Goal: Communication & Community: Participate in discussion

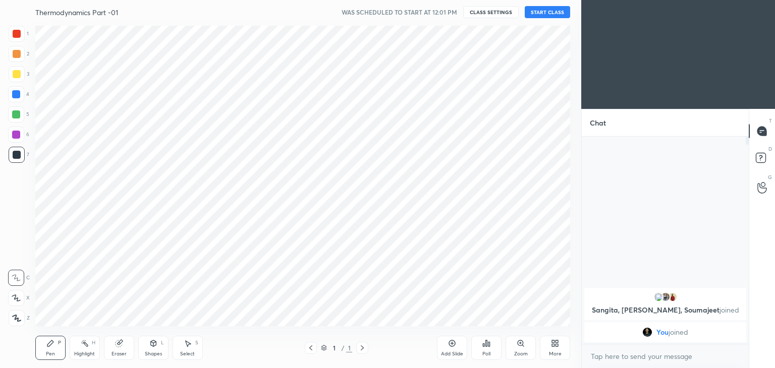
scroll to position [50173, 49936]
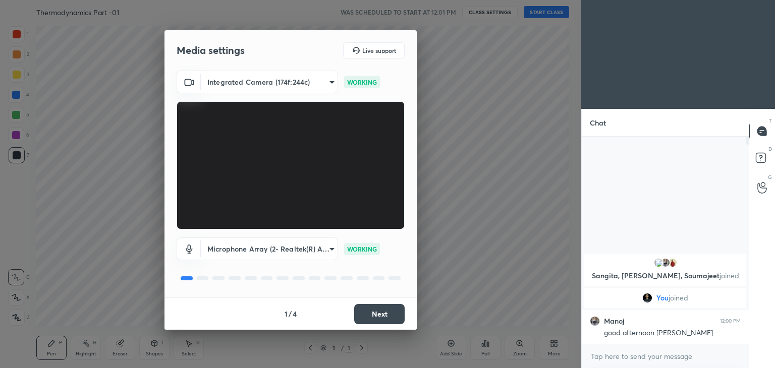
click at [381, 315] on button "Next" at bounding box center [379, 314] width 50 height 20
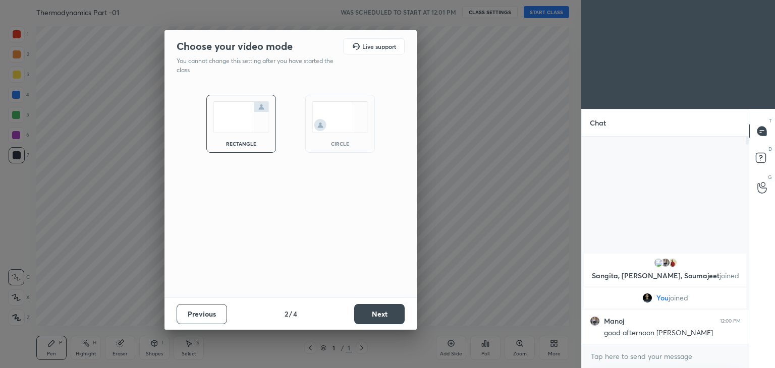
click at [381, 315] on button "Next" at bounding box center [379, 314] width 50 height 20
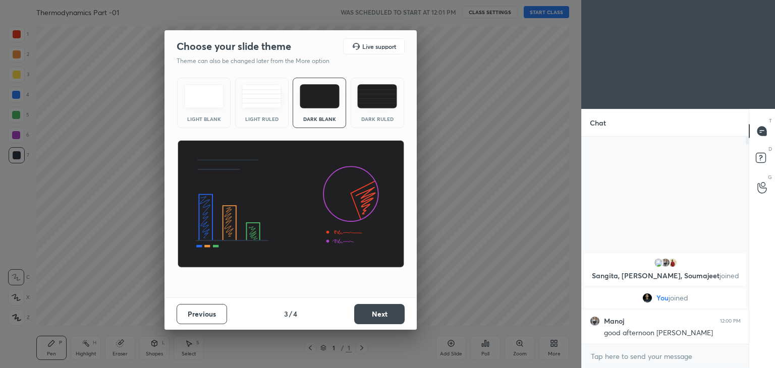
click at [381, 315] on button "Next" at bounding box center [379, 314] width 50 height 20
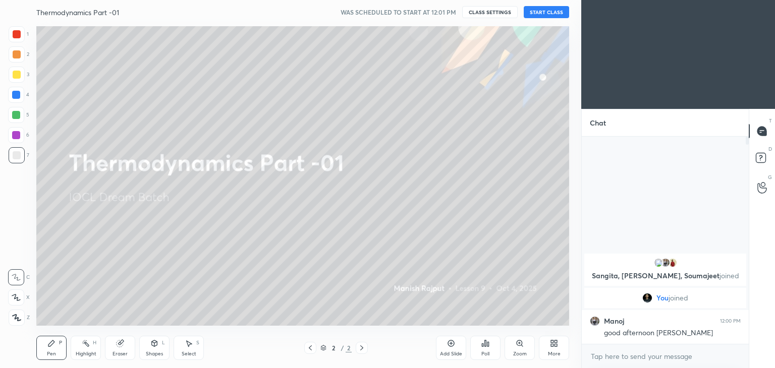
click at [491, 10] on button "CLASS SETTINGS" at bounding box center [490, 12] width 56 height 12
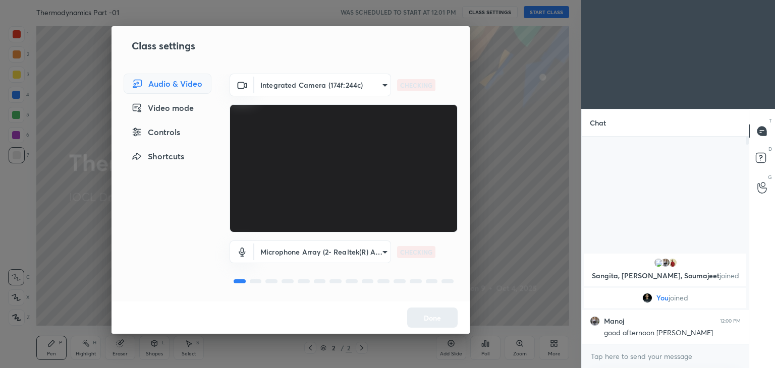
click at [281, 81] on body "1 2 3 4 5 6 7 C X Z C X Z E E Erase all H H Thermodynamics Part -01 WAS SCHEDUL…" at bounding box center [387, 184] width 775 height 368
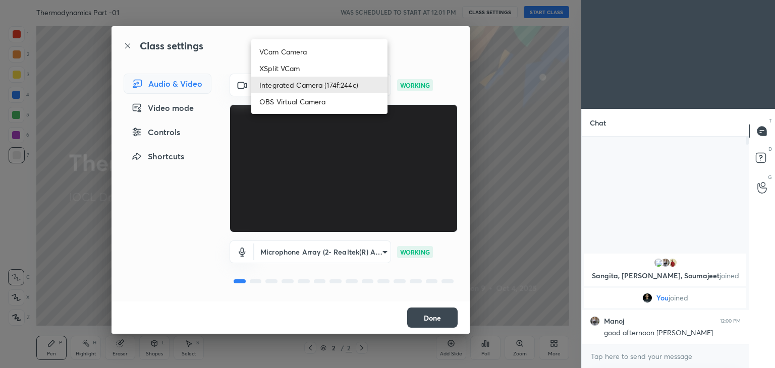
click at [289, 100] on li "OBS Virtual Camera" at bounding box center [319, 101] width 136 height 17
type input "1b7d90ff9b48708a9bf9ccb9ea8cf7253d66c4a54c322785e17a27f499fd61e3"
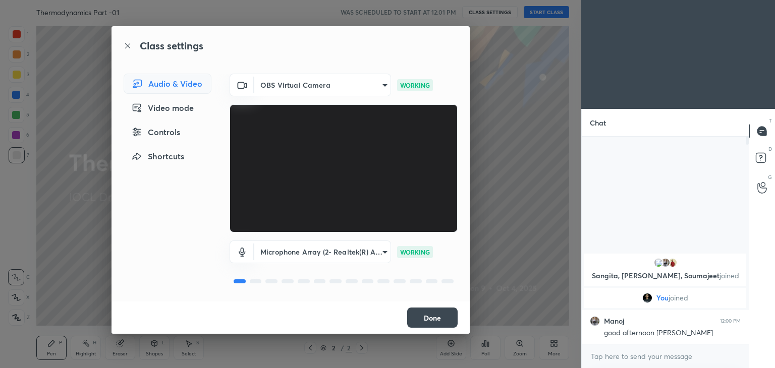
click at [440, 309] on button "Done" at bounding box center [432, 318] width 50 height 20
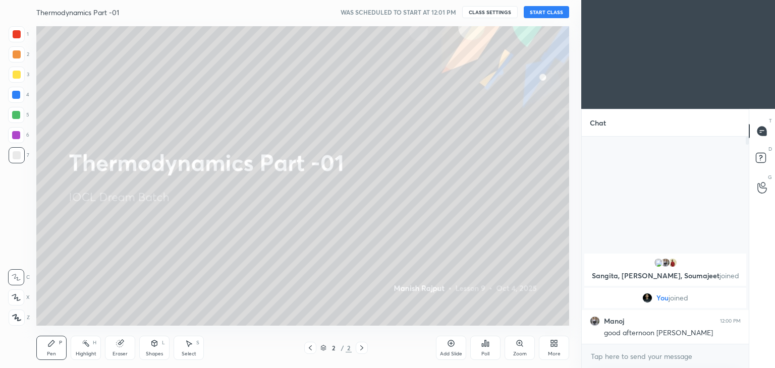
click at [544, 10] on button "START CLASS" at bounding box center [546, 12] width 45 height 12
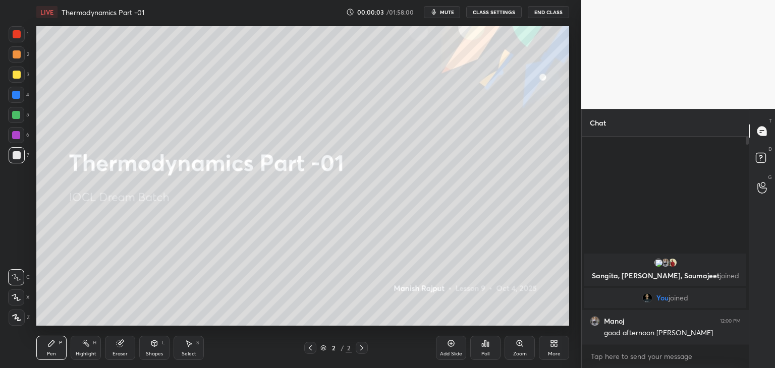
click at [447, 11] on span "mute" at bounding box center [447, 12] width 14 height 7
click at [603, 366] on div "x" at bounding box center [665, 357] width 167 height 24
type textarea "x"
type textarea "h"
type textarea "x"
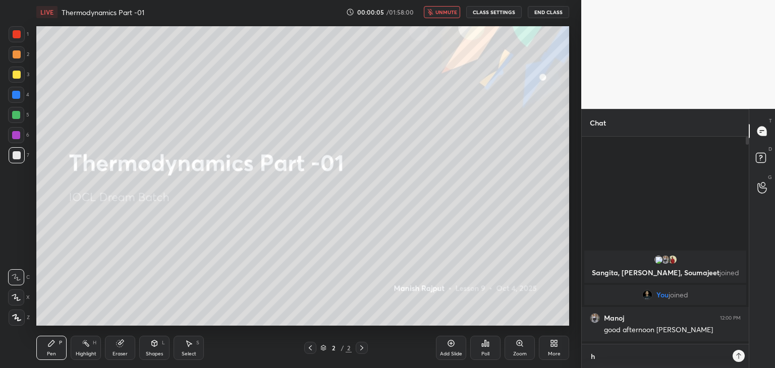
scroll to position [3, 3]
type textarea "hi"
type textarea "x"
type textarea "hi"
type textarea "x"
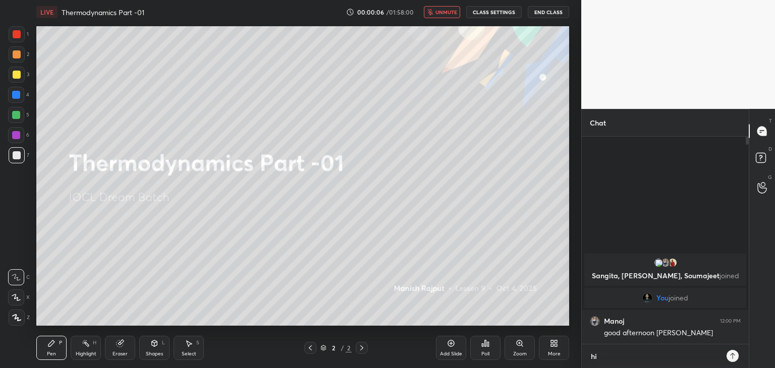
type textarea "hi g"
type textarea "x"
type textarea "hi [PERSON_NAME]"
type textarea "x"
type textarea "hi [PERSON_NAME]"
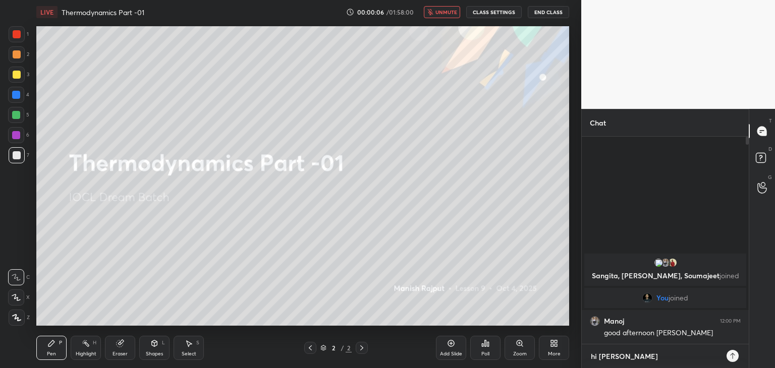
type textarea "x"
type textarea "hi guys"
type textarea "x"
type textarea "hi guys"
type textarea "x"
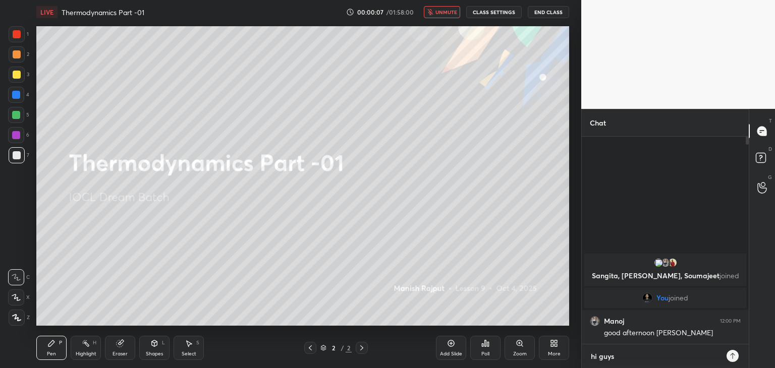
type textarea "hi guys w"
type textarea "x"
type textarea "hi guys we"
type textarea "x"
type textarea "hi guys we"
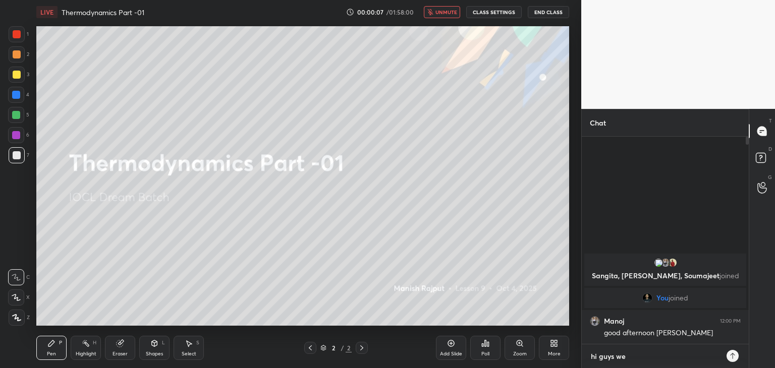
type textarea "x"
type textarea "hi guys we w"
type textarea "x"
type textarea "hi guys we wi"
type textarea "x"
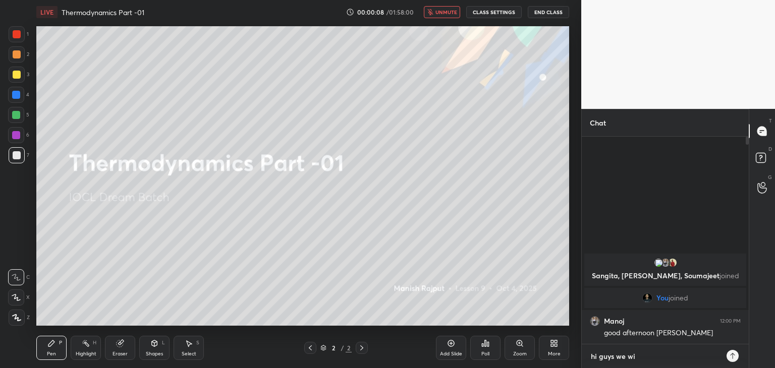
type textarea "hi guys we wil"
type textarea "x"
type textarea "hi guys we will"
type textarea "x"
type textarea "hi guys we will"
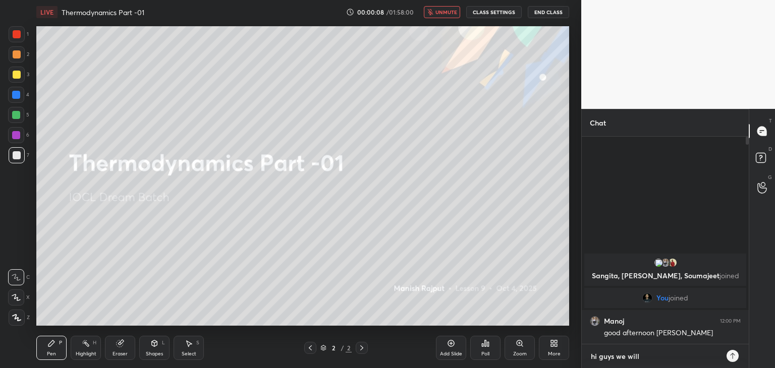
type textarea "x"
type textarea "hi guys we will l"
type textarea "x"
type textarea "hi guys we will li"
type textarea "x"
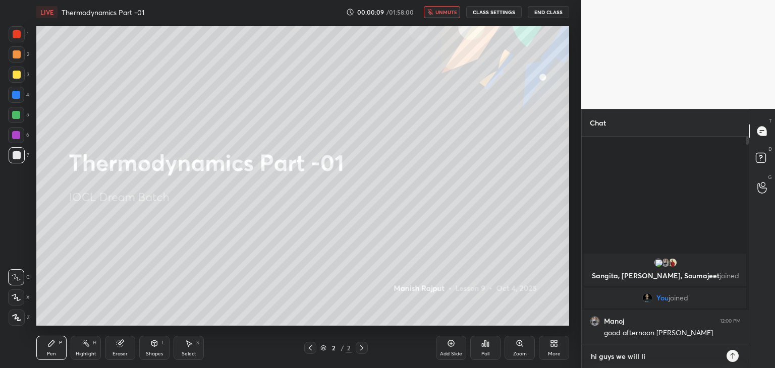
type textarea "hi guys we will liv"
type textarea "x"
type textarea "hi guys we will live"
type textarea "x"
type textarea "hi guys we will live"
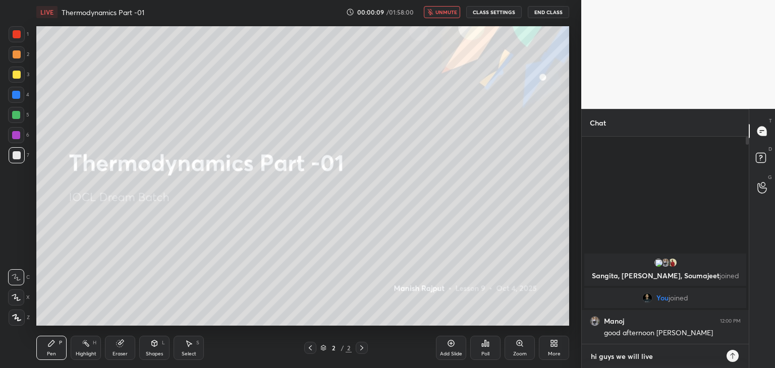
type textarea "x"
type textarea "hi guys we will live i"
type textarea "x"
type textarea "hi guys we will live in"
type textarea "x"
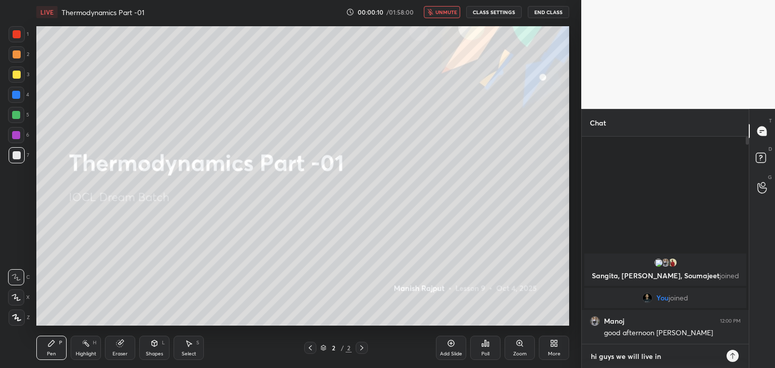
type textarea "hi guys we will live in"
type textarea "x"
type textarea "hi guys we will live in 2"
type textarea "x"
type textarea "hi guys we will live in 20"
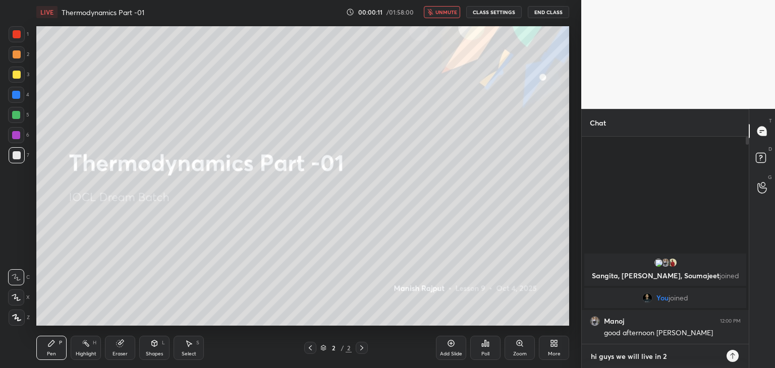
type textarea "x"
type textarea "hi guys we will live in 20m"
type textarea "x"
type textarea "hi guys we will live in 20mi"
type textarea "x"
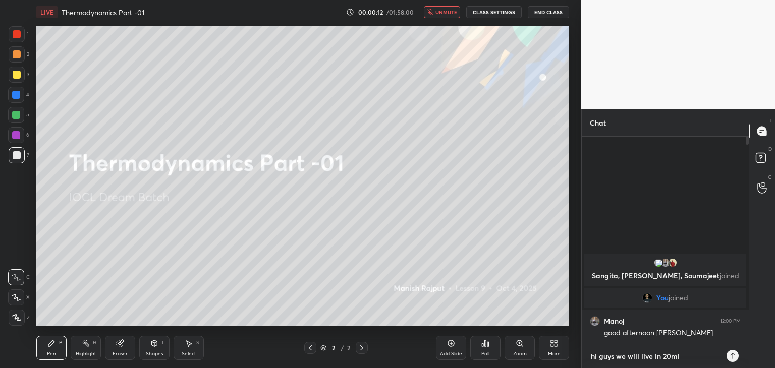
type textarea "hi guys we will live in 20min"
type textarea "x"
type textarea "hi guys we will live in 20min"
type textarea "x"
type textarea "hi guys we will live in 20min"
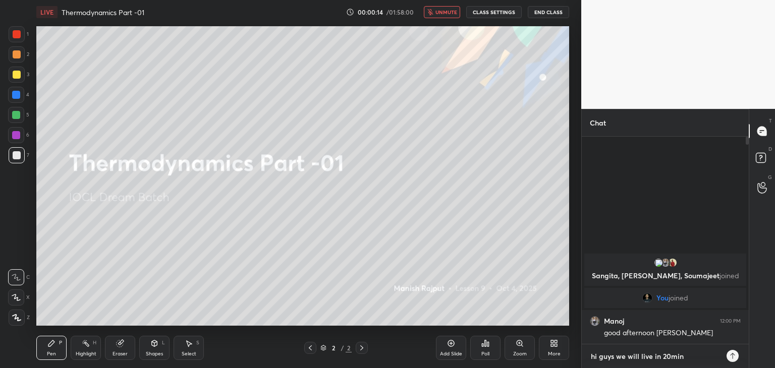
type textarea "x"
type textarea "hi guys we will live in 20mi"
type textarea "x"
type textarea "hi guys we will live in 20m"
type textarea "x"
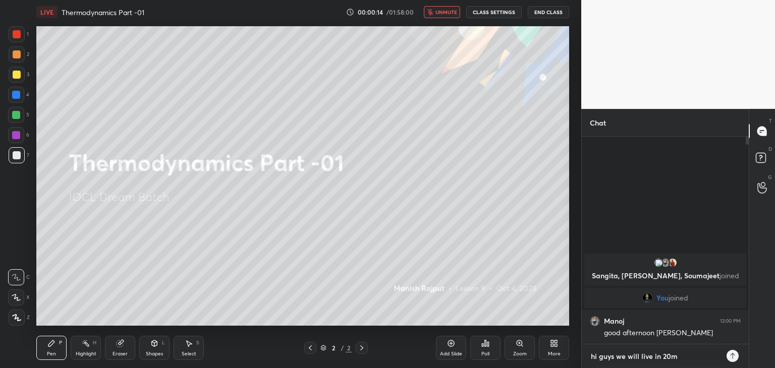
type textarea "hi guys we will live in 20"
type textarea "x"
type textarea "hi guys we will live in 2"
type textarea "x"
type textarea "hi guys we will live in"
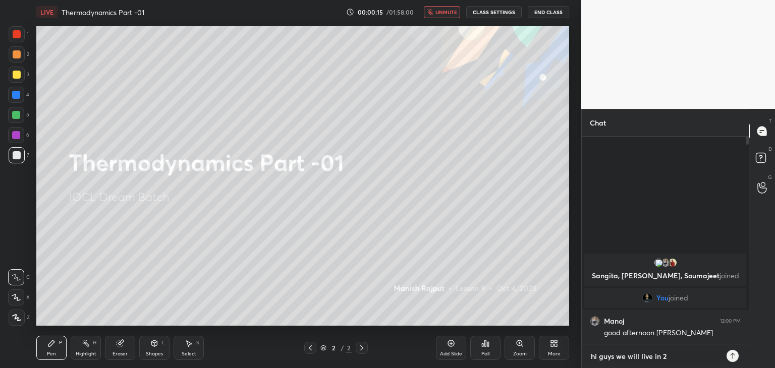
type textarea "x"
type textarea "hi guys we will live in"
type textarea "x"
type textarea "hi guys we will live i"
type textarea "x"
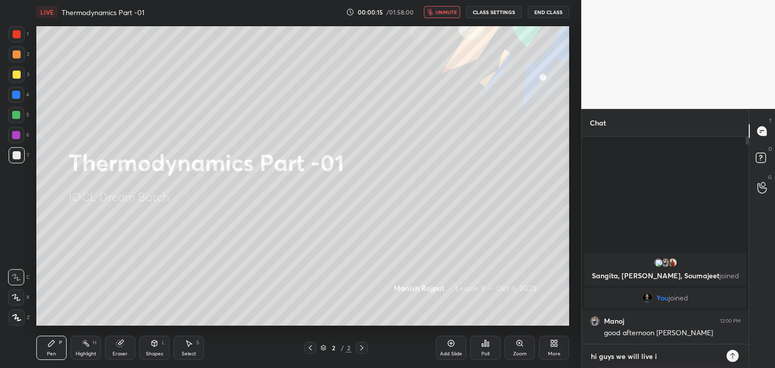
type textarea "hi guys we will live"
type textarea "x"
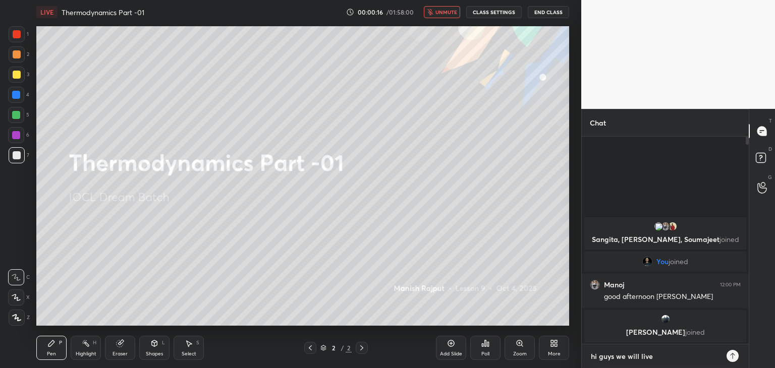
type textarea "hi guys we will live a"
type textarea "x"
type textarea "hi guys we will live at"
type textarea "x"
type textarea "hi guys we will live at"
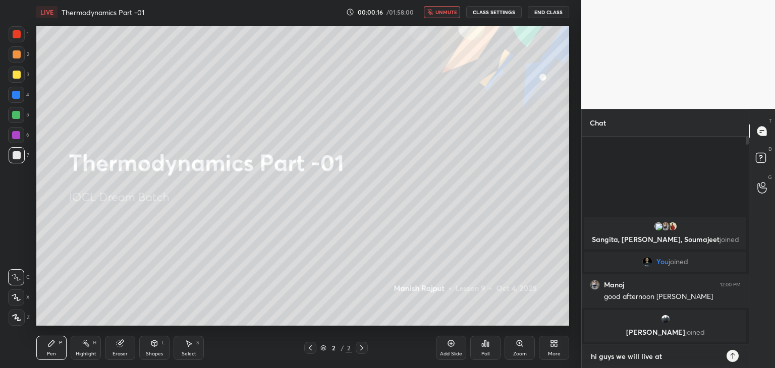
type textarea "x"
type textarea "hi guys we will live at 1"
type textarea "x"
type textarea "hi guys we will live at 13"
type textarea "x"
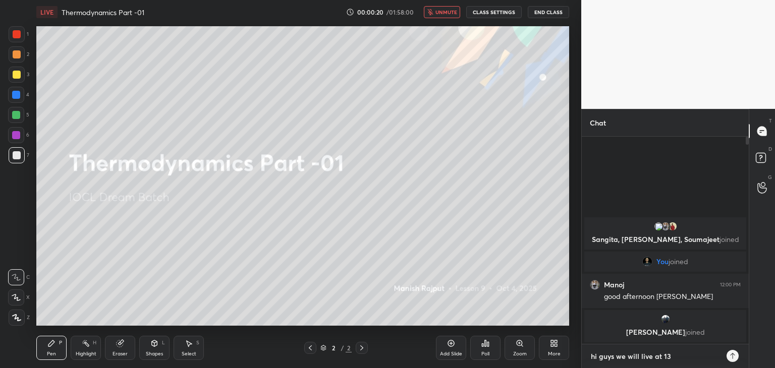
type textarea "hi guys we will live at 13:"
type textarea "x"
type textarea "hi guys we will live at 13:3"
type textarea "x"
type textarea "hi guys we will live at 13:30"
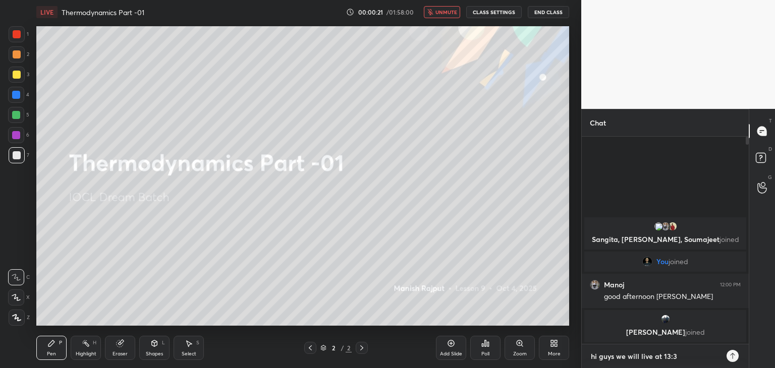
type textarea "x"
type textarea "hi guys we will live at 13:30P"
type textarea "x"
type textarea "hi guys we will live at 13:30PM"
type textarea "x"
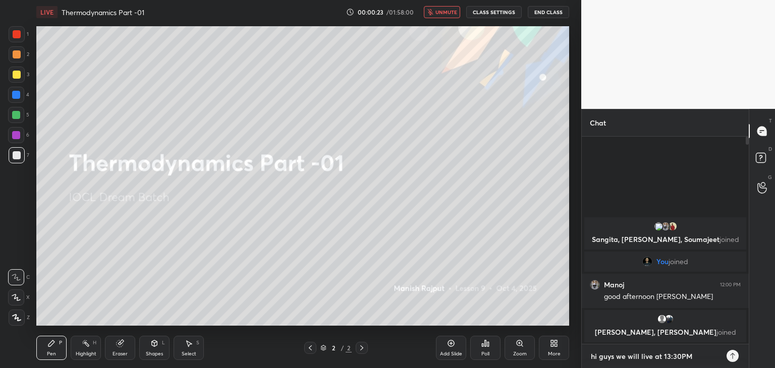
type textarea "hi guys we will live at 13:30PM"
type textarea "x"
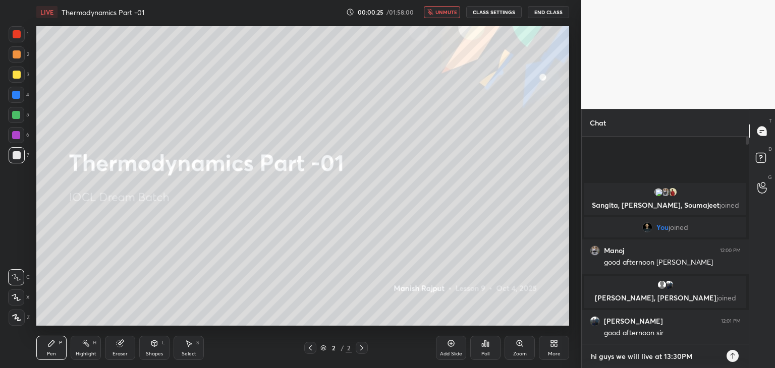
type textarea "hi guys we will live at 13:30PM !"
type textarea "x"
type textarea "hi guys we will live at 13:30PM !!"
type textarea "x"
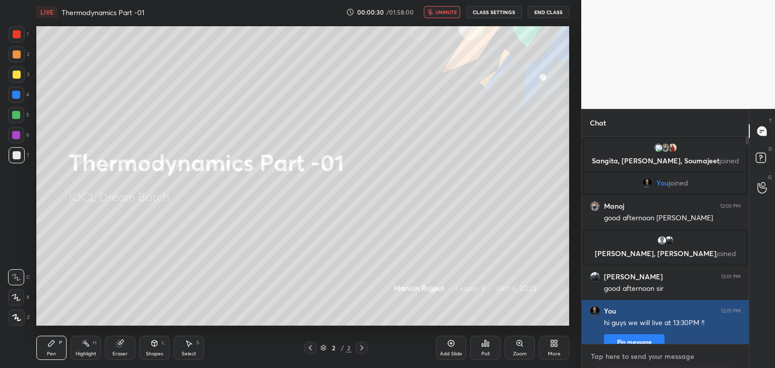
scroll to position [12, 0]
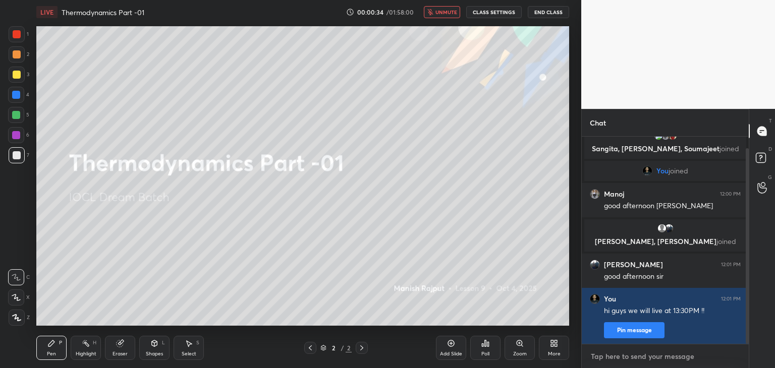
click at [620, 357] on textarea at bounding box center [665, 357] width 151 height 16
type textarea "1"
type textarea "x"
type textarea "12"
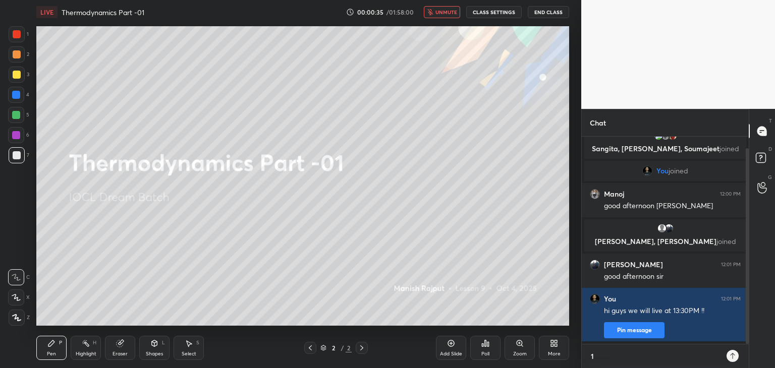
type textarea "x"
type textarea "12:"
type textarea "x"
type textarea "12:3"
type textarea "x"
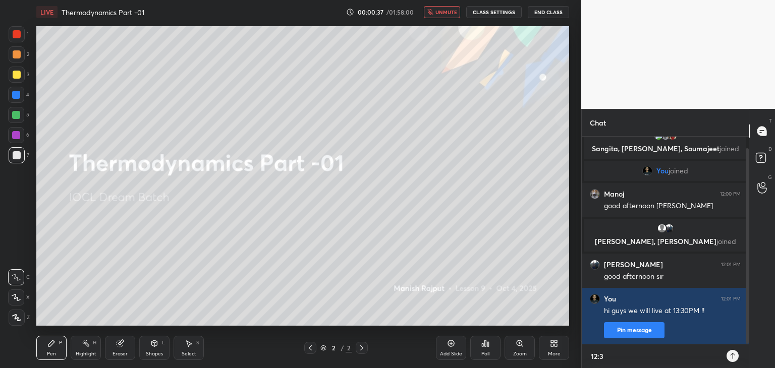
type textarea "12:30"
type textarea "x"
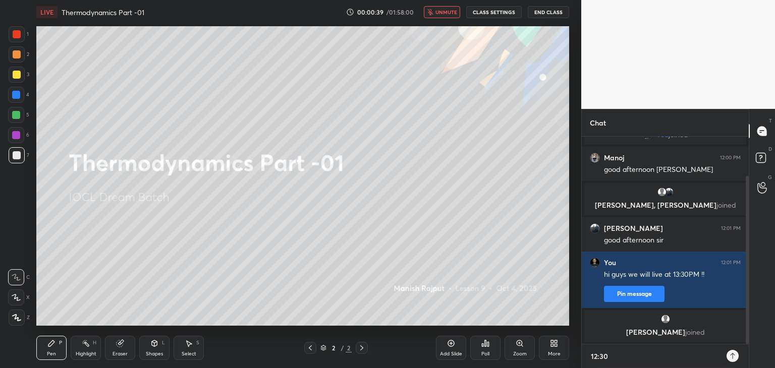
type textarea "12:30P"
type textarea "x"
type textarea "12:30PM"
type textarea "x"
type textarea "12:30PM"
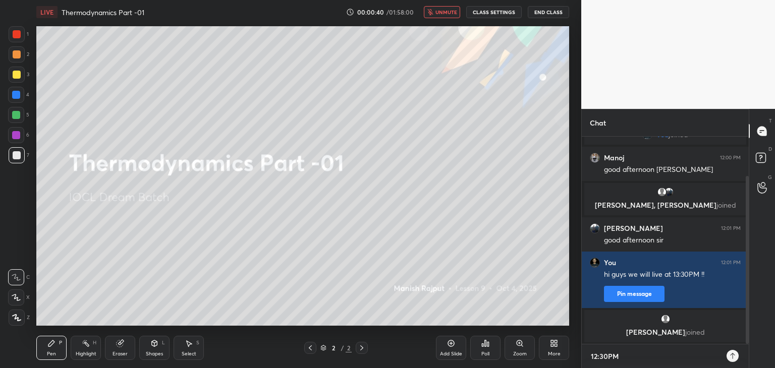
type textarea "x"
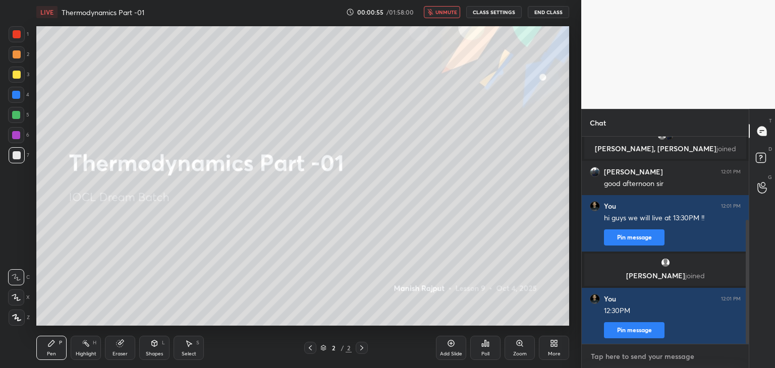
scroll to position [139, 0]
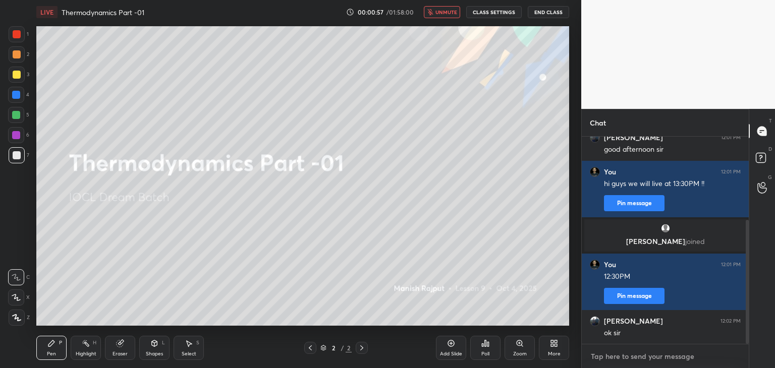
type textarea "i"
type textarea "x"
type textarea "in"
type textarea "x"
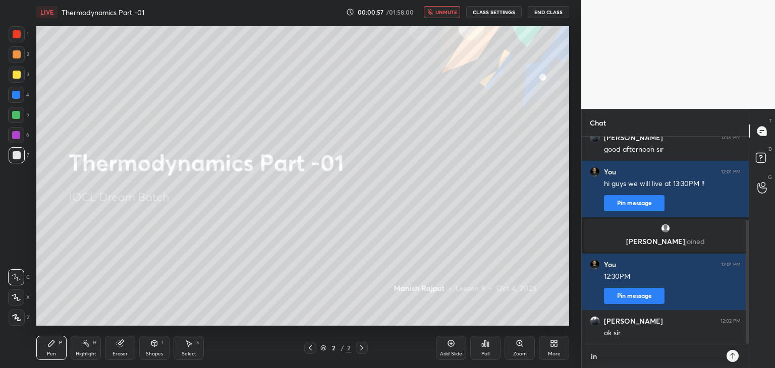
type textarea "in"
type textarea "x"
type textarea "in 3"
type textarea "x"
type textarea "in 30"
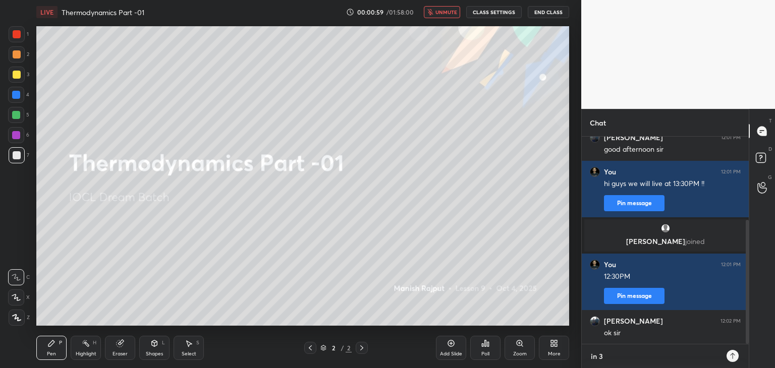
type textarea "x"
type textarea "in 30m"
type textarea "x"
type textarea "in 30mi"
type textarea "x"
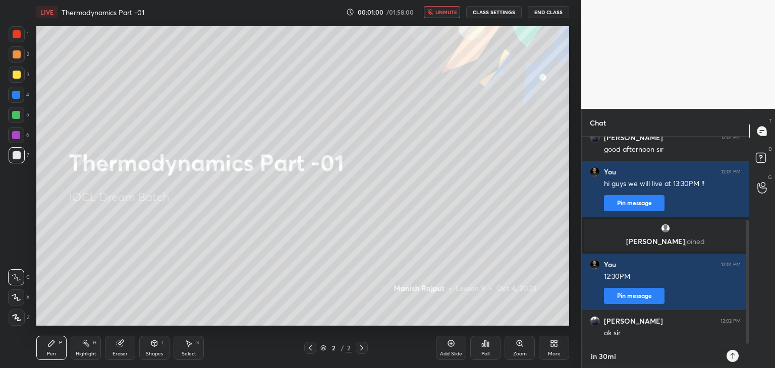
type textarea "in 30min"
type textarea "x"
type textarea "in 30min"
type textarea "x"
type textarea "in 30min w"
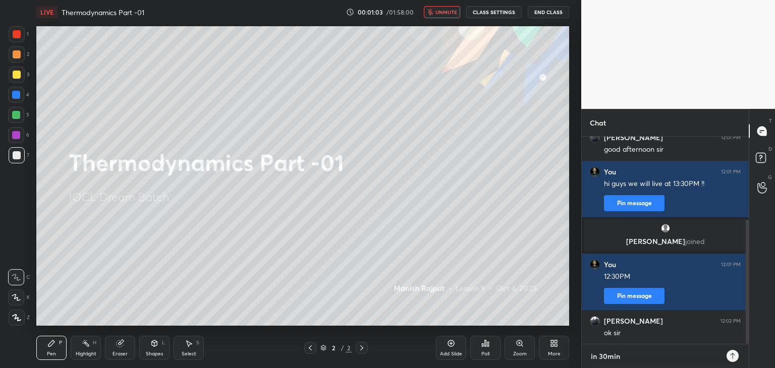
type textarea "x"
type textarea "in 30min we"
type textarea "x"
type textarea "in 30min we"
type textarea "x"
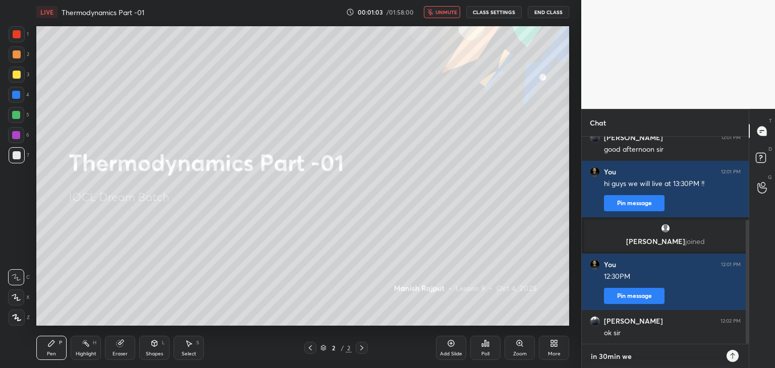
type textarea "in 30min we w"
type textarea "x"
type textarea "in 30min we wi"
type textarea "x"
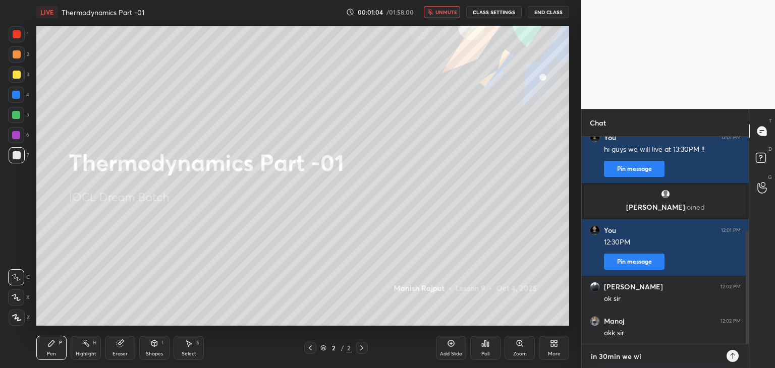
type textarea "in 30min we wil"
type textarea "x"
type textarea "in 30min we will"
type textarea "x"
type textarea "in 30min we will"
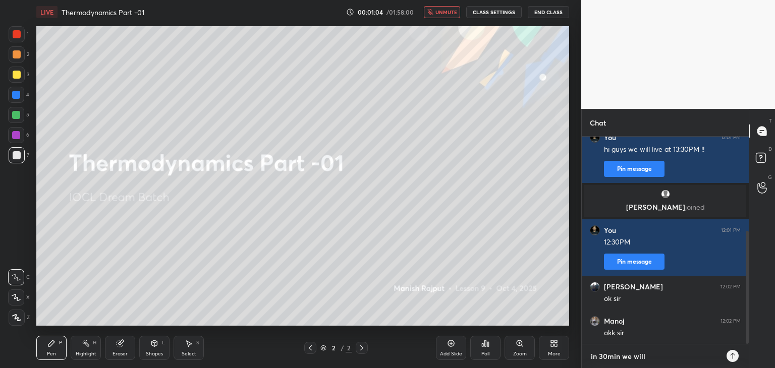
type textarea "x"
type textarea "in 30min we will s"
type textarea "x"
type textarea "in 30min we will st"
type textarea "x"
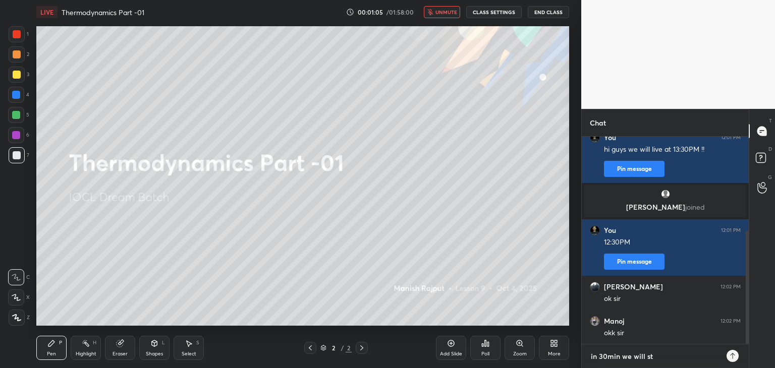
type textarea "in 30min we will sta"
type textarea "x"
type textarea "in 30min we will star"
type textarea "x"
type textarea "in 30min we will start"
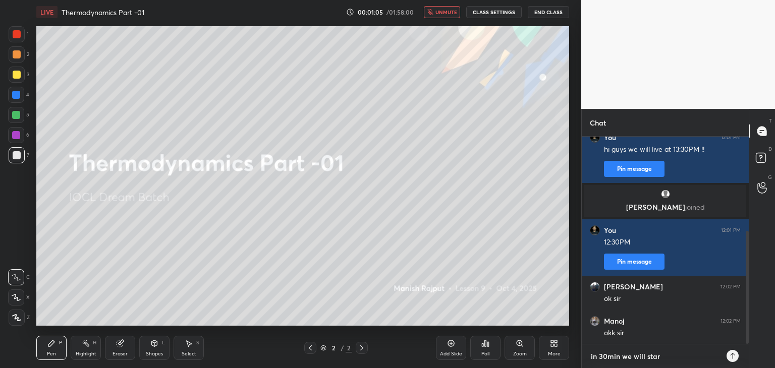
type textarea "x"
type textarea "in 30min we will start"
type textarea "x"
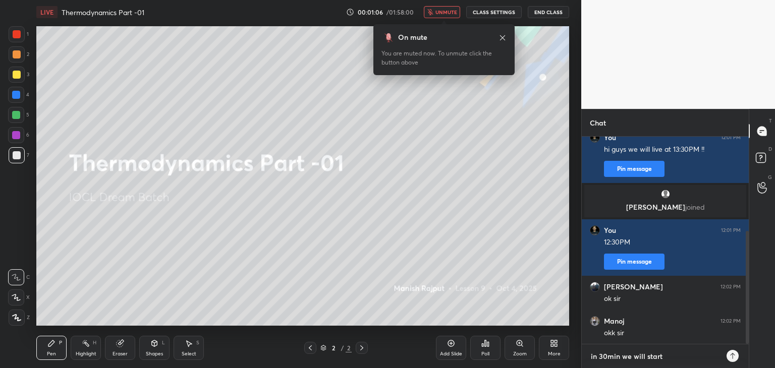
type textarea "in 30min we will start t"
type textarea "x"
type textarea "in 30min we will start th"
type textarea "x"
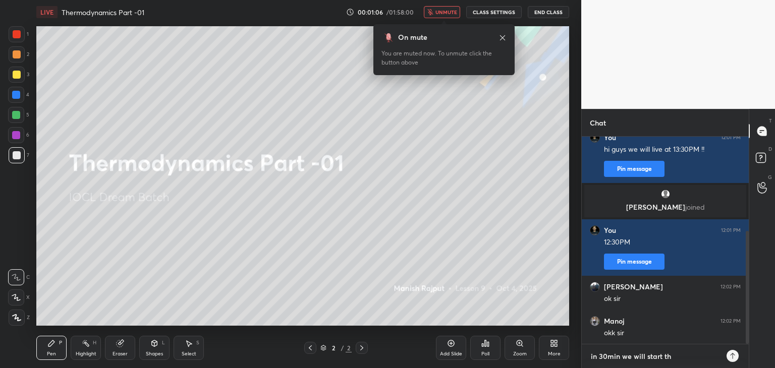
type textarea "in 30min we will start the"
type textarea "x"
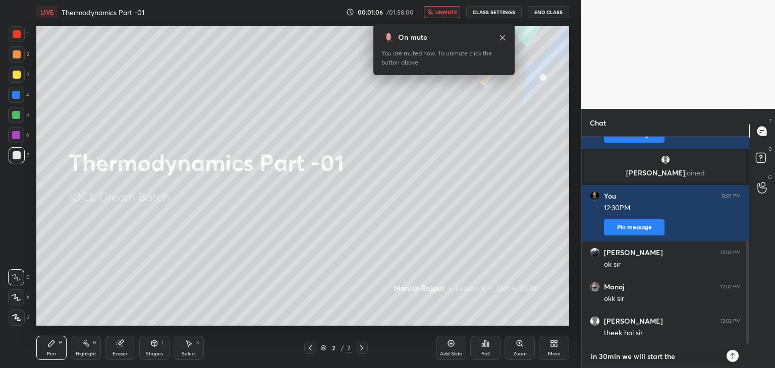
type textarea "in 30min we will start the"
type textarea "x"
type textarea "in 30min we will start the c"
type textarea "x"
type textarea "in 30min we will start the cl"
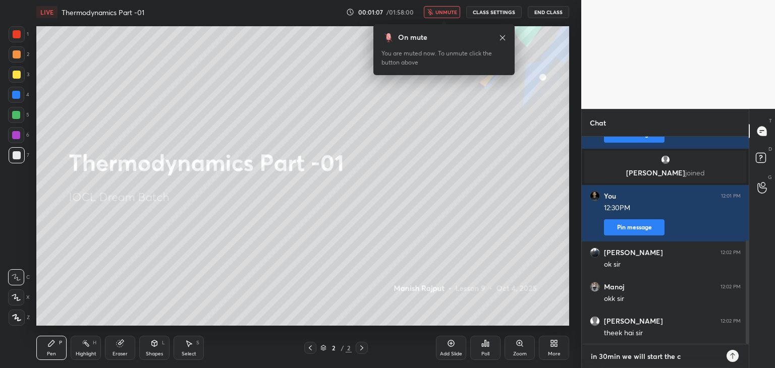
type textarea "x"
type textarea "in 30min we will start the cla"
type textarea "x"
type textarea "in 30min we will start the clas"
type textarea "x"
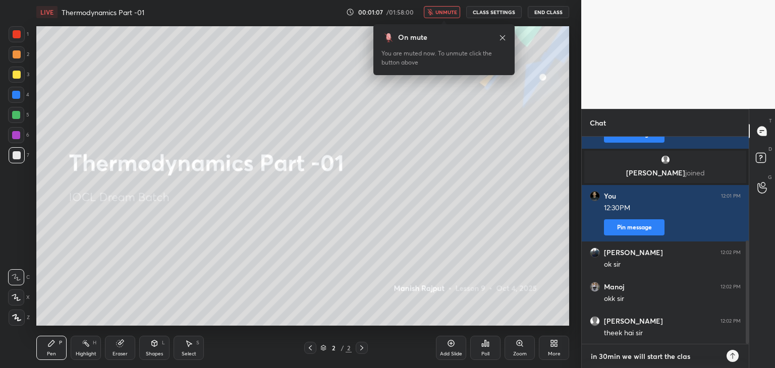
type textarea "in 30min we will start the class"
type textarea "x"
type textarea "in 30min we will start the class"
type textarea "x"
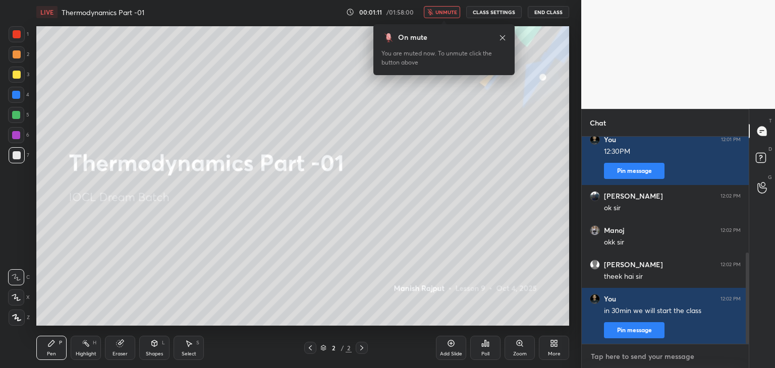
scroll to position [301, 0]
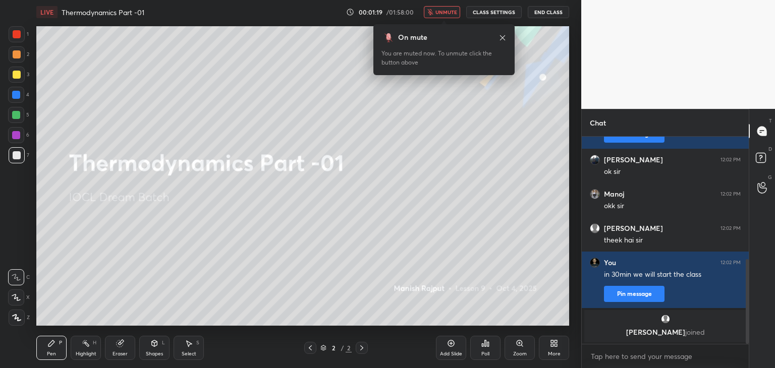
click at [482, 352] on div "Poll" at bounding box center [486, 354] width 8 height 5
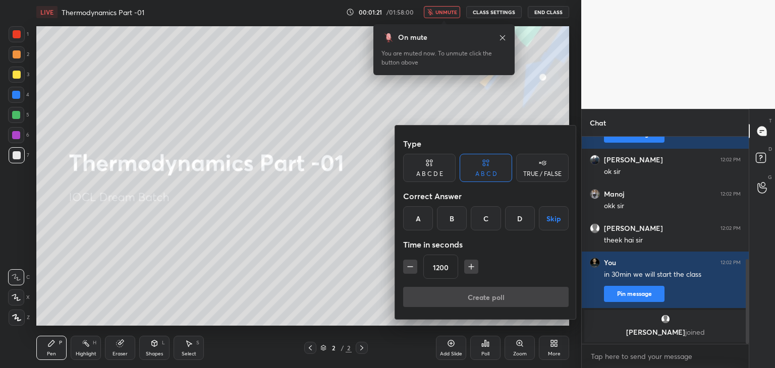
click at [422, 219] on div "A" at bounding box center [418, 218] width 30 height 24
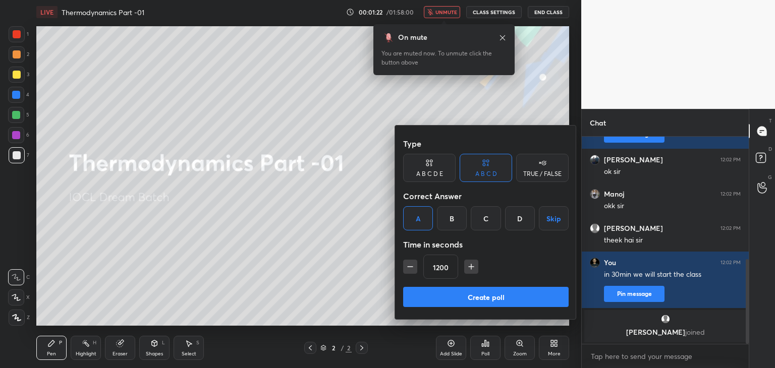
click at [450, 296] on button "Create poll" at bounding box center [486, 297] width 166 height 20
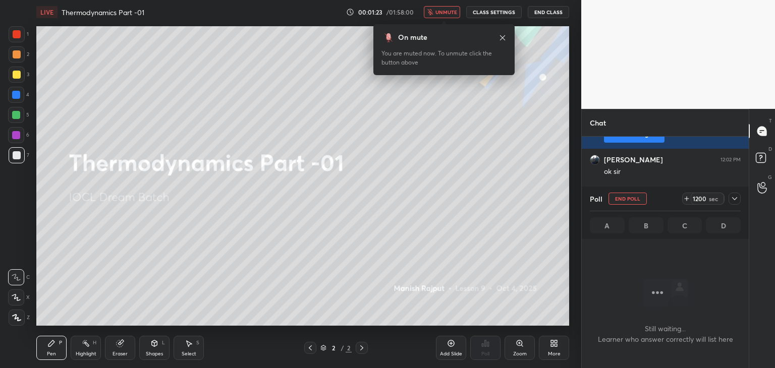
scroll to position [3, 3]
click at [732, 198] on icon at bounding box center [735, 199] width 8 height 8
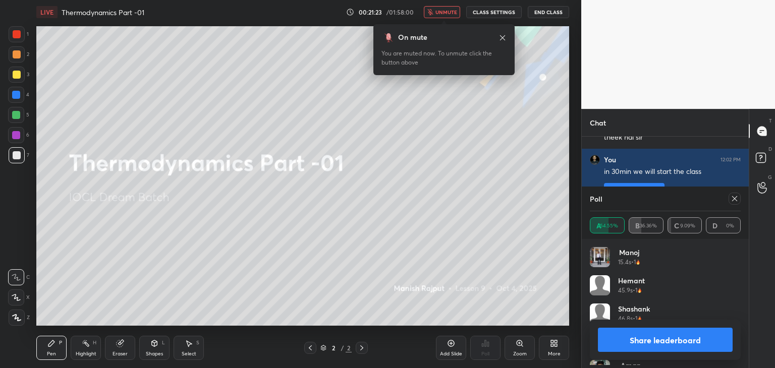
scroll to position [118, 148]
click at [737, 200] on icon at bounding box center [735, 199] width 8 height 8
type textarea "x"
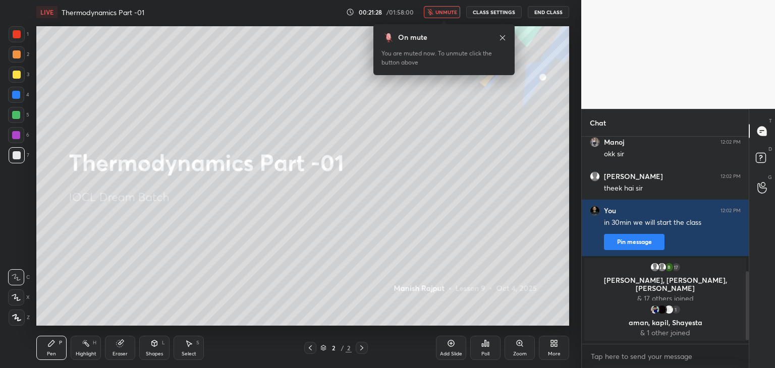
scroll to position [0, 0]
click at [485, 352] on div "Poll" at bounding box center [486, 354] width 8 height 5
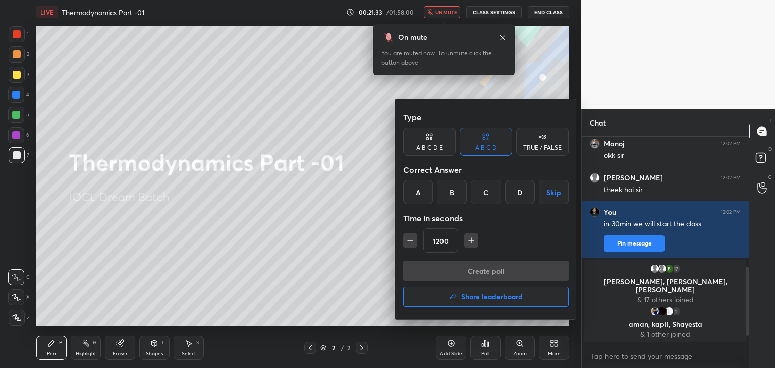
click at [405, 242] on icon "button" at bounding box center [410, 241] width 10 height 10
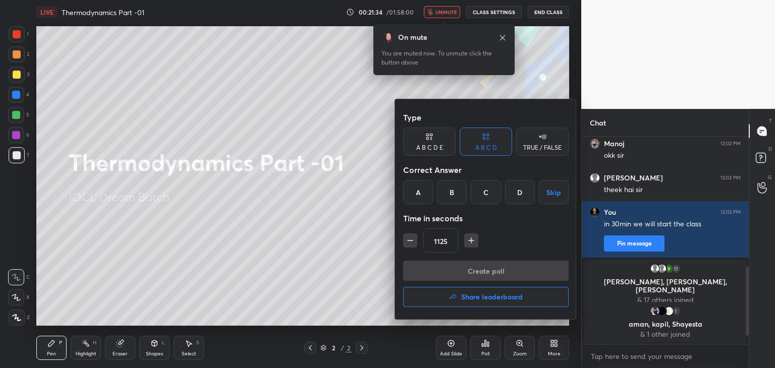
click at [405, 242] on icon "button" at bounding box center [410, 241] width 10 height 10
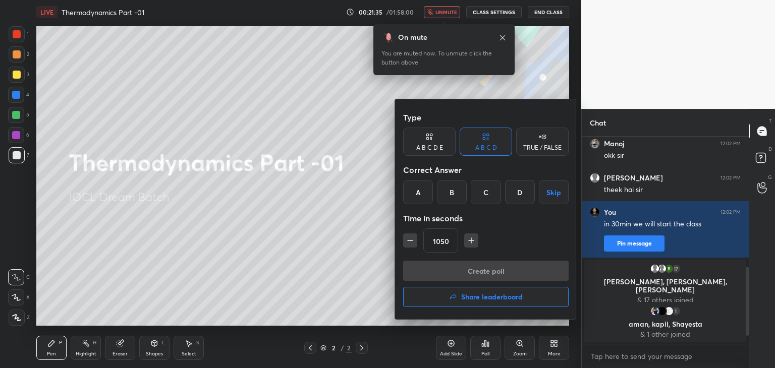
click at [405, 242] on icon "button" at bounding box center [410, 241] width 10 height 10
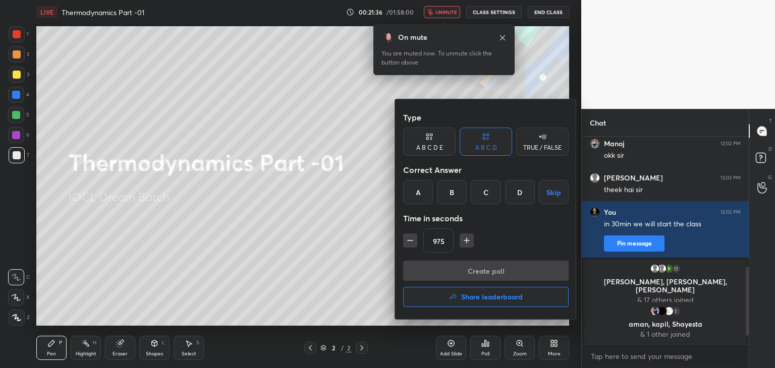
click at [405, 242] on icon "button" at bounding box center [410, 241] width 10 height 10
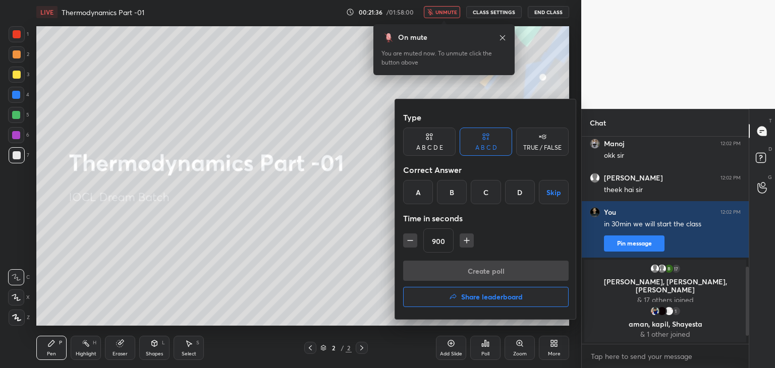
click at [405, 242] on icon "button" at bounding box center [410, 241] width 10 height 10
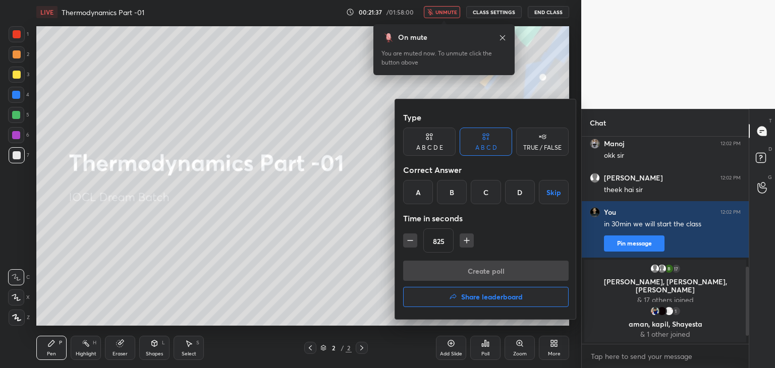
click at [405, 242] on icon "button" at bounding box center [410, 241] width 10 height 10
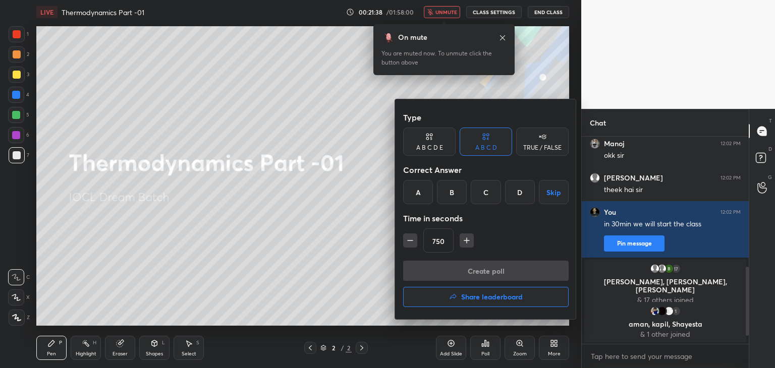
click at [405, 242] on icon "button" at bounding box center [410, 241] width 10 height 10
click at [406, 242] on icon "button" at bounding box center [410, 241] width 10 height 10
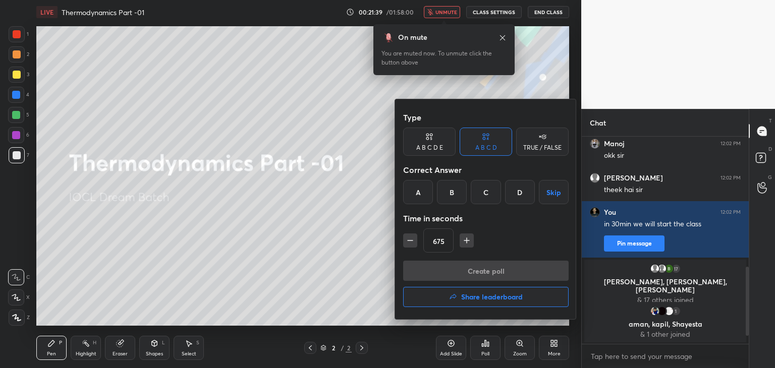
click at [406, 242] on icon "button" at bounding box center [410, 241] width 10 height 10
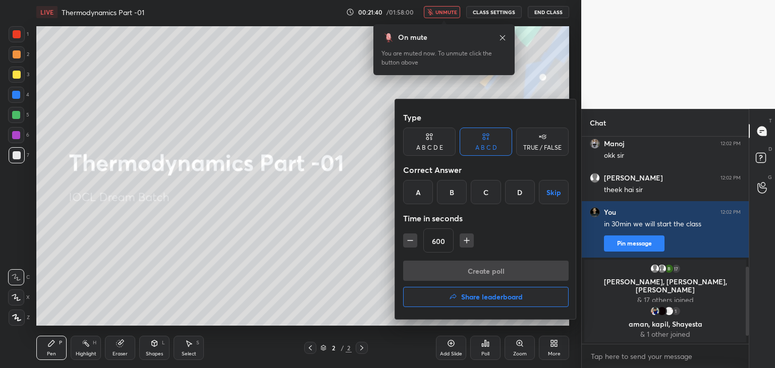
click at [406, 242] on icon "button" at bounding box center [410, 241] width 10 height 10
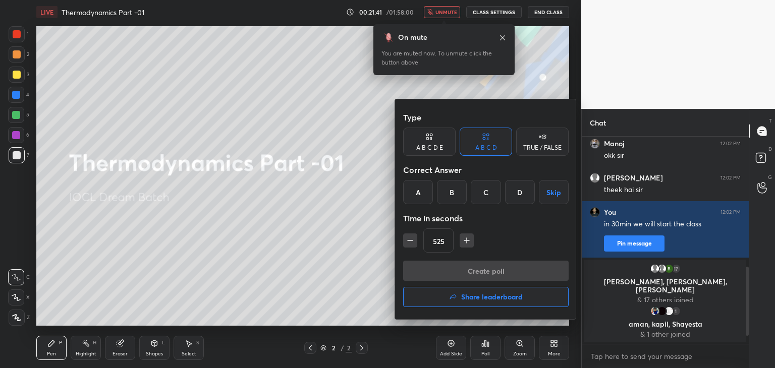
click at [406, 242] on icon "button" at bounding box center [410, 241] width 10 height 10
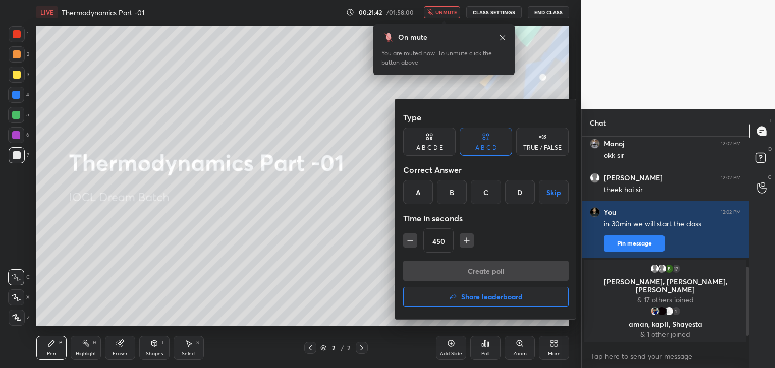
click at [406, 242] on icon "button" at bounding box center [410, 241] width 10 height 10
type input "390"
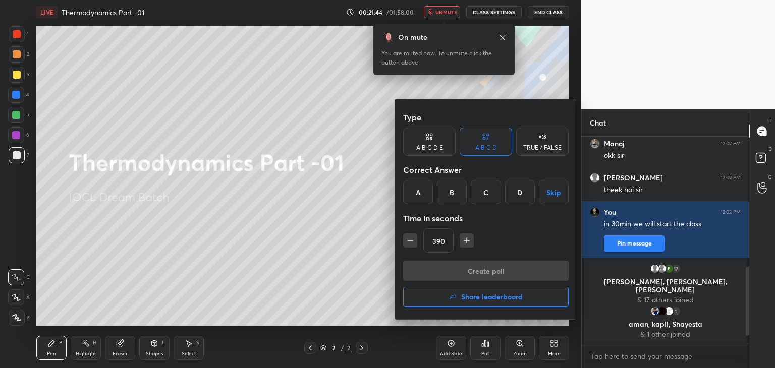
click at [423, 189] on div "A" at bounding box center [418, 192] width 30 height 24
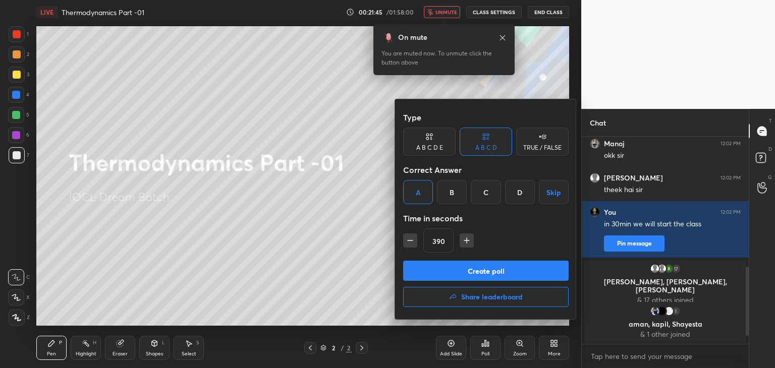
click at [447, 273] on button "Create poll" at bounding box center [486, 271] width 166 height 20
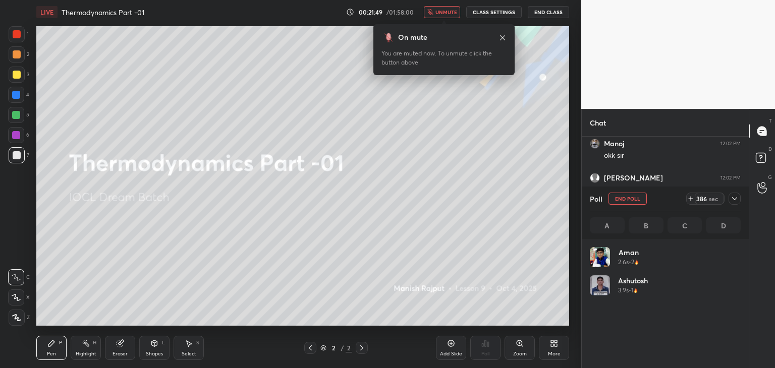
scroll to position [118, 148]
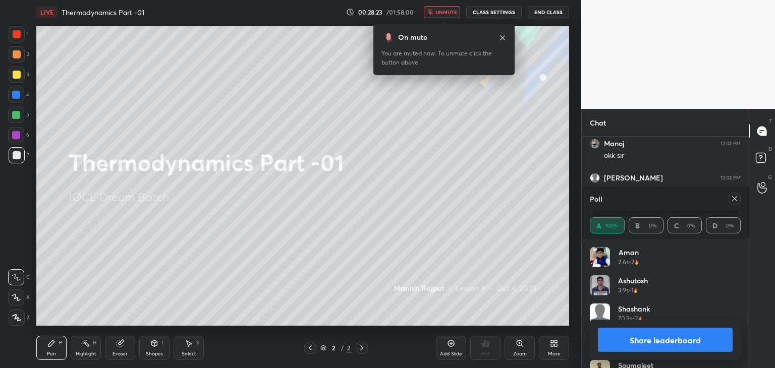
click at [733, 195] on icon at bounding box center [735, 199] width 8 height 8
type textarea "x"
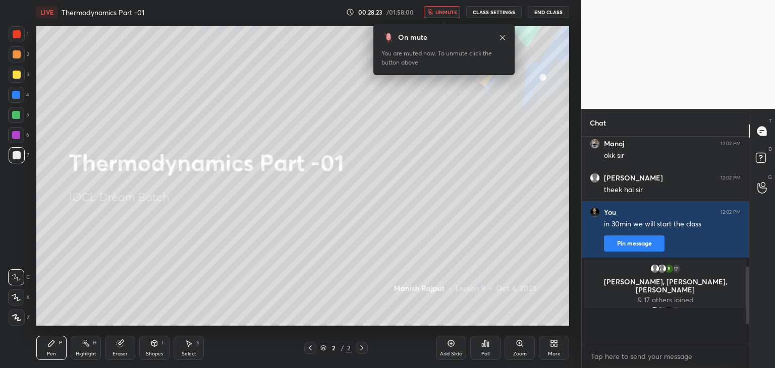
scroll to position [188, 164]
click at [444, 12] on span "unmute" at bounding box center [447, 12] width 22 height 7
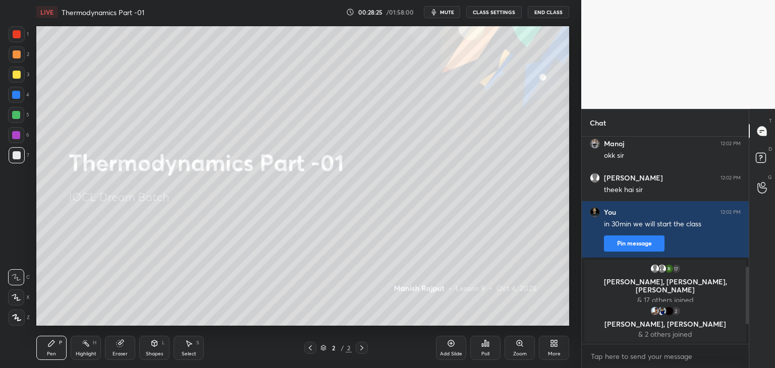
click at [492, 13] on button "CLASS SETTINGS" at bounding box center [494, 12] width 56 height 12
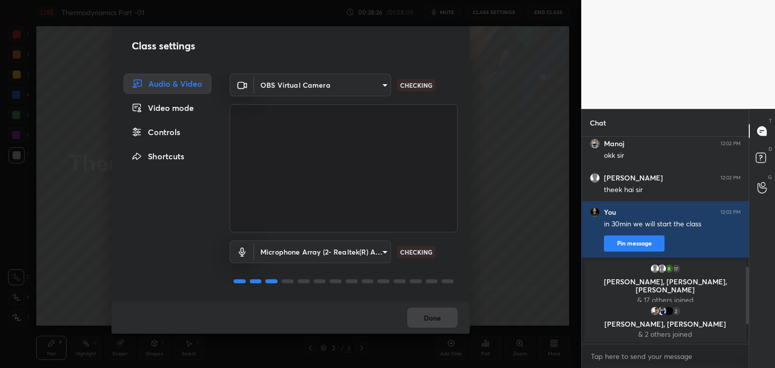
click at [288, 88] on body "1 2 3 4 5 6 7 C X Z C X Z E E Erase all H H LIVE Thermodynamics Part -01 00:28:…" at bounding box center [387, 184] width 775 height 368
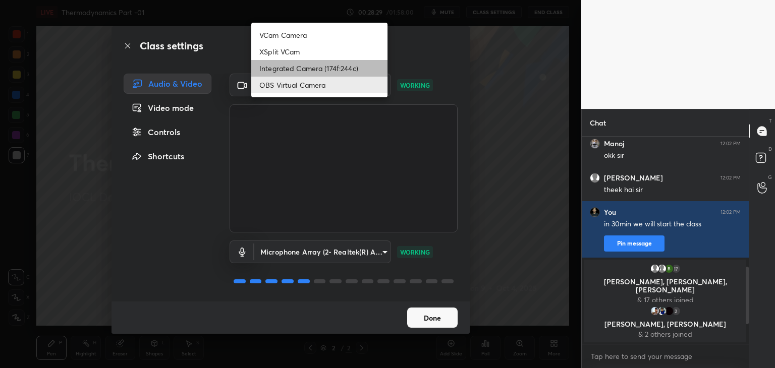
click at [285, 67] on li "Integrated Camera (174f:244c)" at bounding box center [319, 68] width 136 height 17
type input "7a33e2f60d1aad8f5edd80f98c610a54d9a72ff51245bd7d33c129d8361fbfd6"
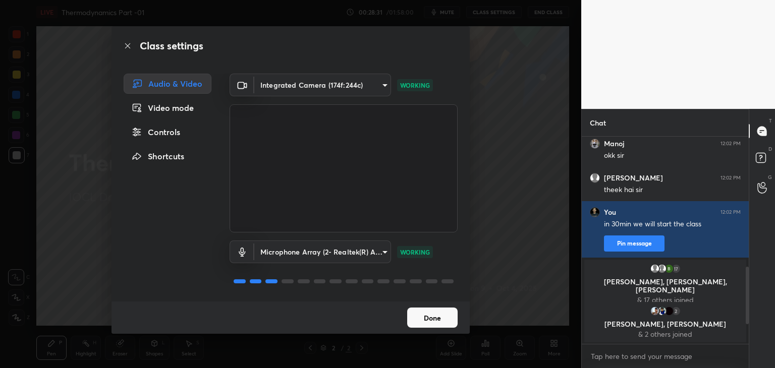
click at [436, 322] on button "Done" at bounding box center [432, 318] width 50 height 20
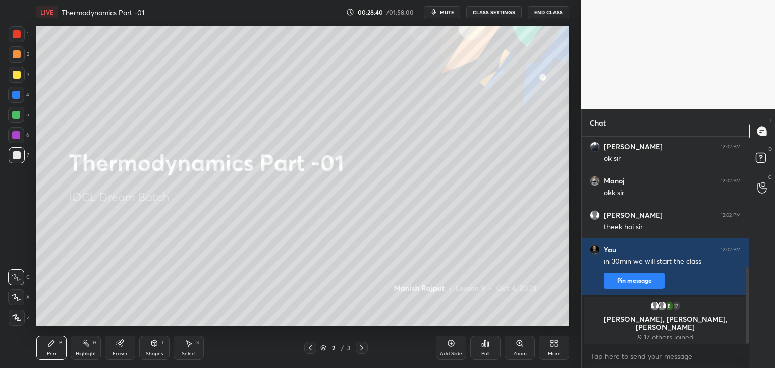
scroll to position [351, 0]
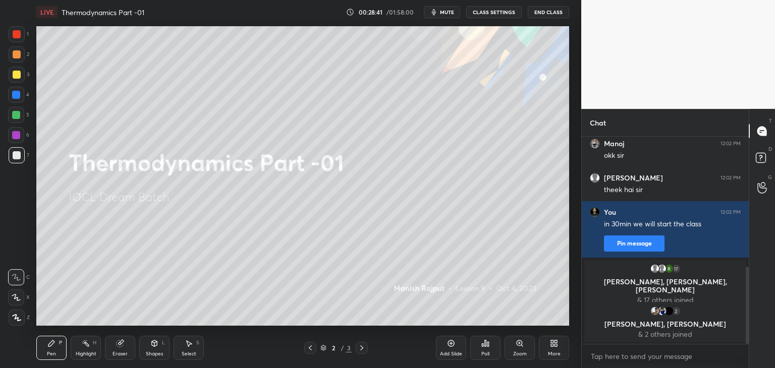
click at [16, 36] on div at bounding box center [17, 34] width 8 height 8
click at [21, 154] on div at bounding box center [17, 155] width 16 height 16
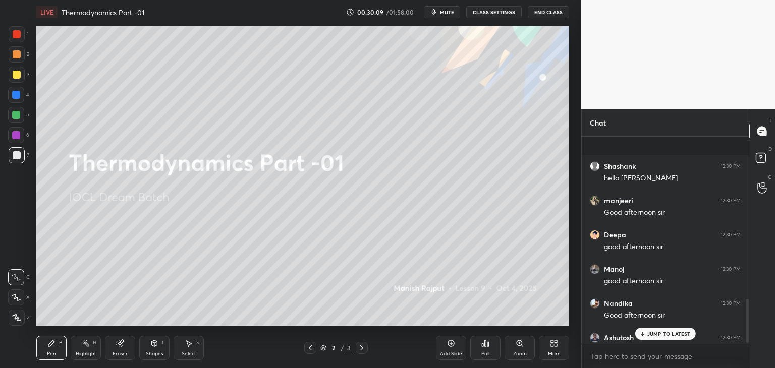
scroll to position [772, 0]
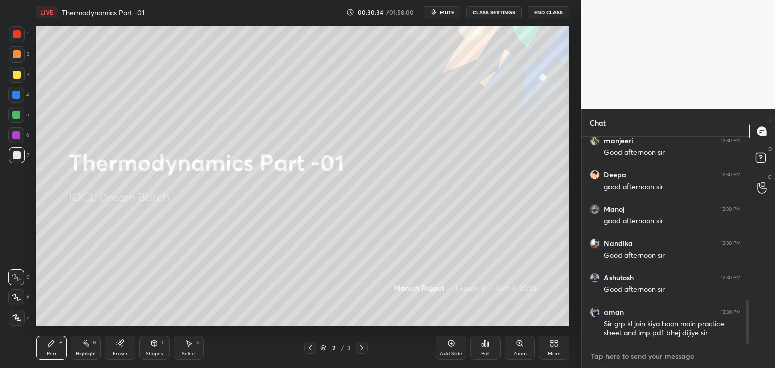
type textarea "x"
click at [619, 354] on textarea at bounding box center [665, 357] width 151 height 16
paste textarea "[URL][DOMAIN_NAME]"
type textarea "[URL][DOMAIN_NAME]"
type textarea "x"
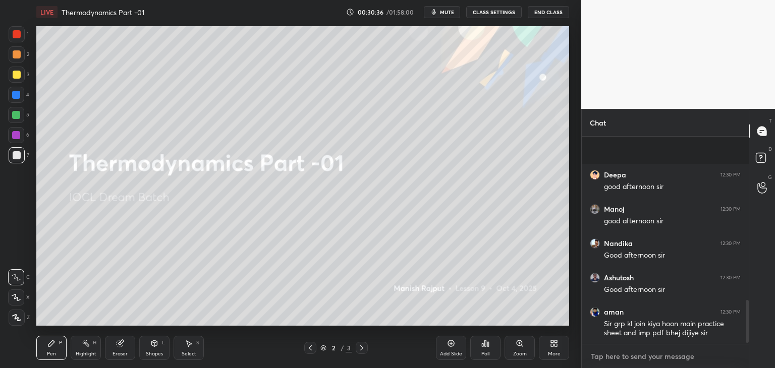
scroll to position [838, 0]
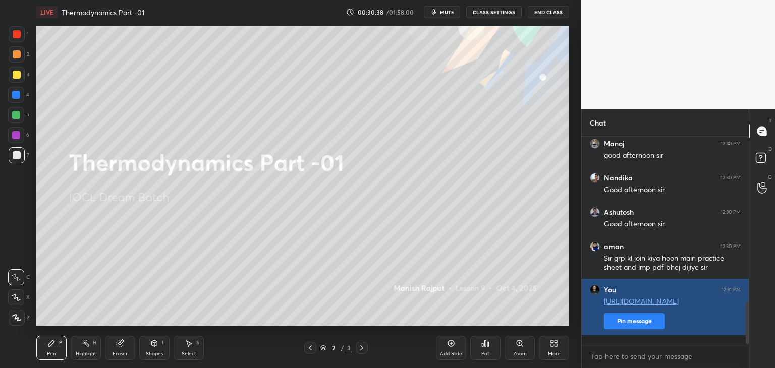
click at [648, 329] on button "Pin message" at bounding box center [634, 321] width 61 height 16
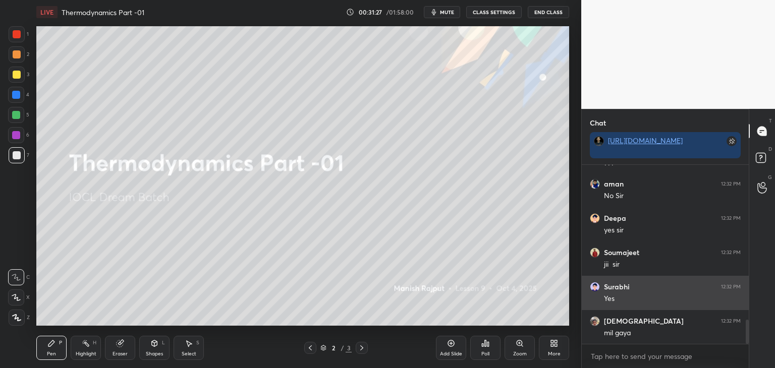
scroll to position [1141, 0]
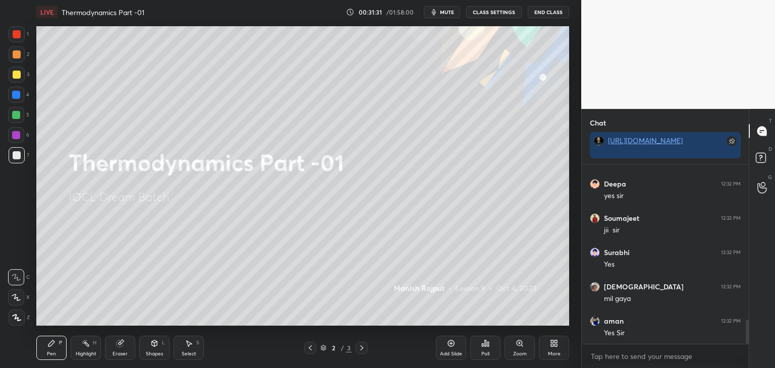
click at [143, 352] on div "Shapes L" at bounding box center [154, 348] width 30 height 24
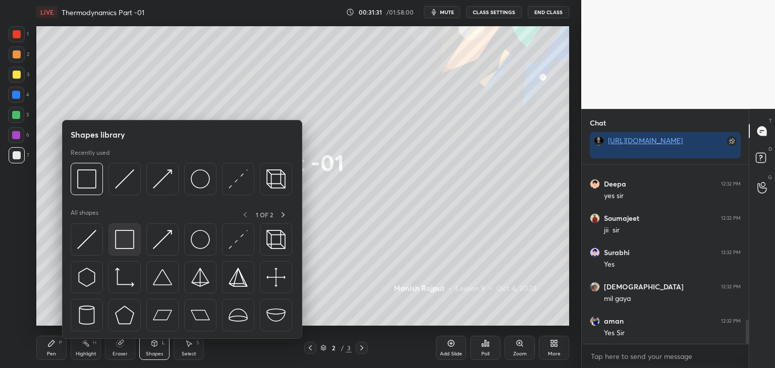
click at [120, 246] on img at bounding box center [124, 239] width 19 height 19
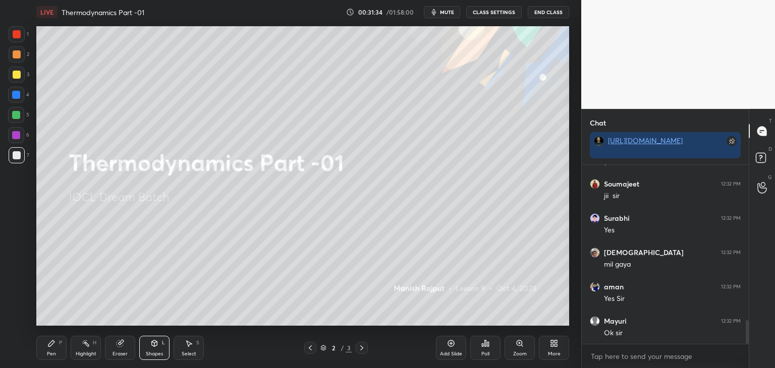
scroll to position [1209, 0]
click at [16, 71] on div at bounding box center [17, 75] width 8 height 8
drag, startPoint x: 16, startPoint y: 53, endPoint x: 13, endPoint y: 43, distance: 10.2
click at [16, 53] on div at bounding box center [17, 54] width 8 height 8
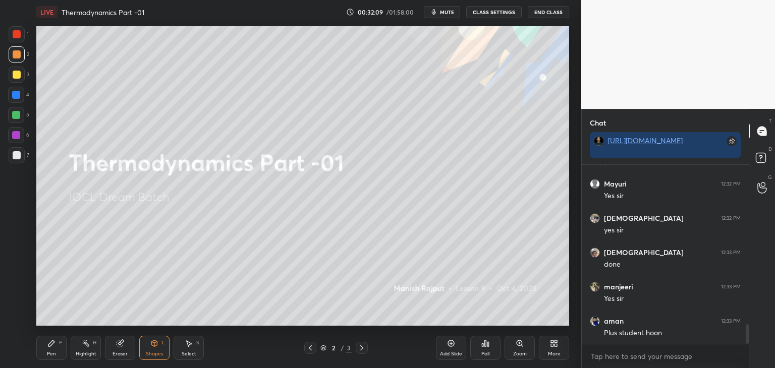
click at [14, 37] on div at bounding box center [17, 34] width 8 height 8
click at [16, 115] on div at bounding box center [16, 115] width 8 height 8
click at [18, 136] on div at bounding box center [16, 135] width 8 height 8
click at [18, 159] on div at bounding box center [17, 155] width 16 height 16
click at [46, 344] on div "Pen P" at bounding box center [51, 348] width 30 height 24
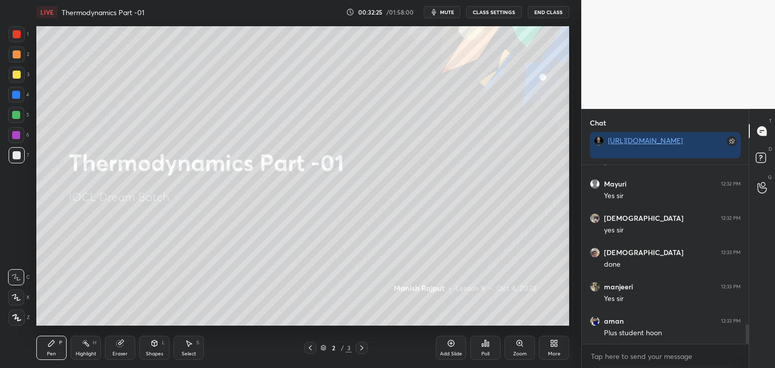
drag, startPoint x: 16, startPoint y: 75, endPoint x: 16, endPoint y: 61, distance: 14.1
click at [16, 75] on div at bounding box center [17, 75] width 8 height 8
click at [18, 57] on div at bounding box center [17, 54] width 8 height 8
click at [16, 41] on div at bounding box center [17, 34] width 16 height 16
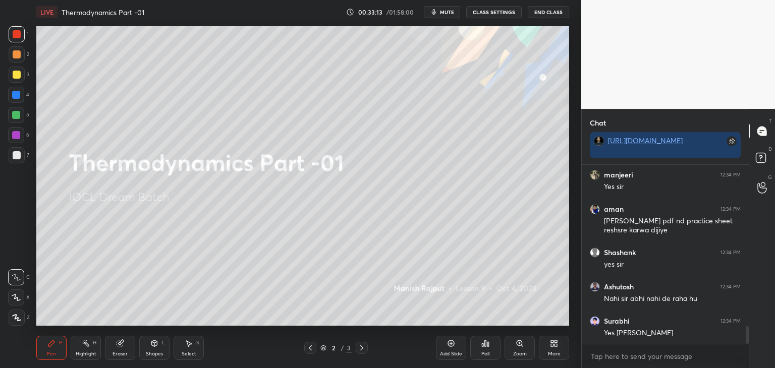
scroll to position [1699, 0]
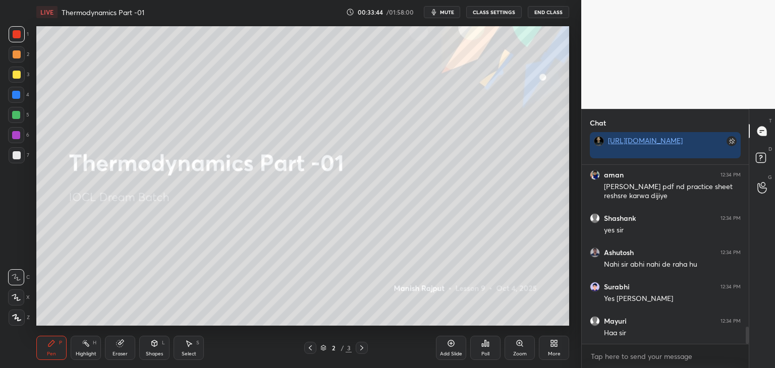
click at [16, 78] on div at bounding box center [17, 75] width 8 height 8
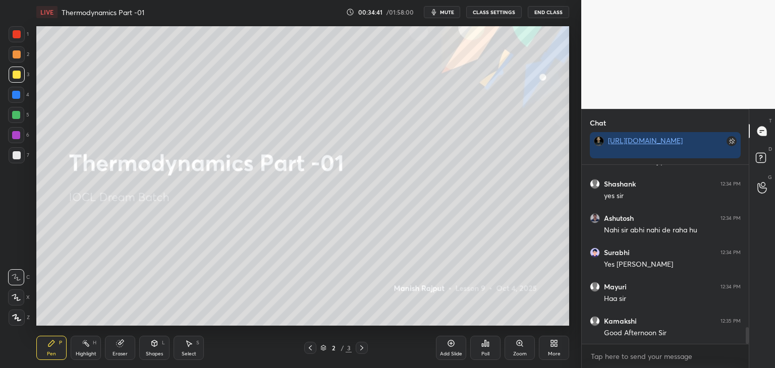
click at [156, 352] on div "Shapes" at bounding box center [154, 354] width 17 height 5
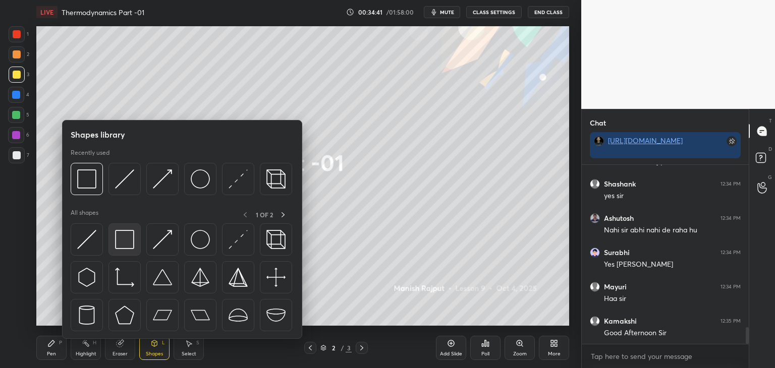
click at [107, 257] on div at bounding box center [182, 281] width 223 height 114
click at [123, 245] on img at bounding box center [124, 239] width 19 height 19
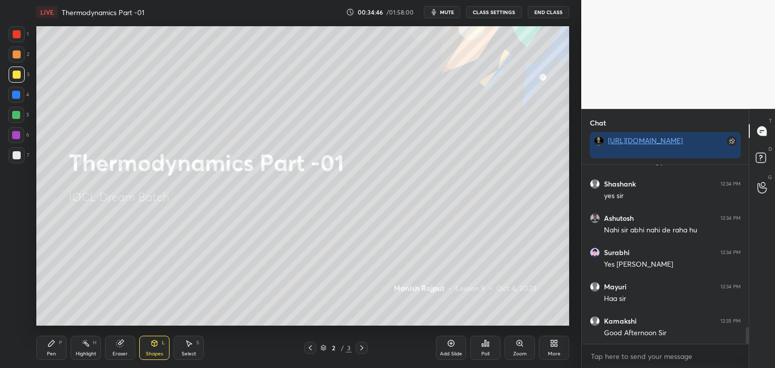
click at [52, 358] on div "Pen P" at bounding box center [51, 348] width 30 height 24
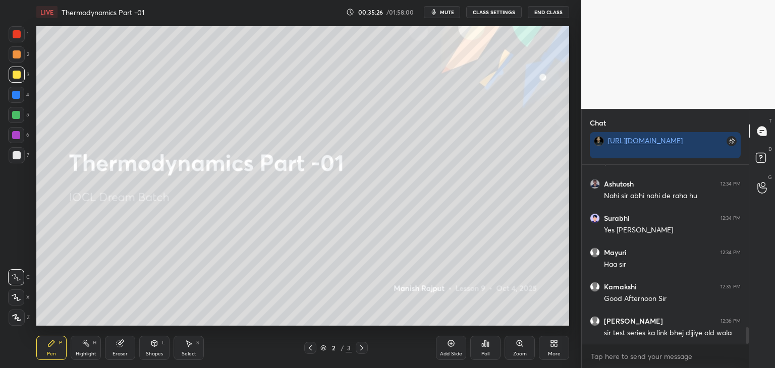
scroll to position [1804, 0]
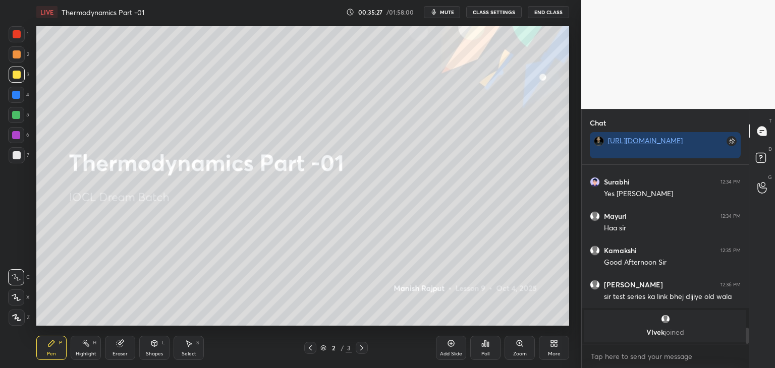
click at [14, 136] on div at bounding box center [16, 135] width 8 height 8
click at [18, 156] on div at bounding box center [17, 155] width 8 height 8
click at [15, 298] on icon at bounding box center [16, 298] width 8 height 6
click at [18, 319] on icon at bounding box center [17, 318] width 8 height 6
click at [17, 301] on icon at bounding box center [16, 298] width 8 height 6
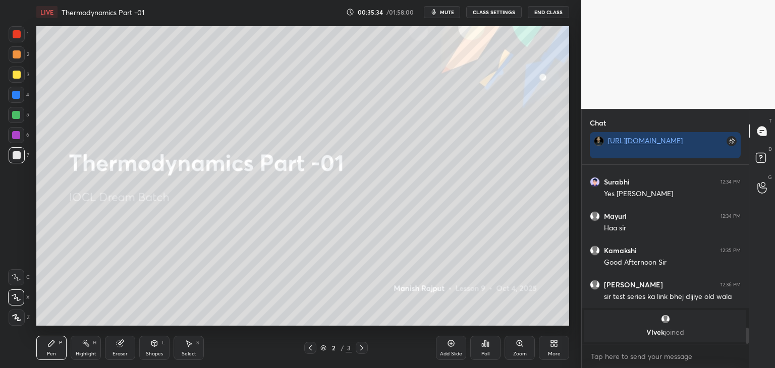
click at [12, 35] on div at bounding box center [17, 34] width 16 height 16
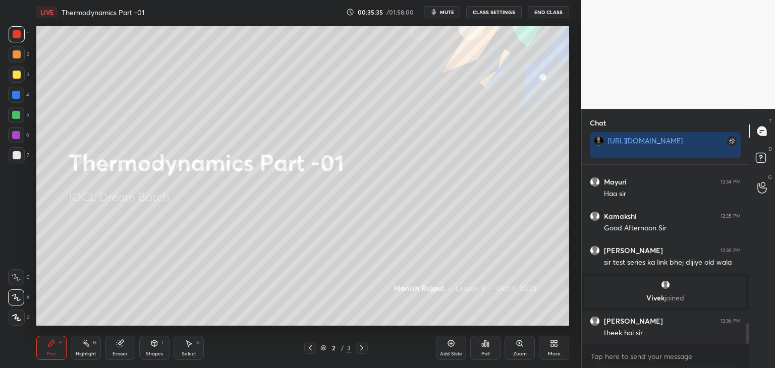
scroll to position [1383, 0]
click at [547, 347] on div "More" at bounding box center [554, 348] width 30 height 24
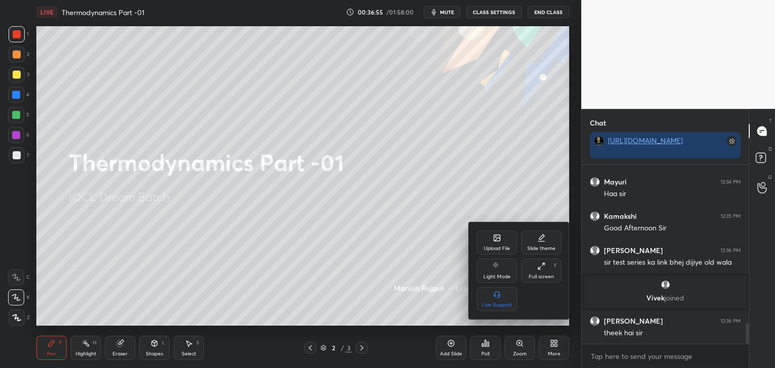
click at [499, 247] on div "Upload File" at bounding box center [497, 248] width 26 height 5
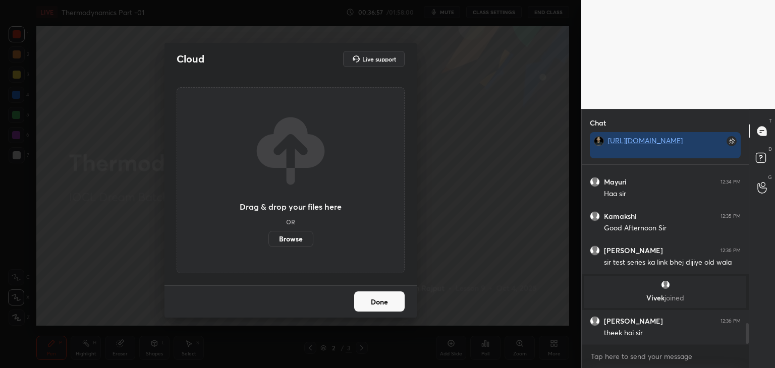
click at [305, 241] on label "Browse" at bounding box center [291, 239] width 45 height 16
click at [269, 241] on input "Browse" at bounding box center [269, 239] width 0 height 16
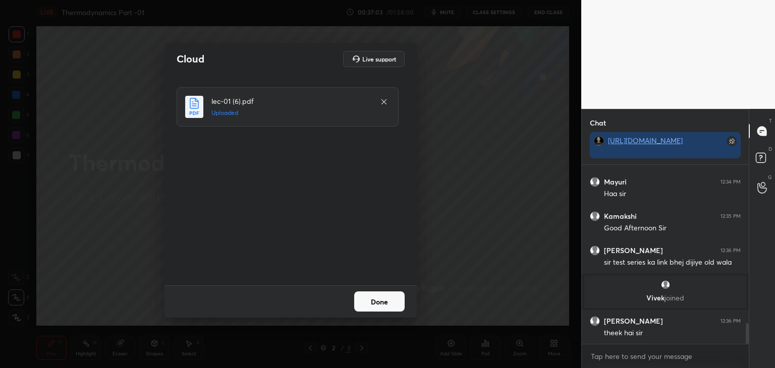
click at [392, 305] on button "Done" at bounding box center [379, 302] width 50 height 20
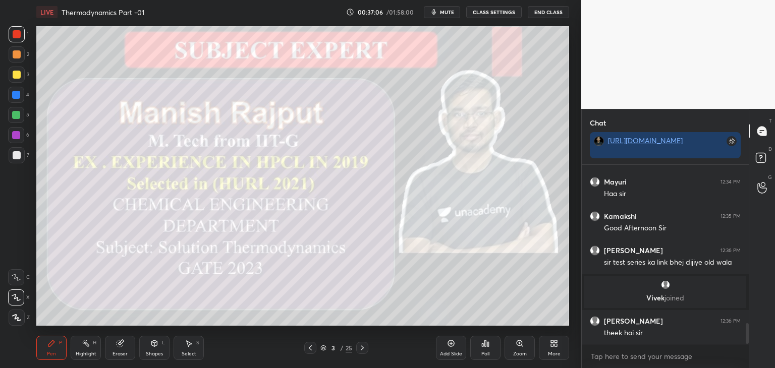
click at [362, 344] on div at bounding box center [362, 348] width 12 height 12
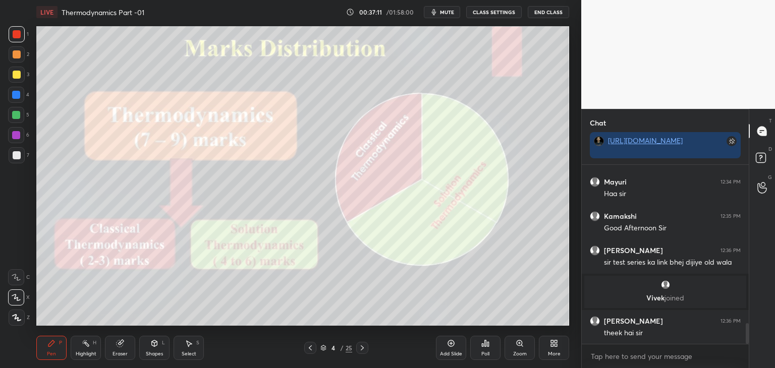
click at [16, 42] on div "1" at bounding box center [19, 36] width 20 height 20
click at [21, 301] on div at bounding box center [16, 298] width 16 height 16
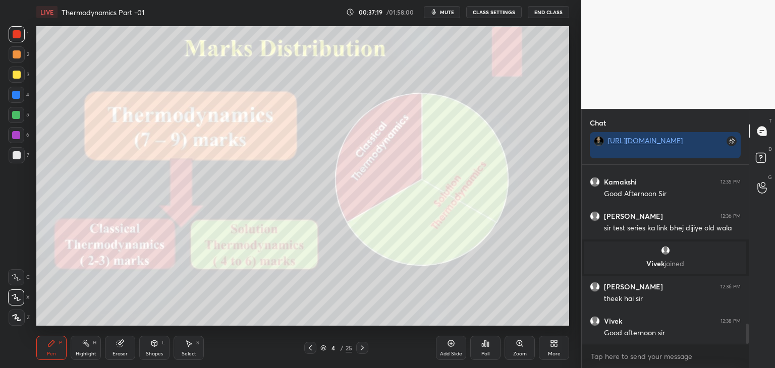
click at [363, 348] on icon at bounding box center [362, 348] width 8 height 8
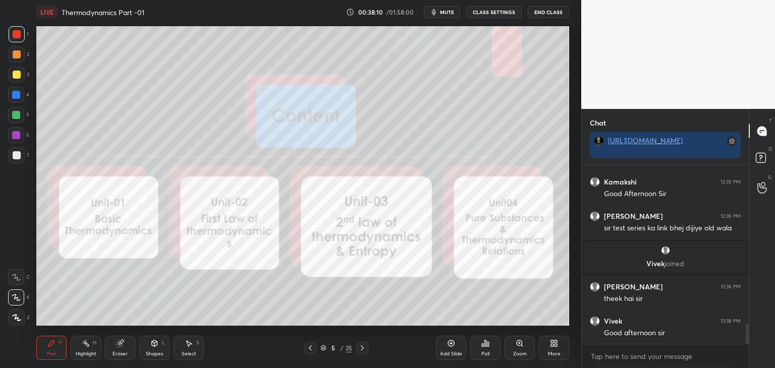
click at [16, 73] on div at bounding box center [17, 75] width 8 height 8
click at [14, 55] on div at bounding box center [17, 54] width 8 height 8
click at [17, 37] on div at bounding box center [17, 34] width 8 height 8
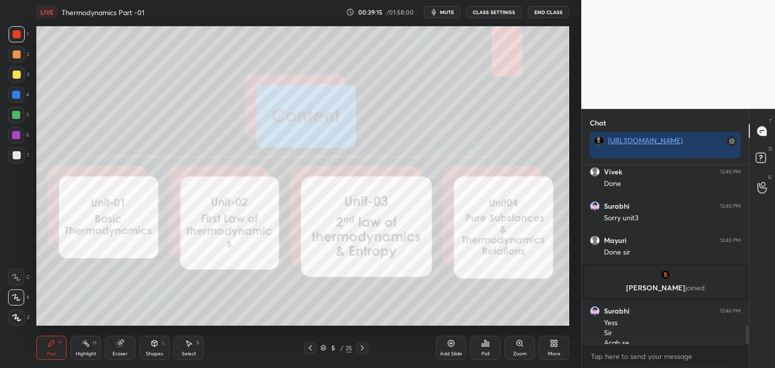
scroll to position [1600, 0]
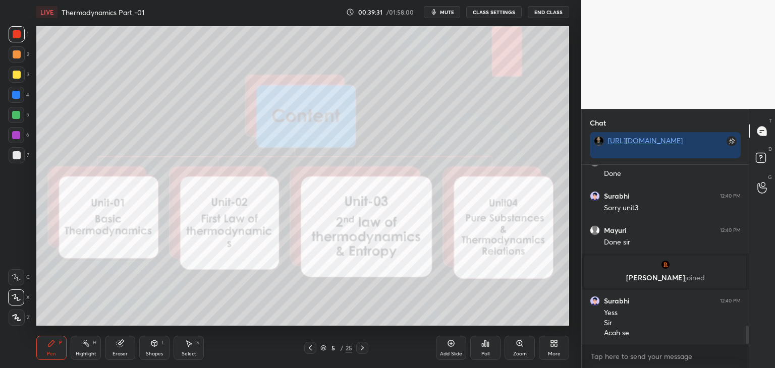
click at [363, 348] on icon at bounding box center [362, 348] width 3 height 5
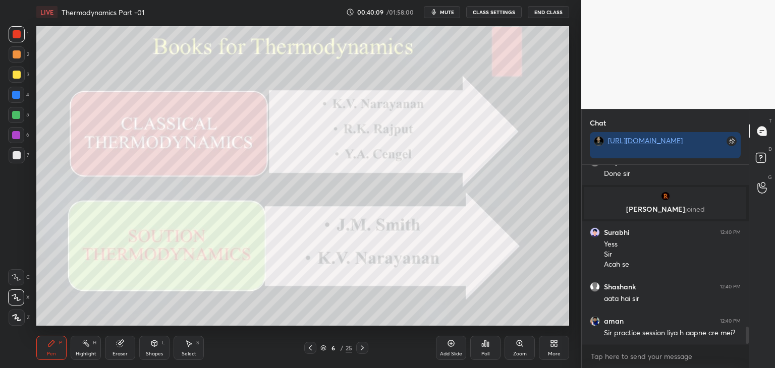
scroll to position [1703, 0]
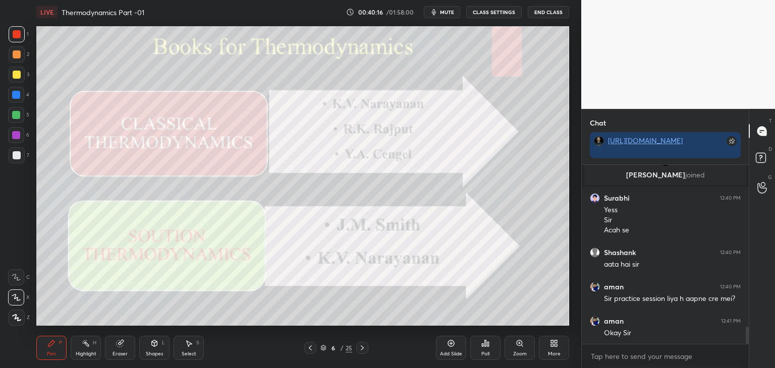
click at [360, 348] on icon at bounding box center [362, 348] width 8 height 8
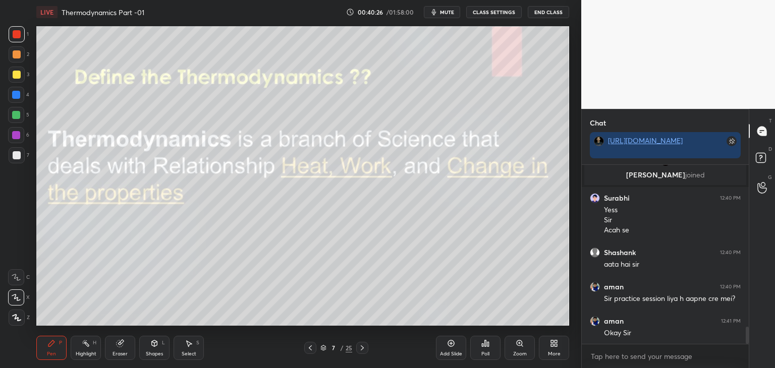
click at [155, 352] on div "Shapes" at bounding box center [154, 354] width 17 height 5
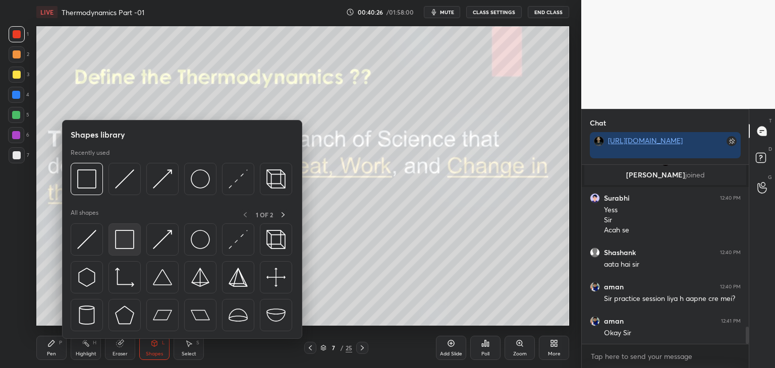
click at [125, 255] on div at bounding box center [182, 281] width 223 height 114
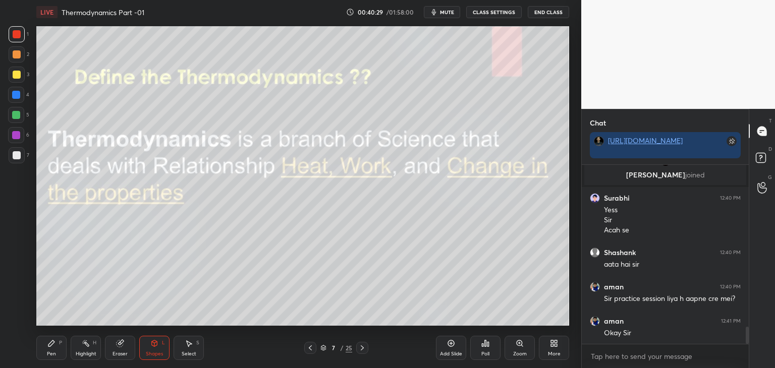
click at [445, 354] on div "Add Slide" at bounding box center [451, 354] width 22 height 5
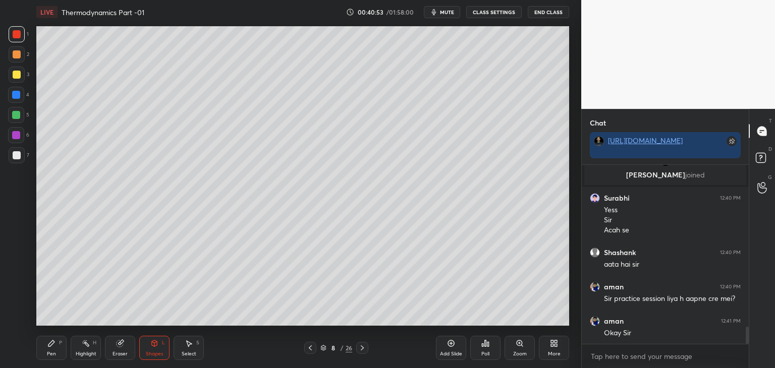
click at [364, 347] on icon at bounding box center [362, 348] width 8 height 8
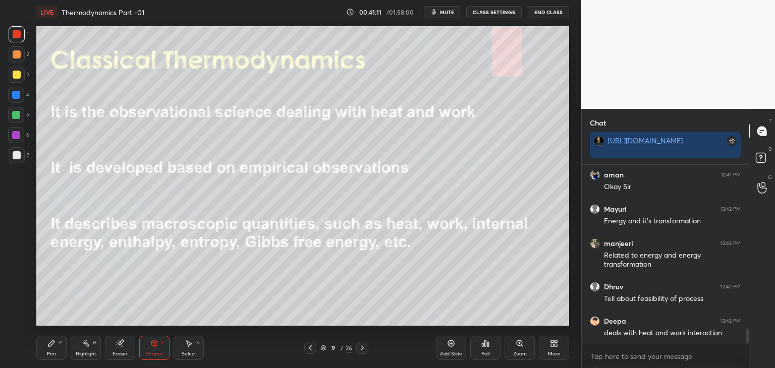
scroll to position [1884, 0]
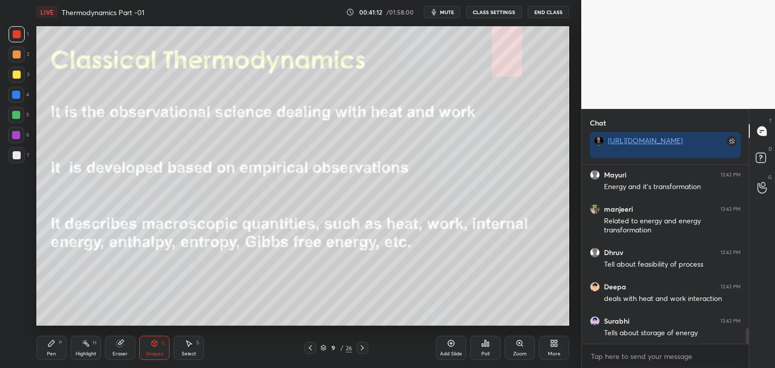
click at [54, 348] on div "Pen P" at bounding box center [51, 348] width 30 height 24
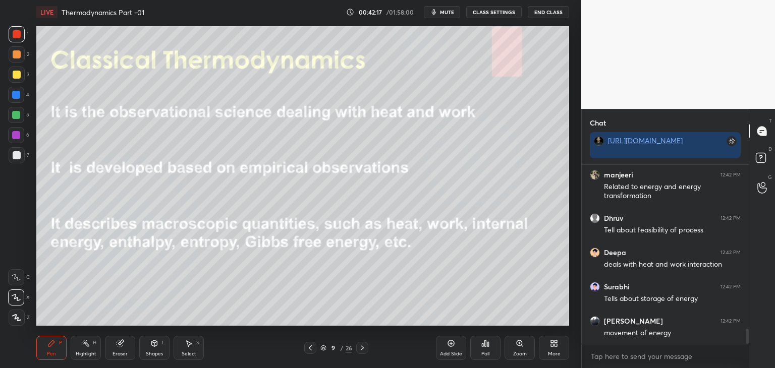
click at [362, 350] on icon at bounding box center [362, 348] width 8 height 8
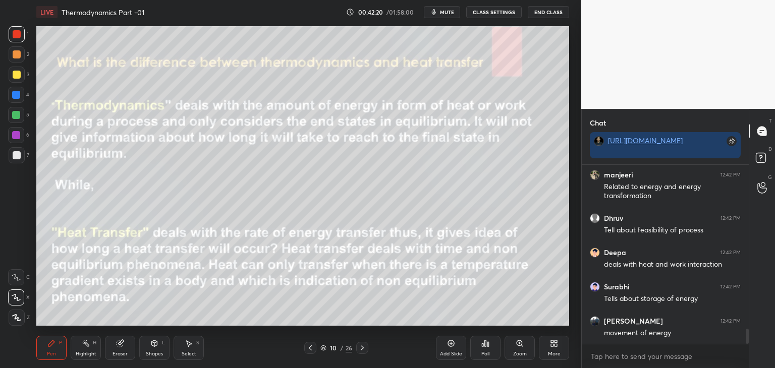
click at [152, 356] on div "Shapes" at bounding box center [154, 354] width 17 height 5
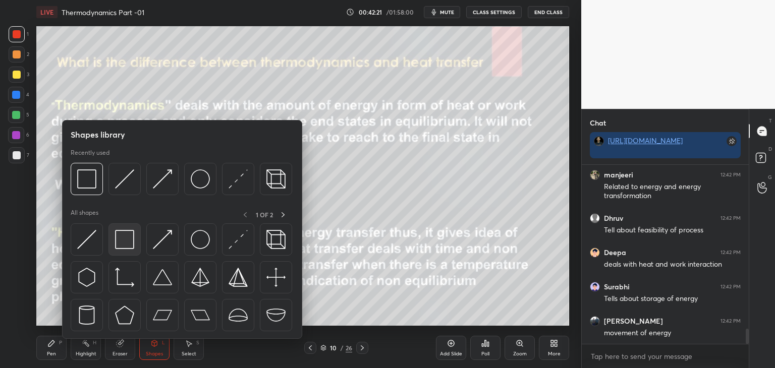
click at [126, 247] on img at bounding box center [124, 239] width 19 height 19
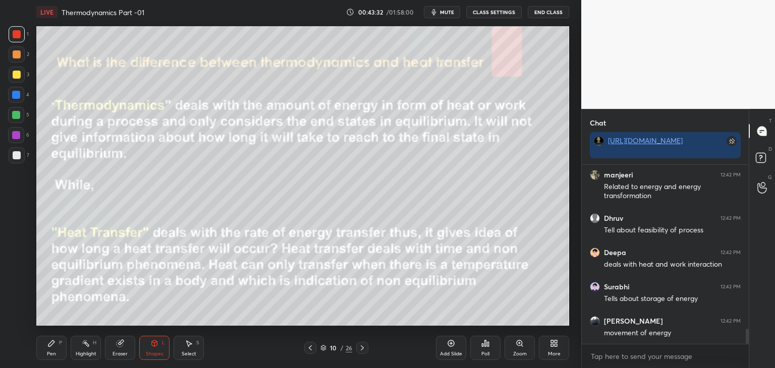
scroll to position [1952, 0]
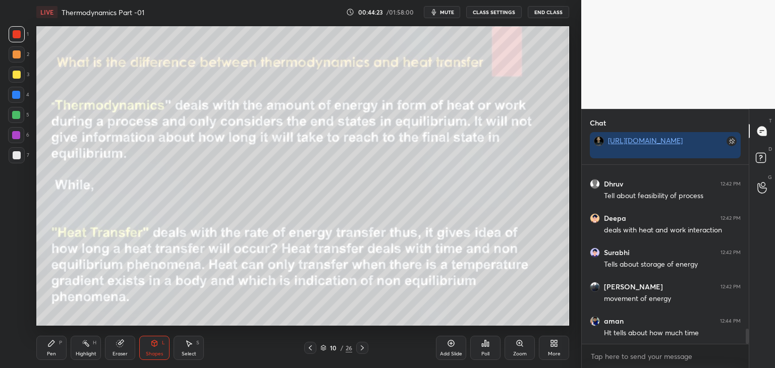
click at [60, 352] on div "Pen P" at bounding box center [51, 348] width 30 height 24
click at [311, 351] on icon at bounding box center [310, 348] width 8 height 8
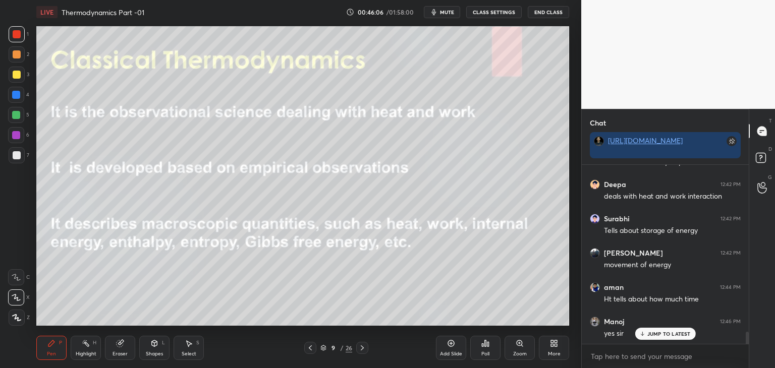
scroll to position [2506, 0]
click at [21, 274] on div at bounding box center [16, 278] width 16 height 16
click at [21, 291] on div at bounding box center [16, 298] width 16 height 16
click at [15, 74] on div at bounding box center [17, 75] width 8 height 8
click at [16, 58] on div at bounding box center [17, 54] width 8 height 8
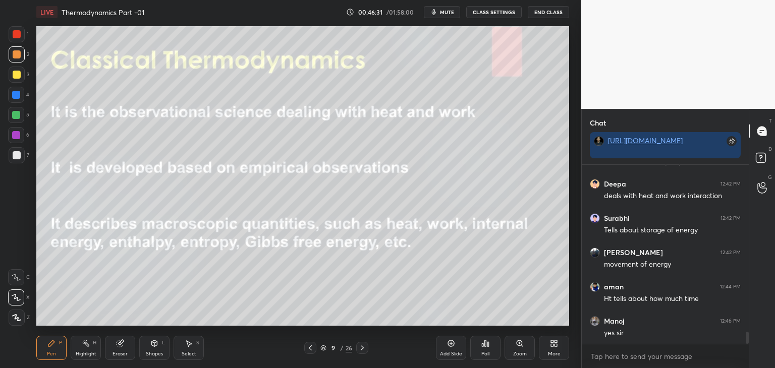
click at [20, 321] on icon at bounding box center [17, 318] width 8 height 6
click at [20, 297] on icon at bounding box center [16, 297] width 9 height 7
click at [361, 344] on div at bounding box center [362, 348] width 12 height 12
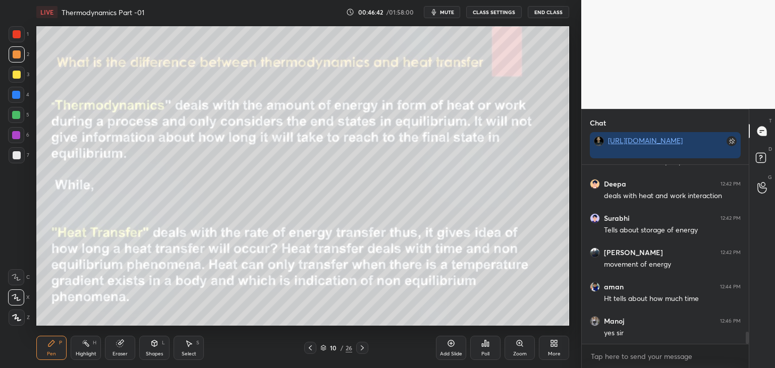
scroll to position [2540, 0]
click at [117, 352] on div "Eraser" at bounding box center [120, 354] width 15 height 5
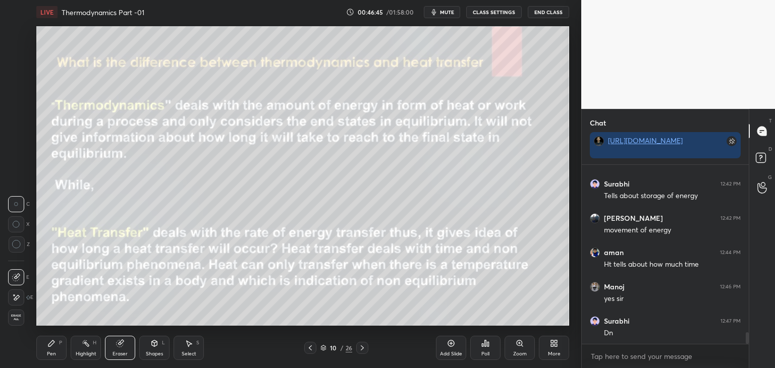
click at [12, 316] on span "Erase all" at bounding box center [16, 317] width 15 height 7
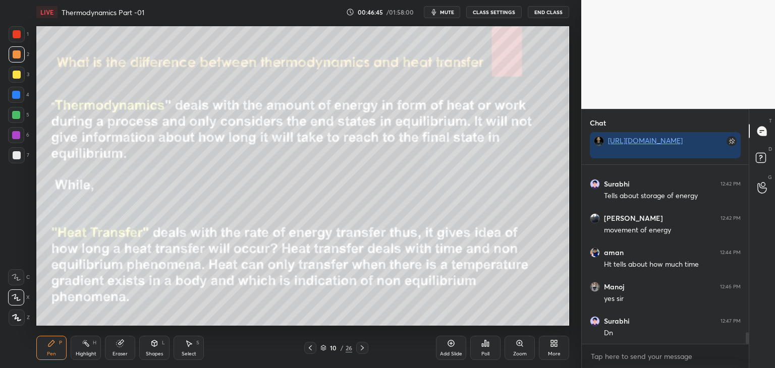
click at [149, 347] on div "Shapes L" at bounding box center [154, 348] width 30 height 24
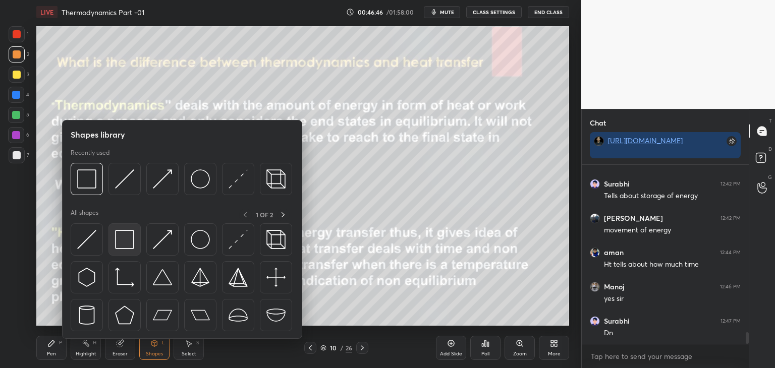
click at [123, 244] on img at bounding box center [124, 239] width 19 height 19
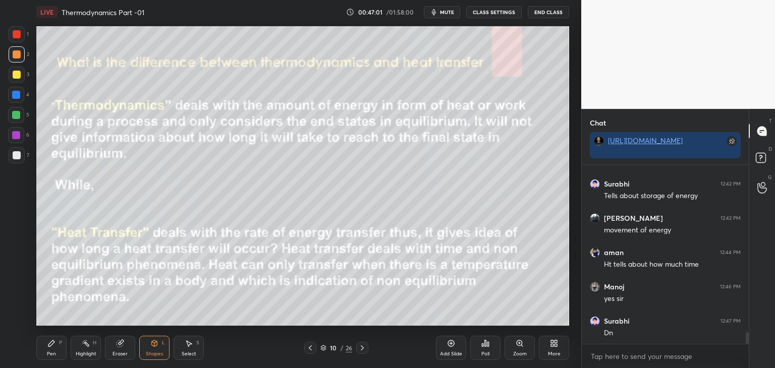
click at [52, 349] on div "Pen P" at bounding box center [51, 348] width 30 height 24
click at [10, 109] on div at bounding box center [16, 115] width 16 height 16
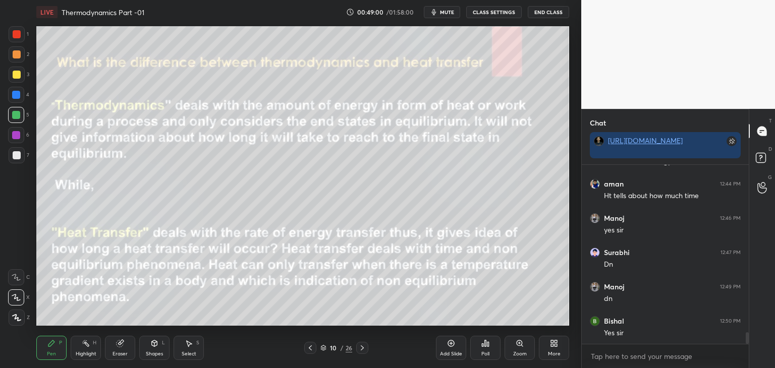
scroll to position [2643, 0]
click at [16, 322] on div at bounding box center [17, 318] width 16 height 16
click at [19, 297] on icon at bounding box center [16, 297] width 9 height 7
click at [18, 279] on icon at bounding box center [16, 277] width 9 height 7
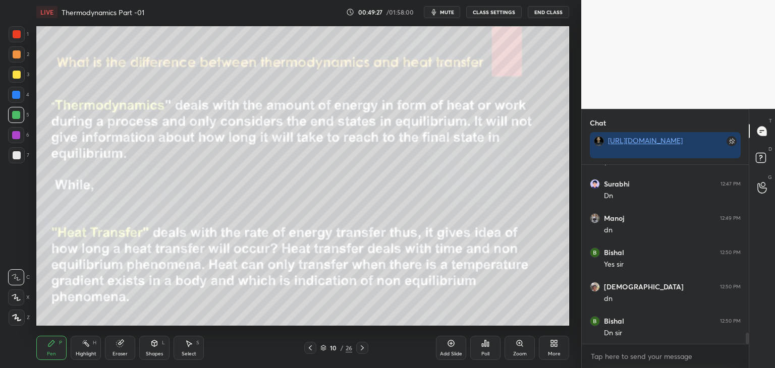
click at [19, 296] on icon at bounding box center [16, 297] width 9 height 7
click at [13, 312] on div at bounding box center [17, 318] width 16 height 16
click at [16, 75] on div at bounding box center [17, 75] width 8 height 8
click at [15, 57] on div at bounding box center [17, 54] width 8 height 8
click at [17, 42] on div "1" at bounding box center [19, 36] width 20 height 20
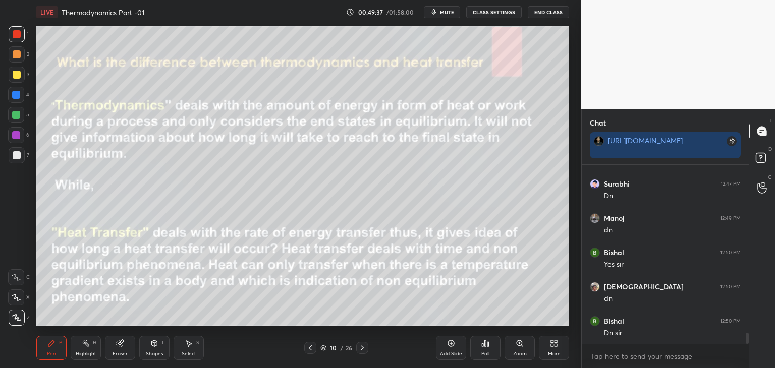
click at [360, 347] on icon at bounding box center [362, 348] width 8 height 8
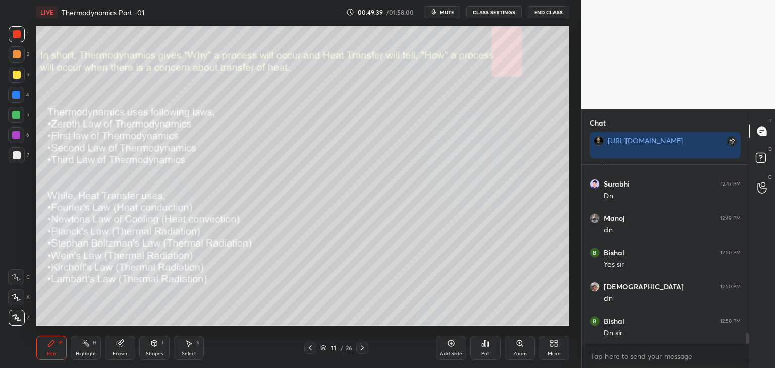
scroll to position [2712, 0]
click at [151, 352] on div "Shapes" at bounding box center [154, 354] width 17 height 5
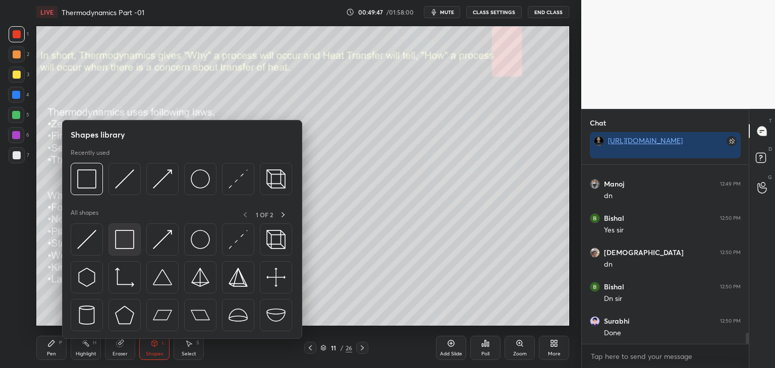
click at [126, 243] on img at bounding box center [124, 239] width 19 height 19
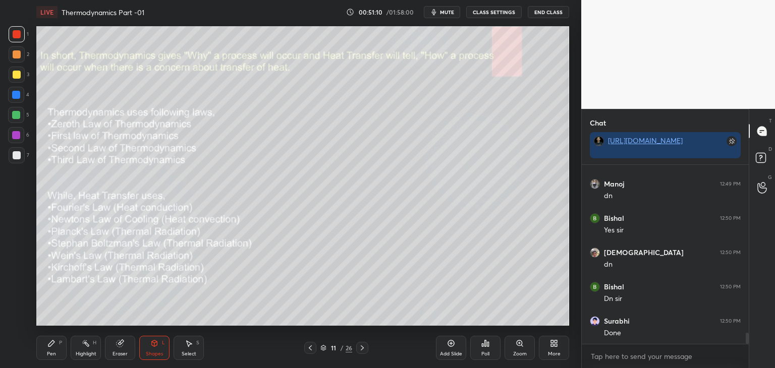
click at [52, 348] on icon at bounding box center [51, 344] width 8 height 8
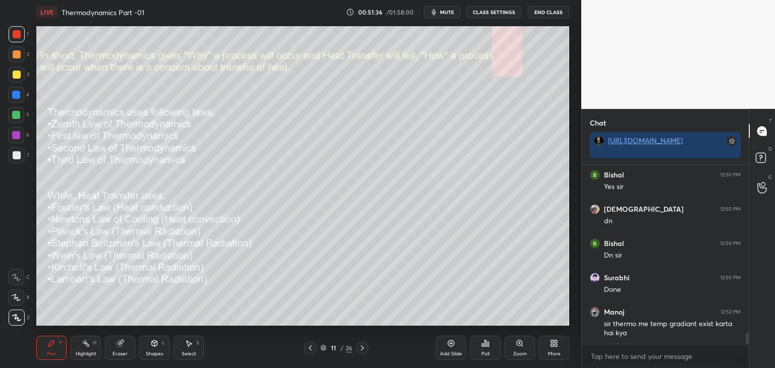
scroll to position [2789, 0]
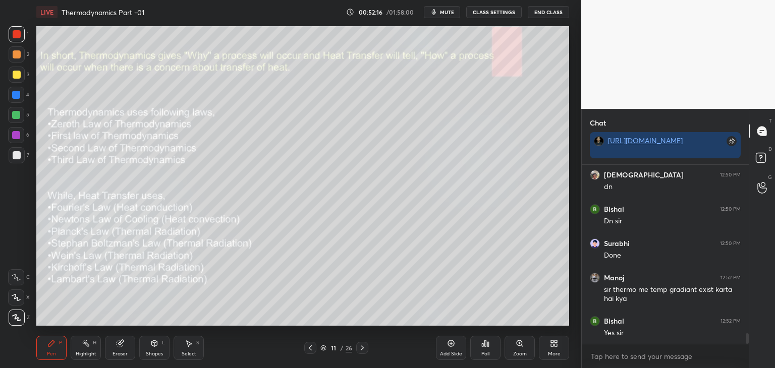
click at [13, 76] on div at bounding box center [17, 75] width 8 height 8
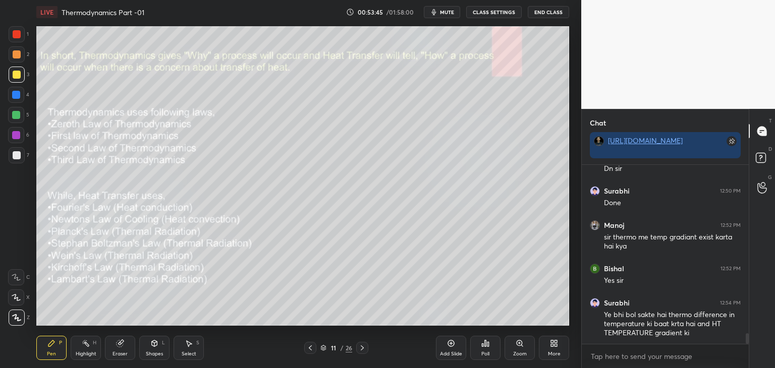
scroll to position [2876, 0]
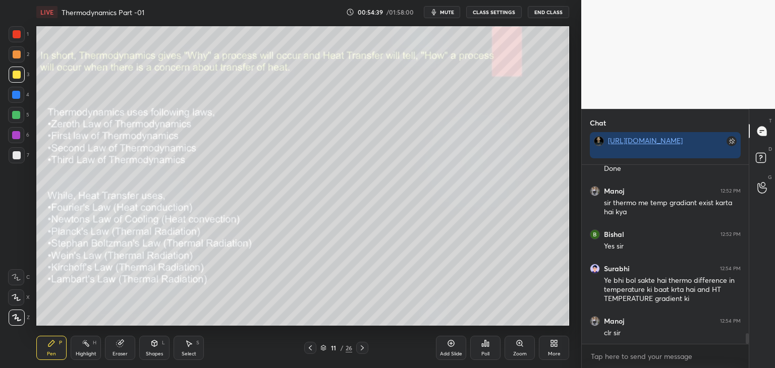
click at [363, 348] on icon at bounding box center [362, 348] width 8 height 8
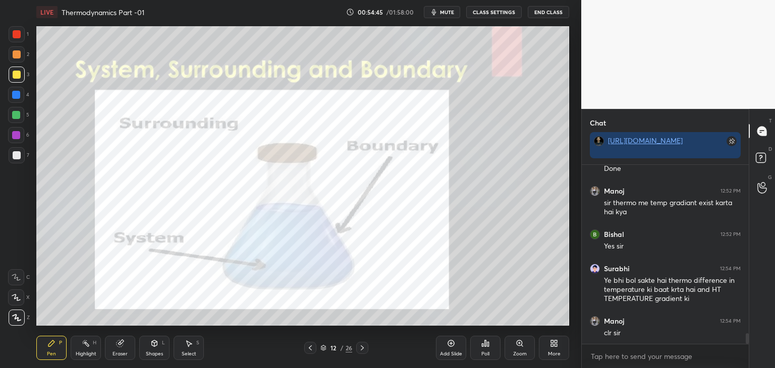
click at [12, 30] on div at bounding box center [17, 34] width 16 height 16
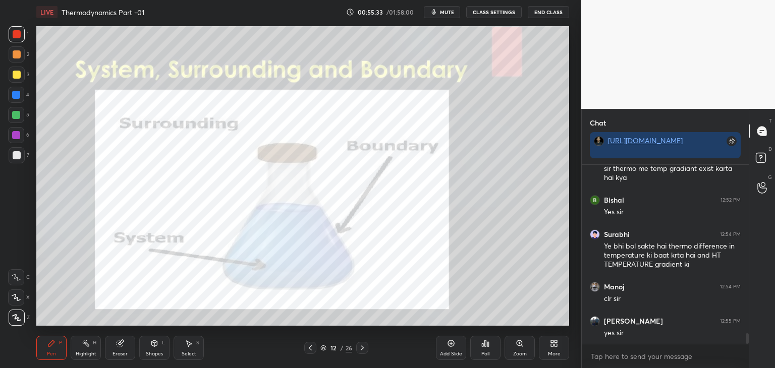
scroll to position [2945, 0]
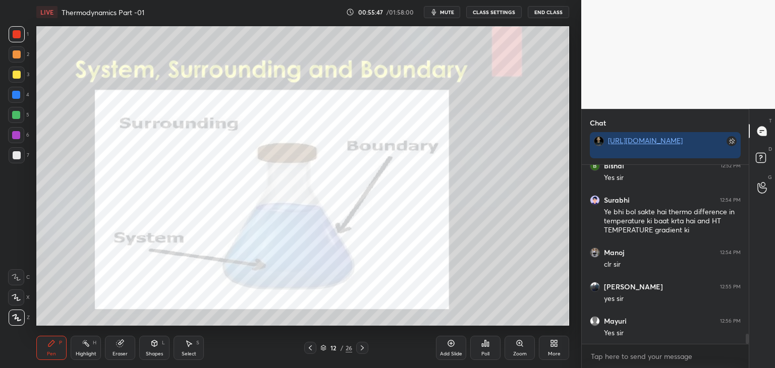
click at [361, 349] on icon at bounding box center [362, 348] width 8 height 8
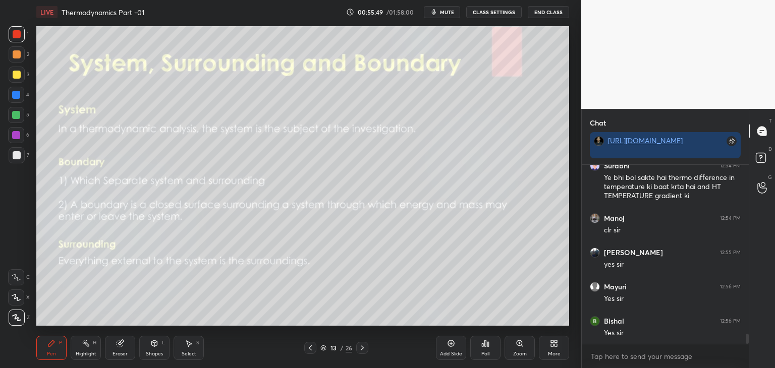
scroll to position [3013, 0]
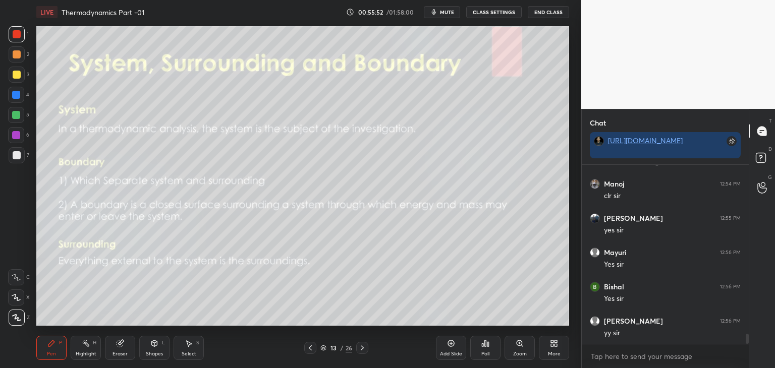
click at [361, 349] on icon at bounding box center [362, 348] width 8 height 8
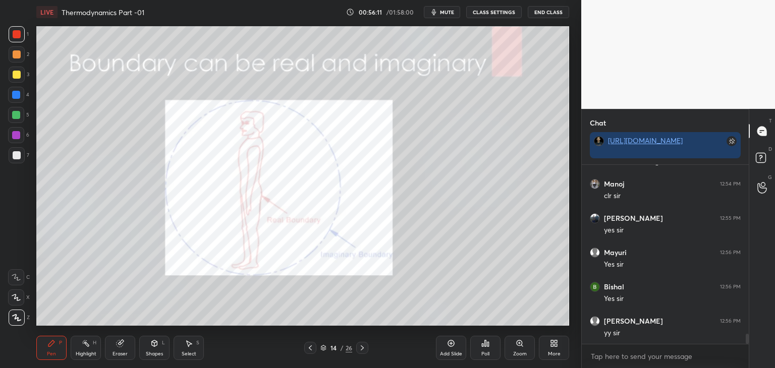
click at [358, 352] on icon at bounding box center [362, 348] width 8 height 8
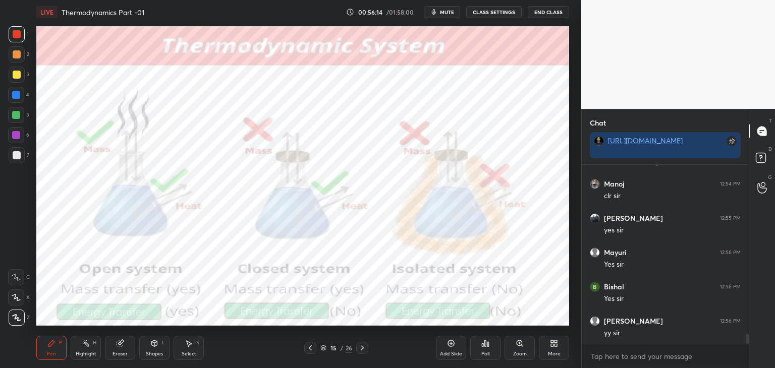
click at [15, 135] on div at bounding box center [16, 135] width 8 height 8
click at [16, 34] on div at bounding box center [17, 34] width 8 height 8
click at [14, 94] on div at bounding box center [16, 95] width 8 height 8
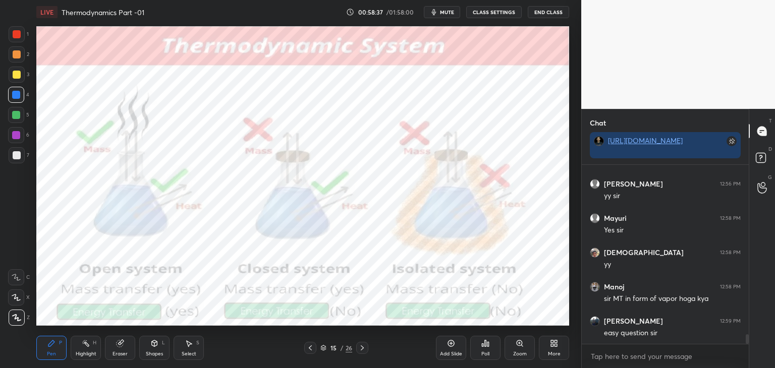
scroll to position [3185, 0]
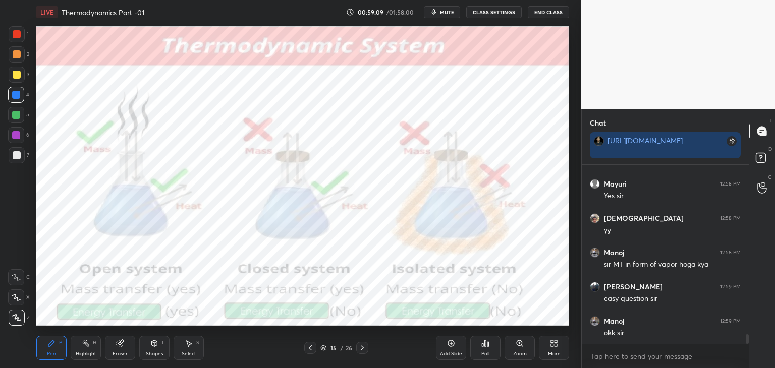
click at [555, 355] on div "More" at bounding box center [554, 354] width 13 height 5
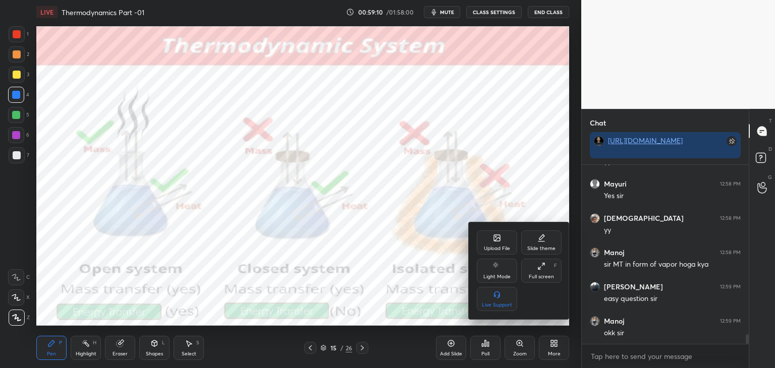
click at [506, 234] on div "Upload File" at bounding box center [497, 243] width 40 height 24
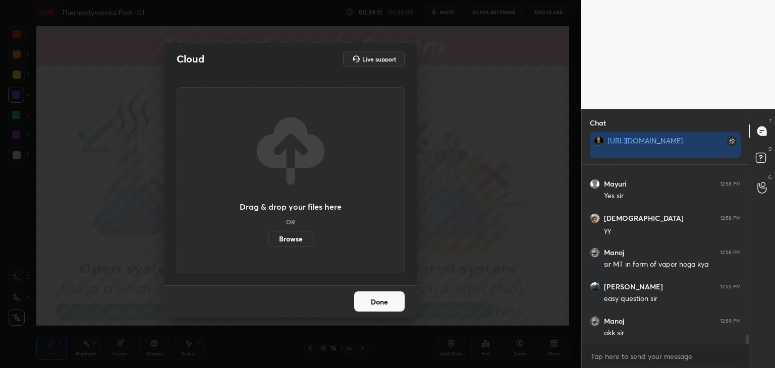
click at [311, 239] on label "Browse" at bounding box center [291, 239] width 45 height 16
click at [269, 239] on input "Browse" at bounding box center [269, 239] width 0 height 16
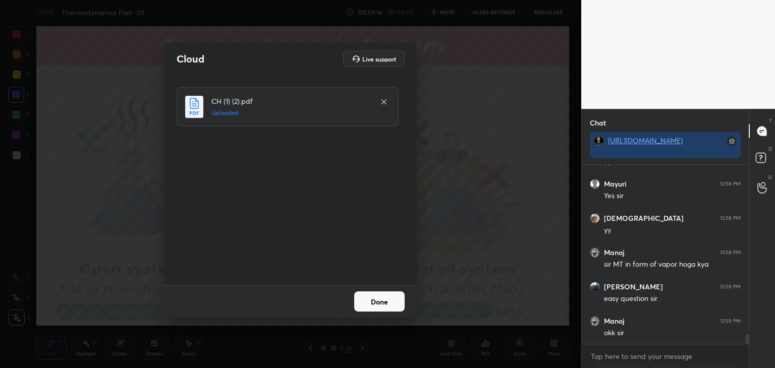
click at [378, 303] on button "Done" at bounding box center [379, 302] width 50 height 20
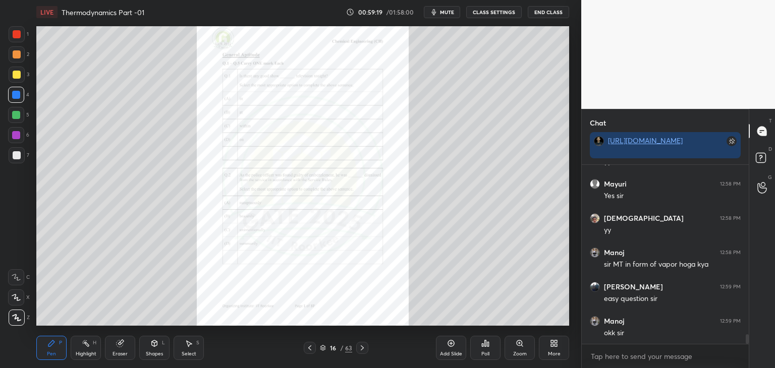
click at [362, 348] on icon at bounding box center [362, 348] width 3 height 5
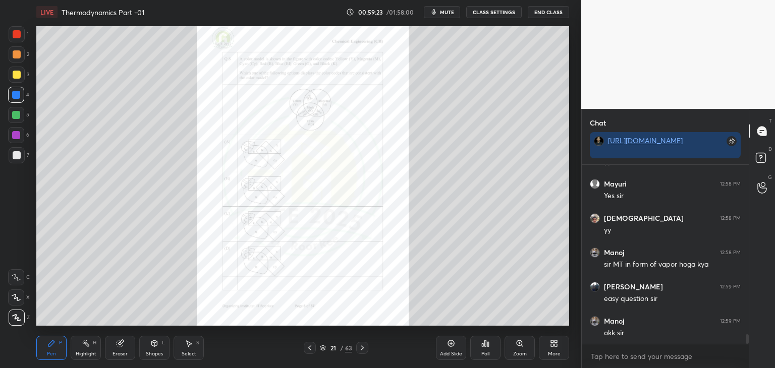
click at [362, 348] on icon at bounding box center [362, 348] width 3 height 5
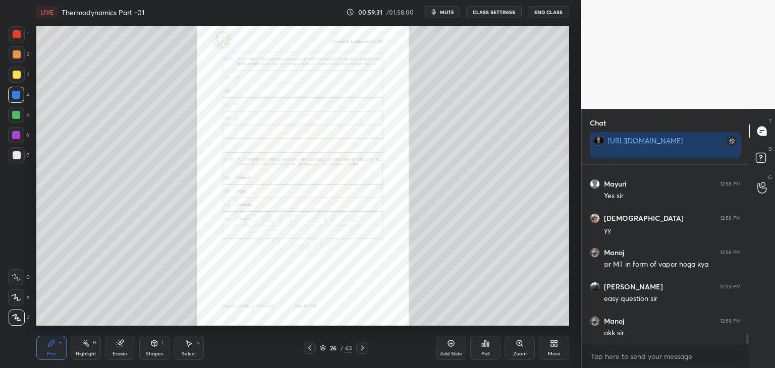
click at [525, 362] on div "Add Slide Poll Zoom More" at bounding box center [502, 348] width 133 height 57
click at [520, 353] on div "Zoom" at bounding box center [520, 354] width 14 height 5
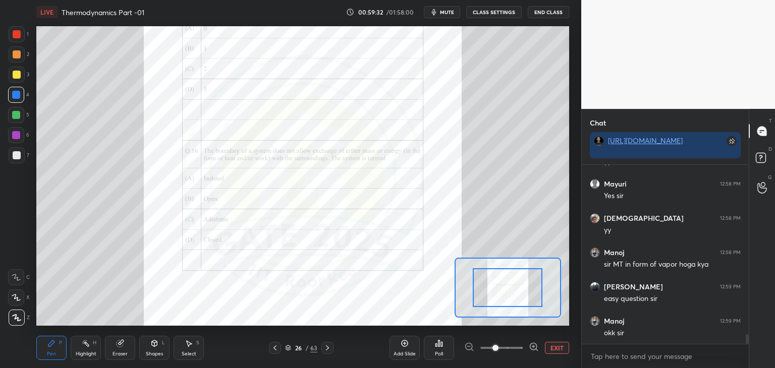
click at [511, 347] on span at bounding box center [502, 348] width 42 height 15
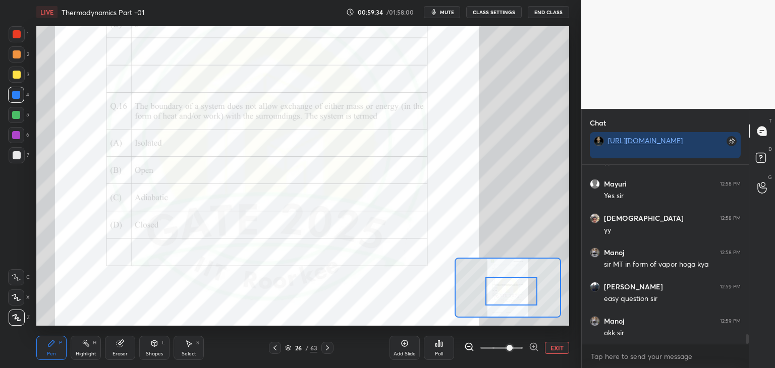
click at [512, 292] on div at bounding box center [512, 291] width 52 height 29
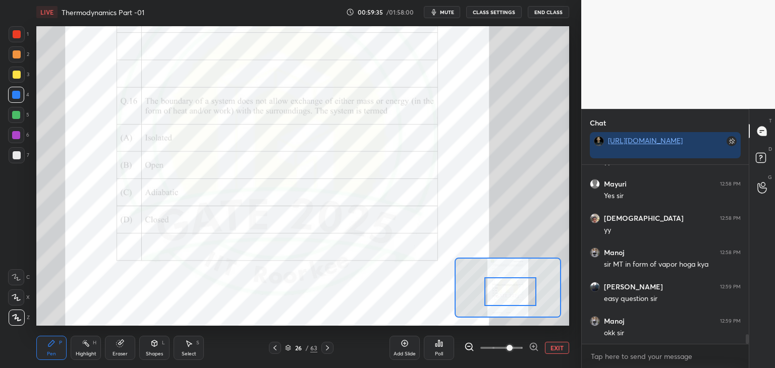
click at [153, 344] on icon at bounding box center [155, 344] width 6 height 6
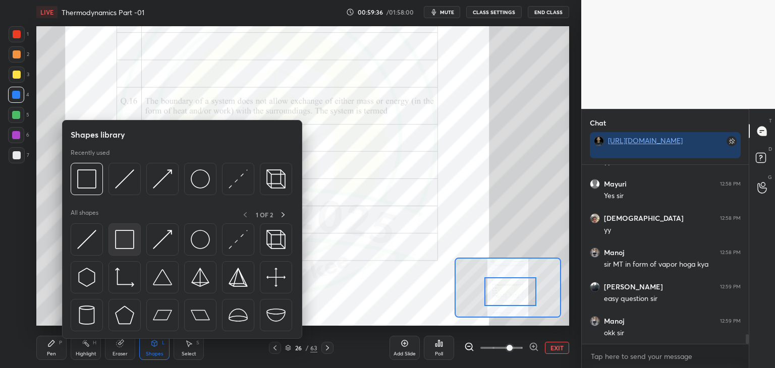
click at [122, 245] on img at bounding box center [124, 239] width 19 height 19
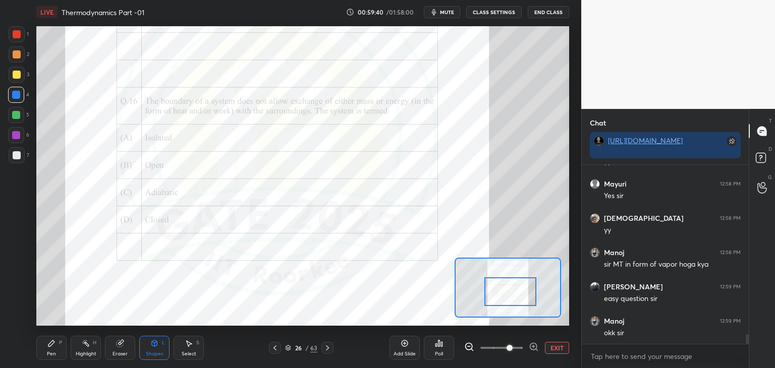
click at [51, 348] on icon at bounding box center [51, 344] width 8 height 8
click at [125, 348] on div "Eraser" at bounding box center [120, 348] width 30 height 24
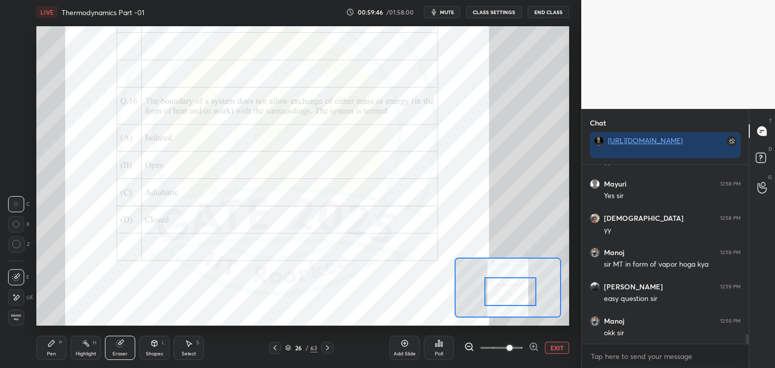
click at [163, 351] on div "Shapes L" at bounding box center [154, 348] width 30 height 24
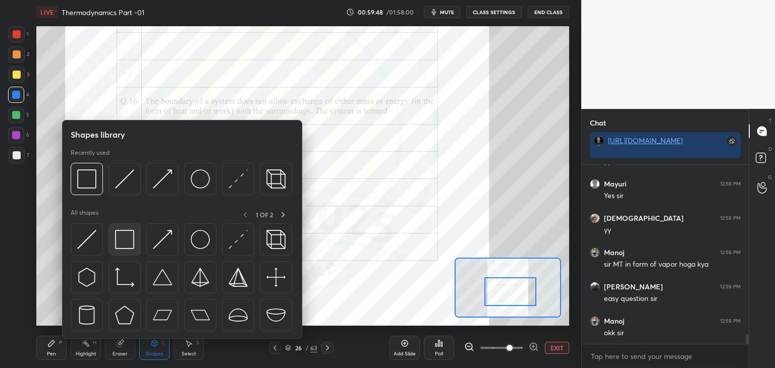
click at [119, 243] on img at bounding box center [124, 239] width 19 height 19
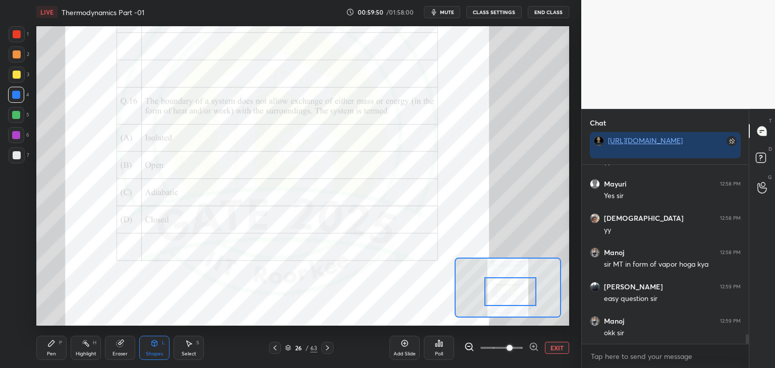
click at [55, 347] on icon at bounding box center [51, 344] width 8 height 8
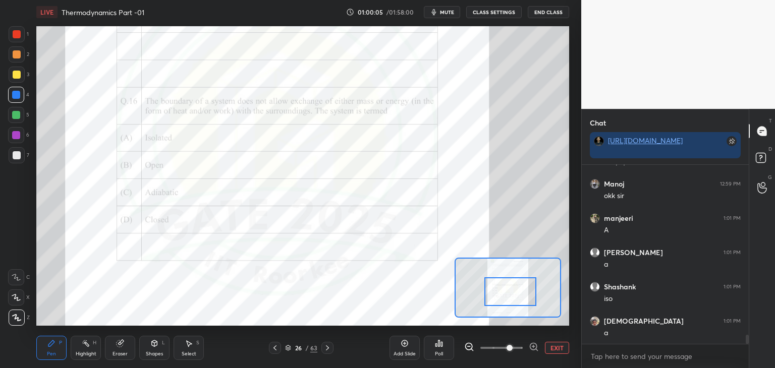
scroll to position [3357, 0]
click at [54, 350] on div "Pen P" at bounding box center [51, 348] width 30 height 24
click at [276, 350] on icon at bounding box center [275, 348] width 8 height 8
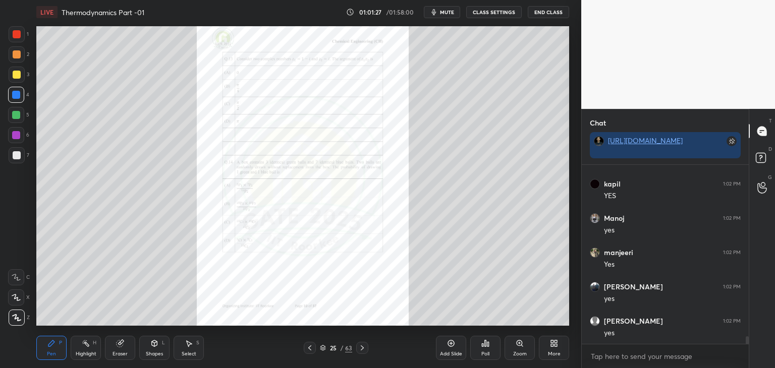
click at [313, 349] on icon at bounding box center [310, 348] width 8 height 8
click at [311, 352] on icon at bounding box center [310, 348] width 8 height 8
click at [311, 349] on icon at bounding box center [310, 348] width 8 height 8
click at [309, 351] on icon at bounding box center [310, 348] width 8 height 8
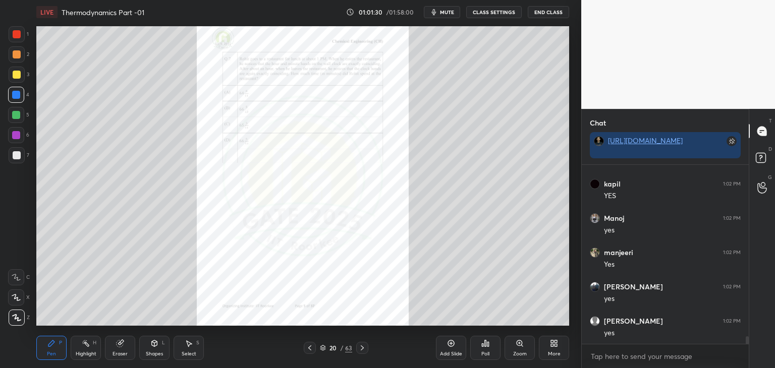
scroll to position [3975, 0]
click at [309, 351] on icon at bounding box center [310, 348] width 8 height 8
click at [310, 349] on icon at bounding box center [309, 348] width 3 height 5
click at [309, 352] on icon at bounding box center [310, 348] width 8 height 8
click at [310, 351] on icon at bounding box center [310, 348] width 8 height 8
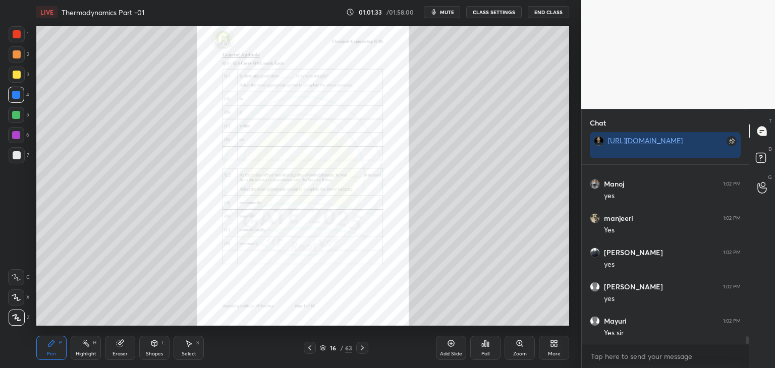
click at [311, 350] on icon at bounding box center [309, 348] width 3 height 5
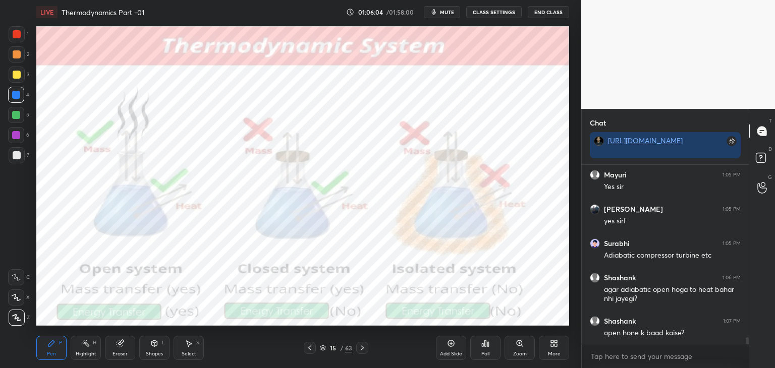
scroll to position [4646, 0]
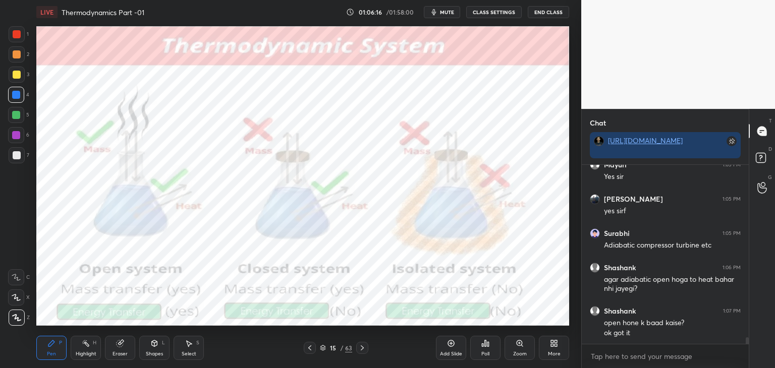
click at [361, 349] on icon at bounding box center [362, 348] width 8 height 8
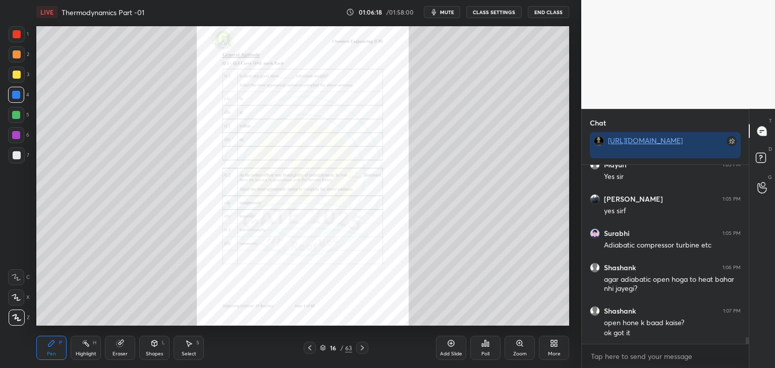
click at [312, 346] on icon at bounding box center [310, 348] width 8 height 8
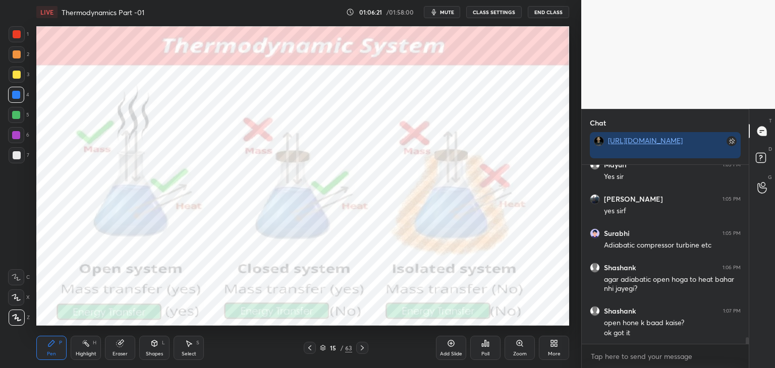
click at [362, 348] on icon at bounding box center [362, 348] width 8 height 8
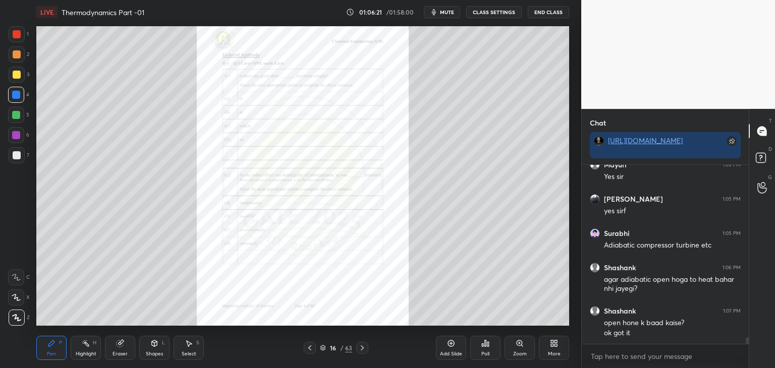
click at [362, 348] on icon at bounding box center [362, 348] width 8 height 8
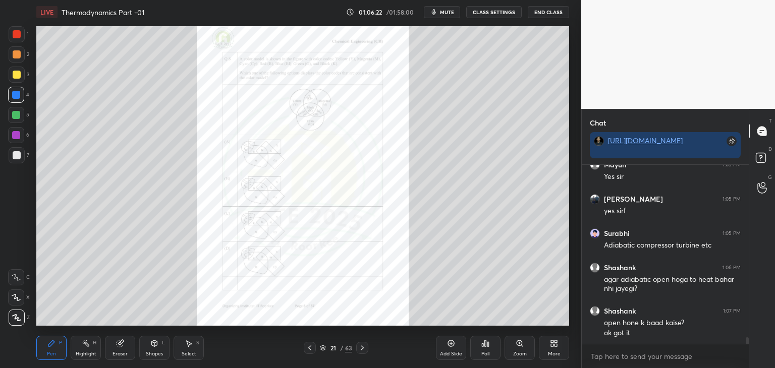
click at [362, 348] on icon at bounding box center [362, 348] width 8 height 8
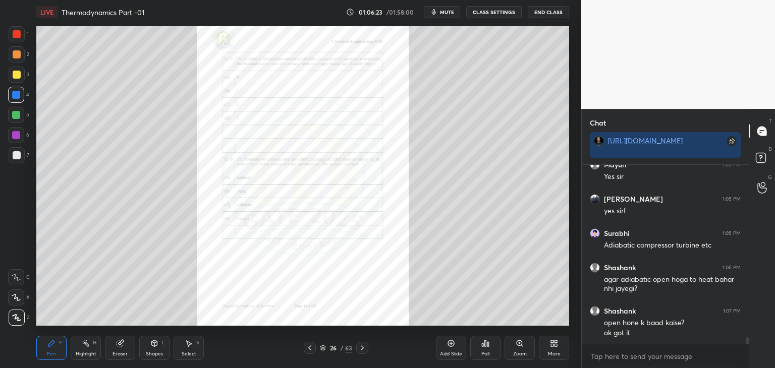
click at [362, 348] on icon at bounding box center [362, 348] width 8 height 8
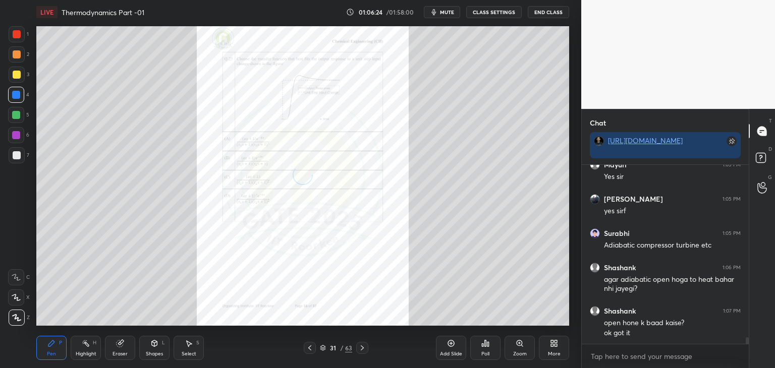
click at [362, 348] on icon at bounding box center [362, 348] width 8 height 8
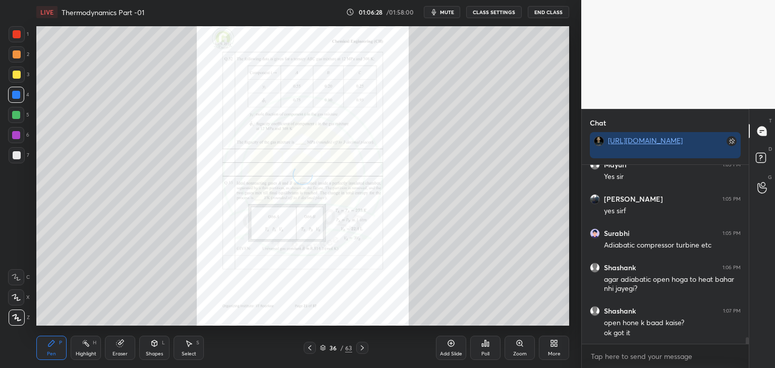
click at [362, 348] on icon at bounding box center [362, 348] width 8 height 8
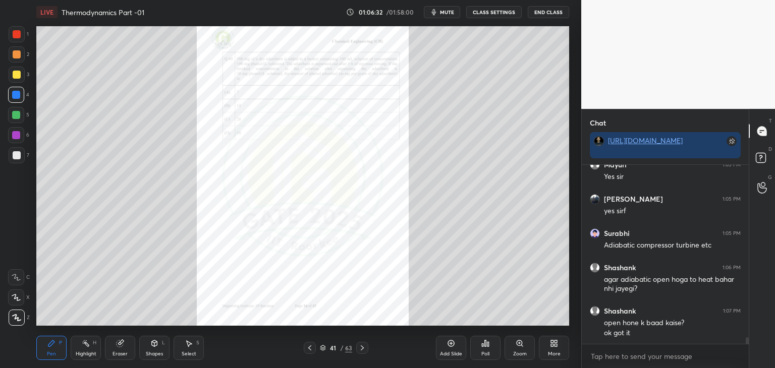
click at [362, 348] on icon at bounding box center [362, 348] width 8 height 8
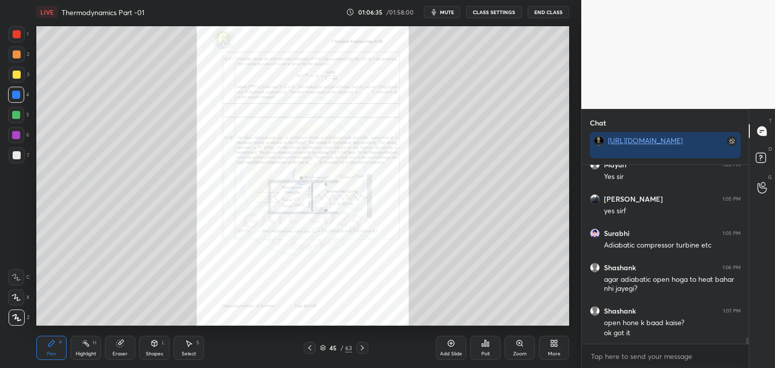
click at [362, 348] on icon at bounding box center [362, 348] width 8 height 8
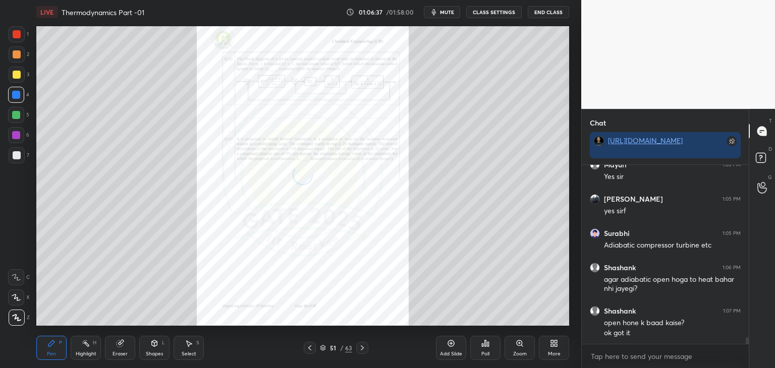
click at [362, 348] on icon at bounding box center [362, 348] width 8 height 8
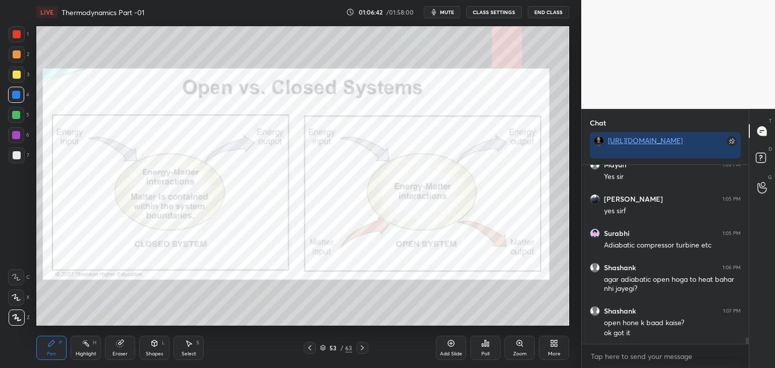
click at [152, 346] on icon at bounding box center [155, 344] width 6 height 6
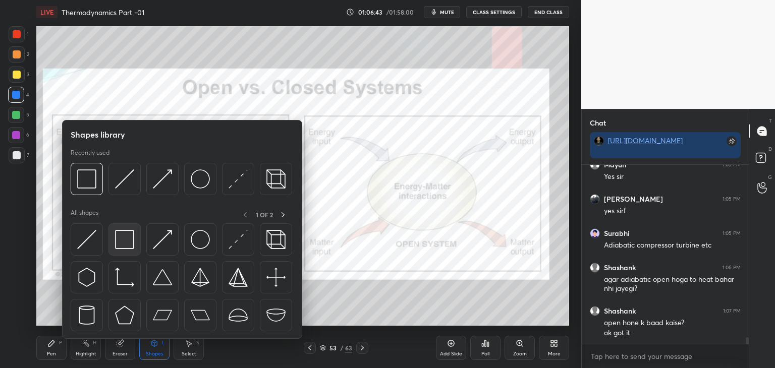
click at [126, 238] on img at bounding box center [124, 239] width 19 height 19
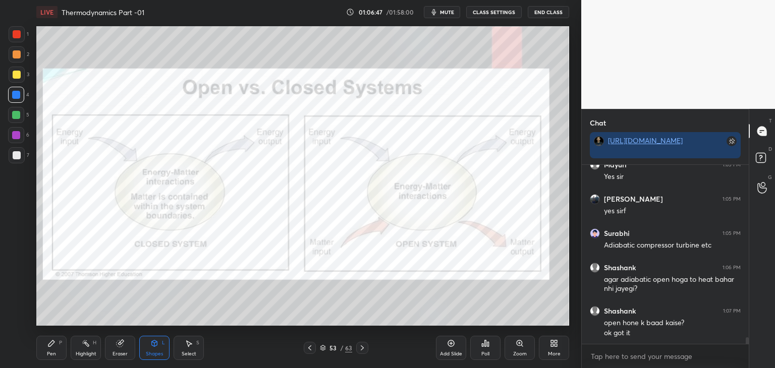
click at [50, 353] on div "Pen" at bounding box center [51, 354] width 9 height 5
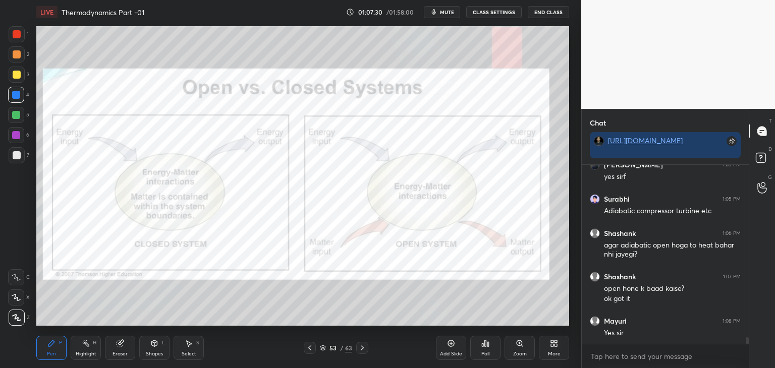
click at [361, 348] on icon at bounding box center [362, 348] width 8 height 8
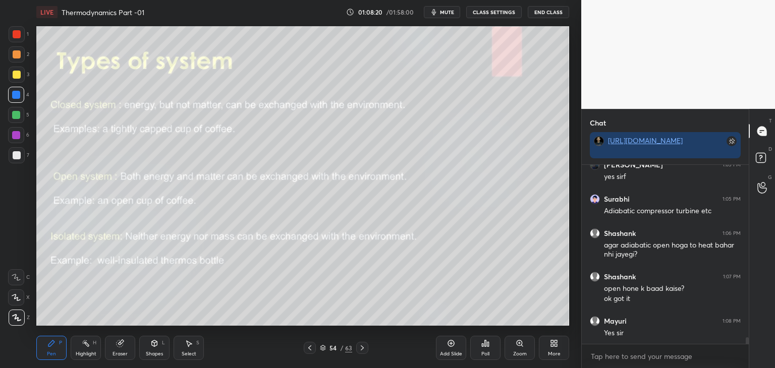
click at [363, 342] on div at bounding box center [362, 348] width 12 height 12
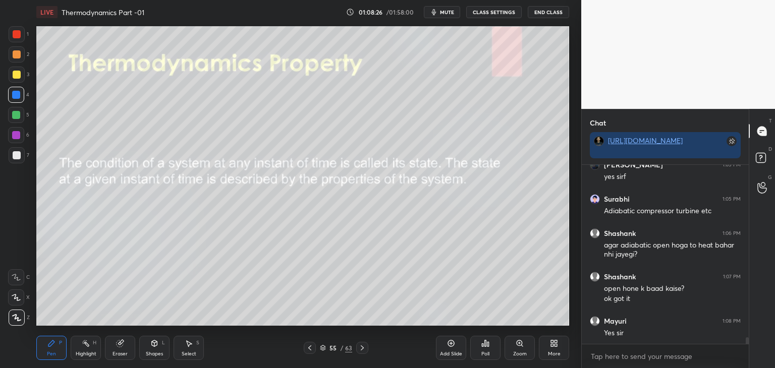
click at [362, 351] on icon at bounding box center [362, 348] width 8 height 8
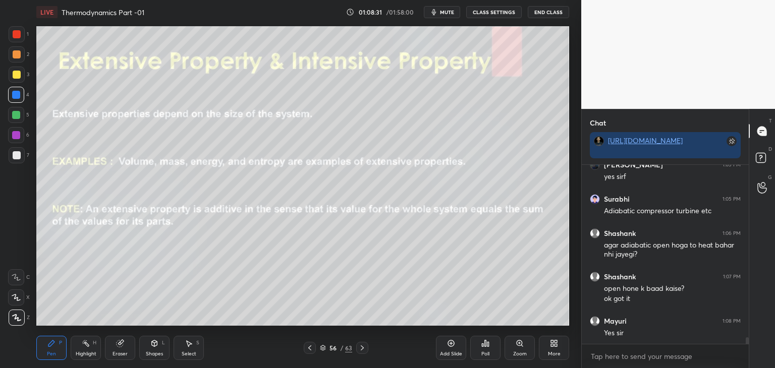
click at [309, 348] on icon at bounding box center [310, 348] width 8 height 8
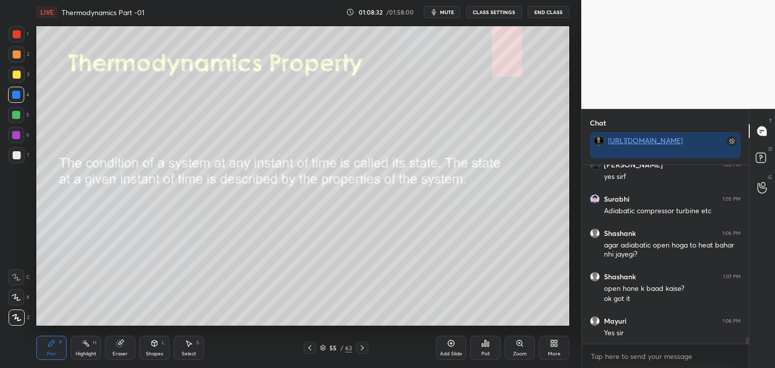
click at [363, 345] on icon at bounding box center [362, 348] width 8 height 8
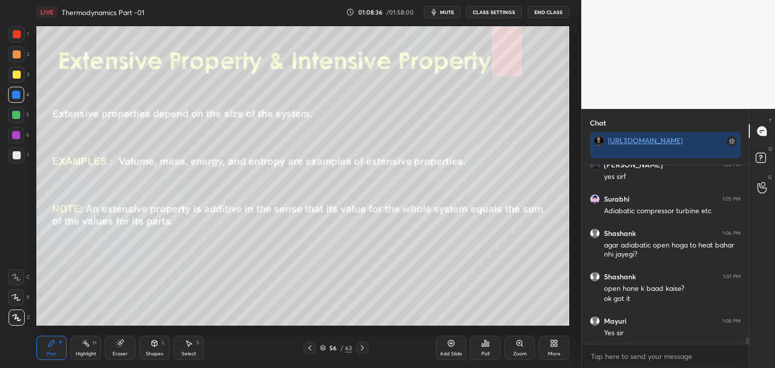
click at [158, 355] on div "Shapes" at bounding box center [154, 354] width 17 height 5
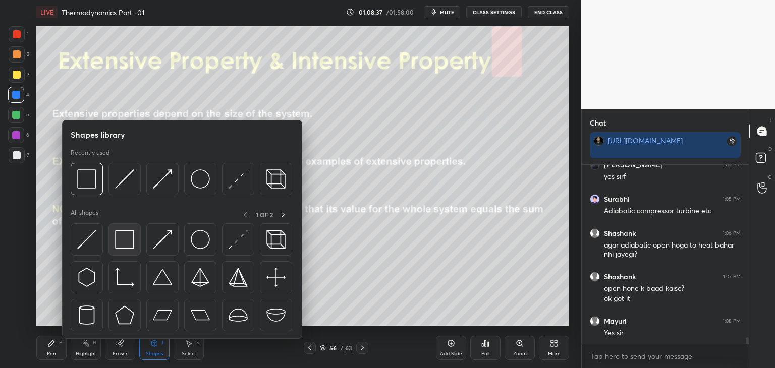
click at [133, 250] on div at bounding box center [125, 240] width 32 height 32
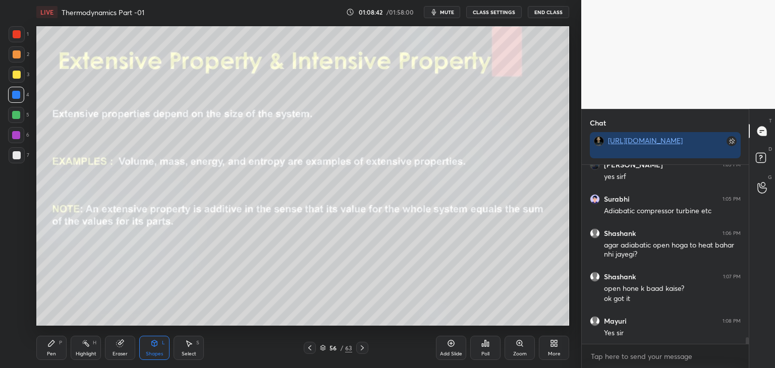
click at [52, 346] on icon at bounding box center [51, 344] width 8 height 8
click at [17, 32] on div at bounding box center [17, 34] width 8 height 8
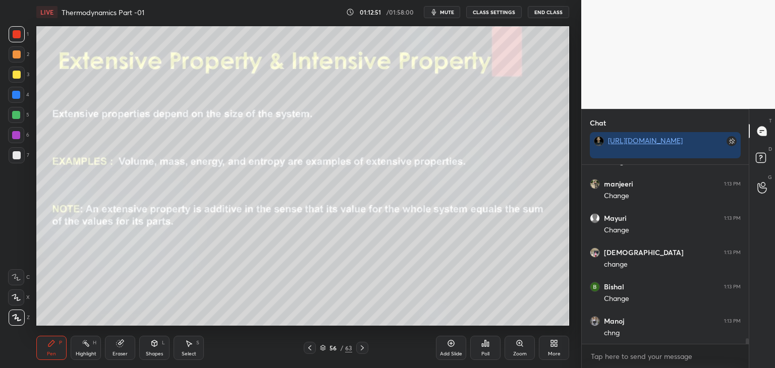
scroll to position [5823, 0]
click at [157, 354] on div "Shapes" at bounding box center [154, 354] width 17 height 5
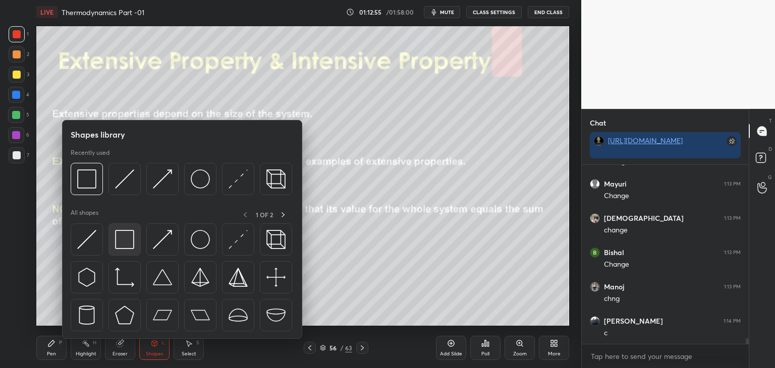
click at [120, 249] on img at bounding box center [124, 239] width 19 height 19
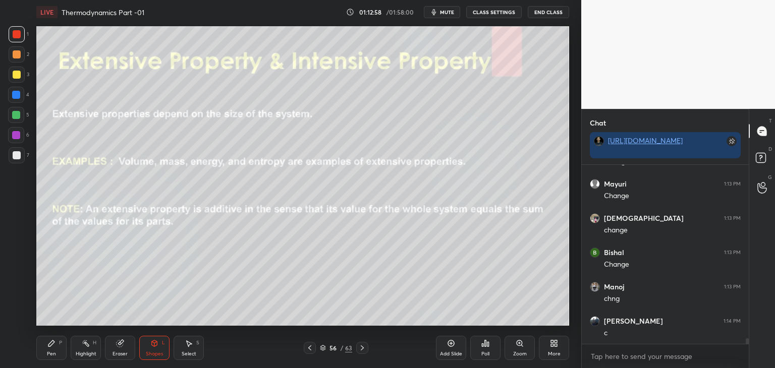
click at [154, 349] on div "Shapes L" at bounding box center [154, 348] width 30 height 24
click at [361, 352] on icon at bounding box center [362, 348] width 8 height 8
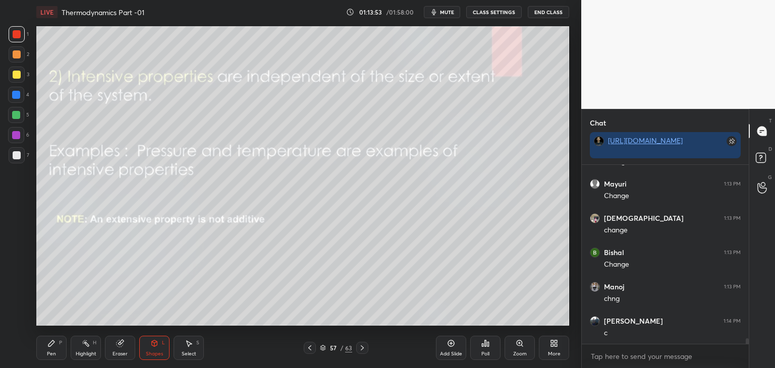
drag, startPoint x: 39, startPoint y: 350, endPoint x: 40, endPoint y: 329, distance: 20.7
click at [39, 347] on div "Pen P" at bounding box center [51, 348] width 30 height 24
click at [307, 347] on icon at bounding box center [310, 348] width 8 height 8
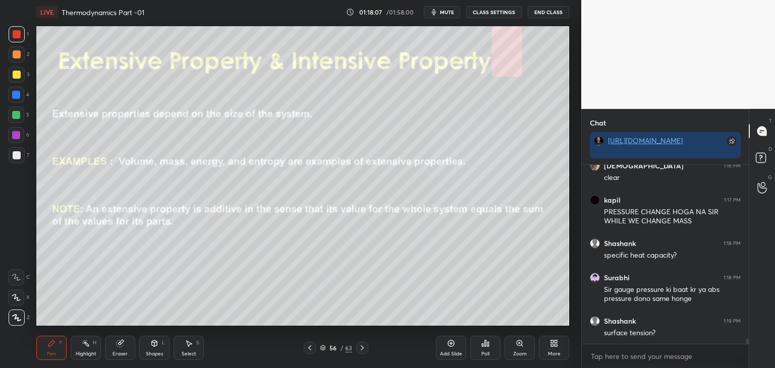
scroll to position [6116, 0]
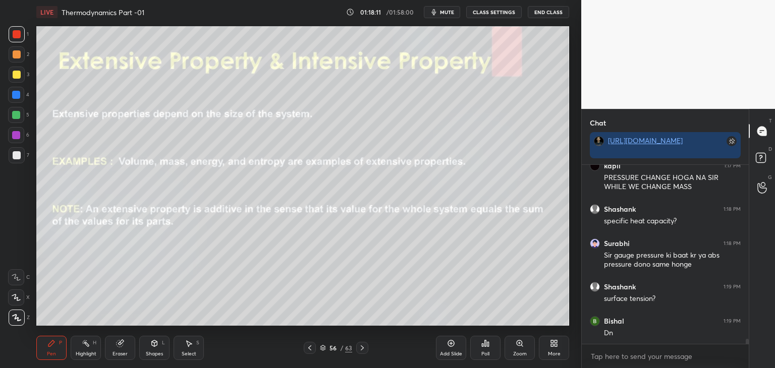
click at [14, 75] on div at bounding box center [17, 75] width 8 height 8
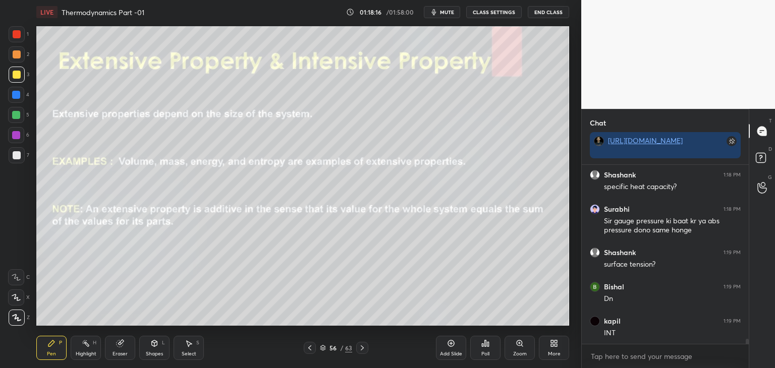
scroll to position [6184, 0]
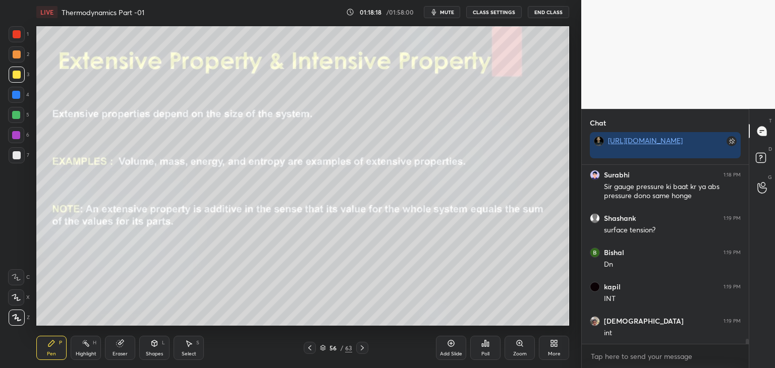
click at [447, 346] on icon at bounding box center [451, 344] width 8 height 8
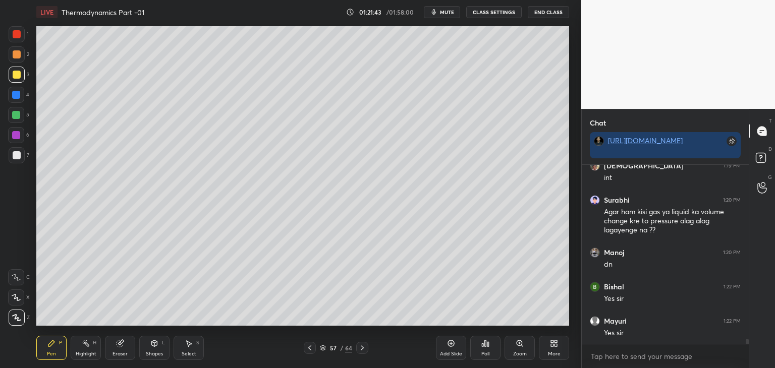
scroll to position [6374, 0]
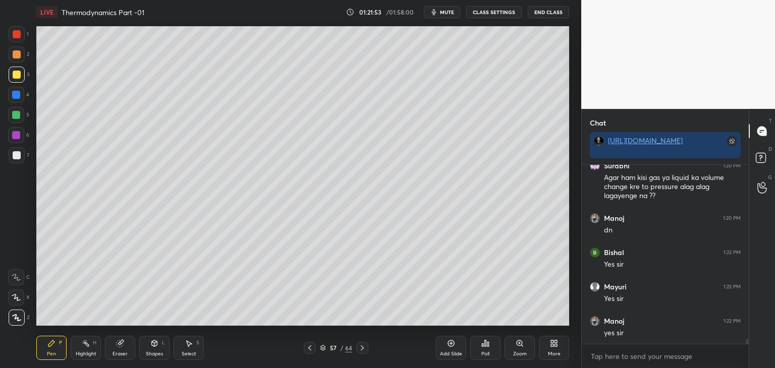
click at [314, 347] on div at bounding box center [310, 348] width 12 height 12
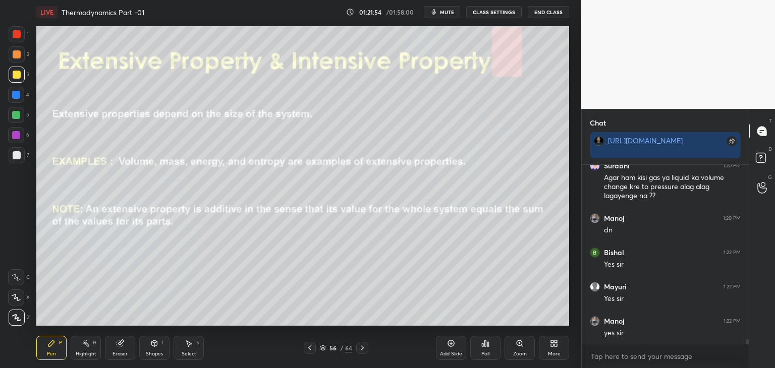
click at [364, 348] on icon at bounding box center [362, 348] width 8 height 8
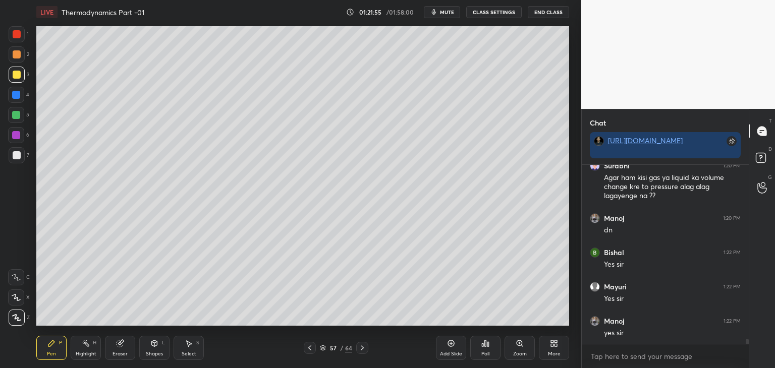
click at [364, 348] on icon at bounding box center [362, 348] width 8 height 8
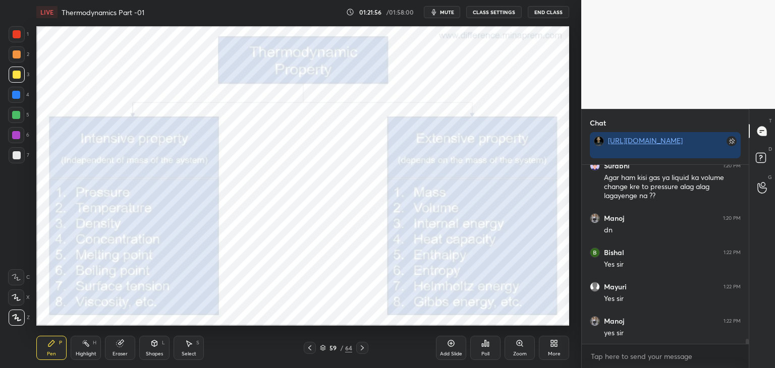
click at [364, 348] on icon at bounding box center [362, 348] width 8 height 8
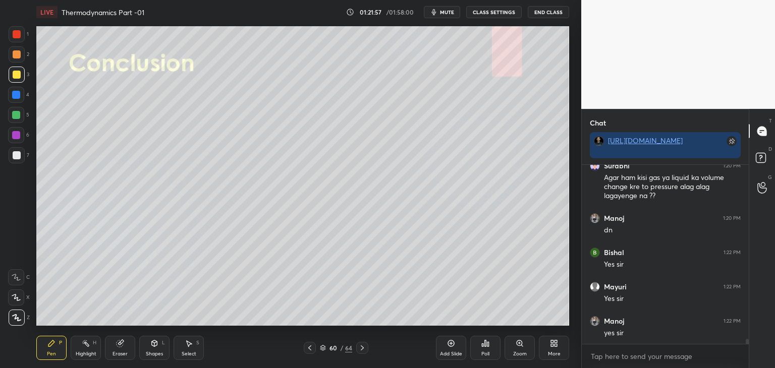
click at [309, 351] on icon at bounding box center [310, 348] width 8 height 8
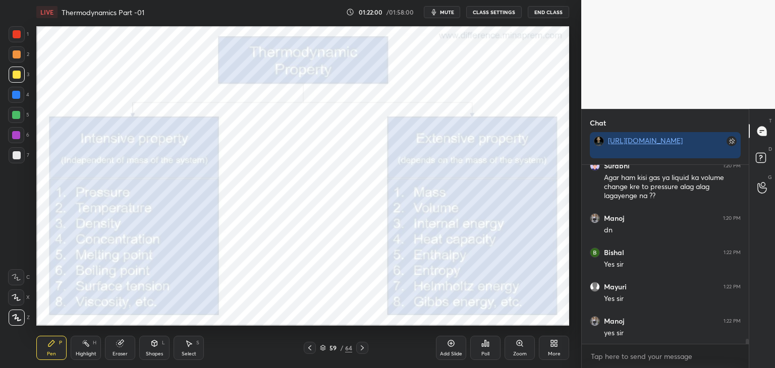
click at [147, 355] on div "Shapes" at bounding box center [154, 354] width 17 height 5
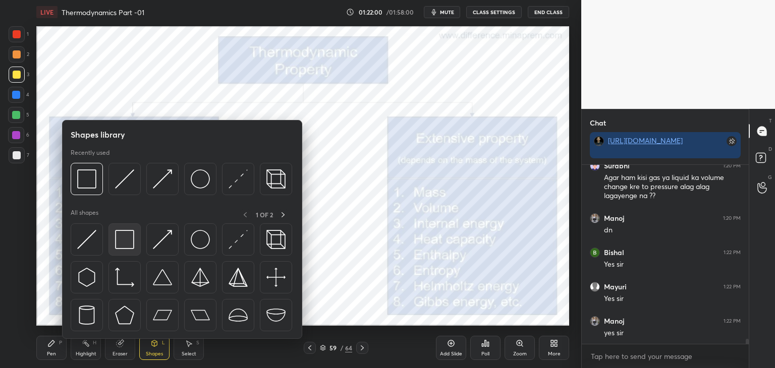
click at [127, 247] on img at bounding box center [124, 239] width 19 height 19
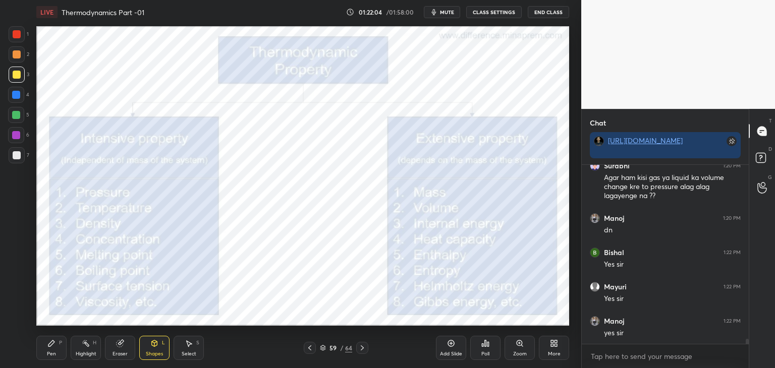
click at [14, 33] on div at bounding box center [17, 34] width 8 height 8
click at [61, 349] on div "Pen P" at bounding box center [51, 348] width 30 height 24
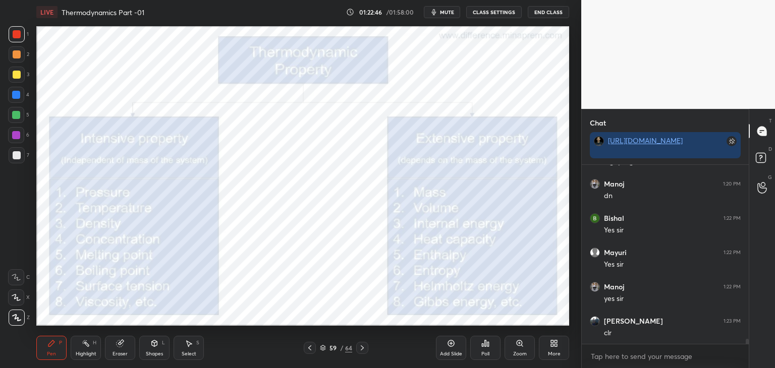
click at [17, 55] on div at bounding box center [17, 54] width 8 height 8
click at [361, 349] on icon at bounding box center [362, 348] width 8 height 8
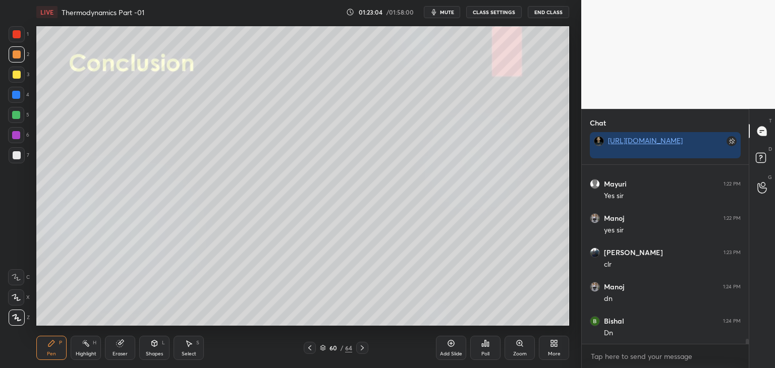
click at [361, 349] on icon at bounding box center [362, 348] width 8 height 8
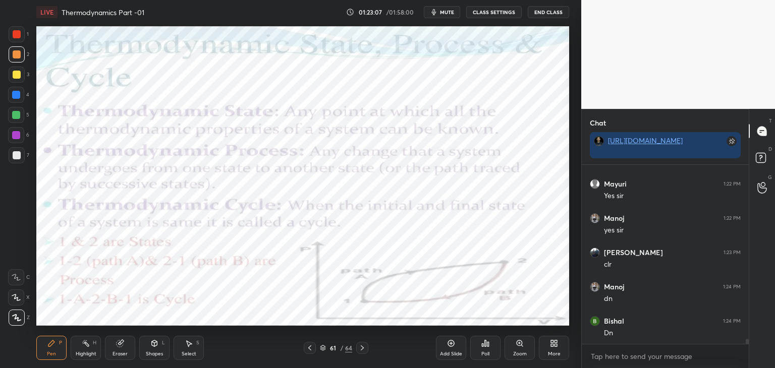
scroll to position [6512, 0]
click at [48, 359] on div "Pen P" at bounding box center [51, 348] width 30 height 24
click at [15, 35] on div at bounding box center [17, 34] width 8 height 8
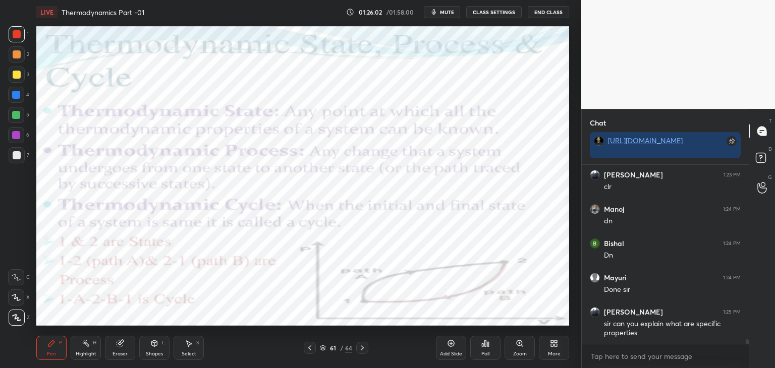
click at [449, 13] on span "mute" at bounding box center [447, 12] width 14 height 7
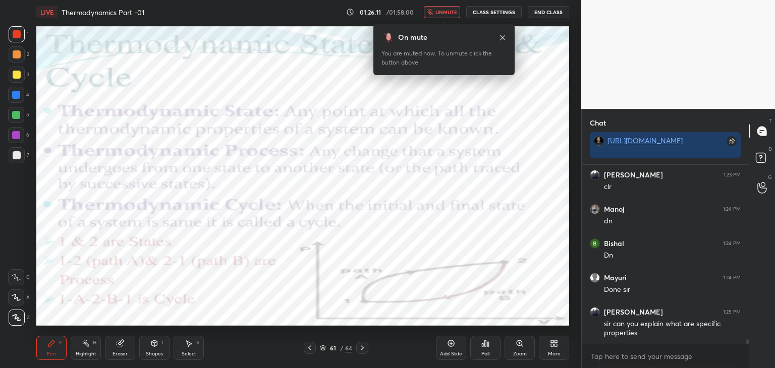
scroll to position [6589, 0]
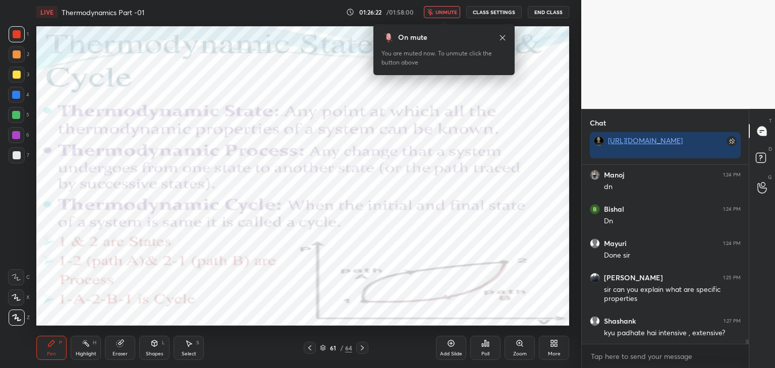
click at [446, 15] on span "unmute" at bounding box center [447, 12] width 22 height 7
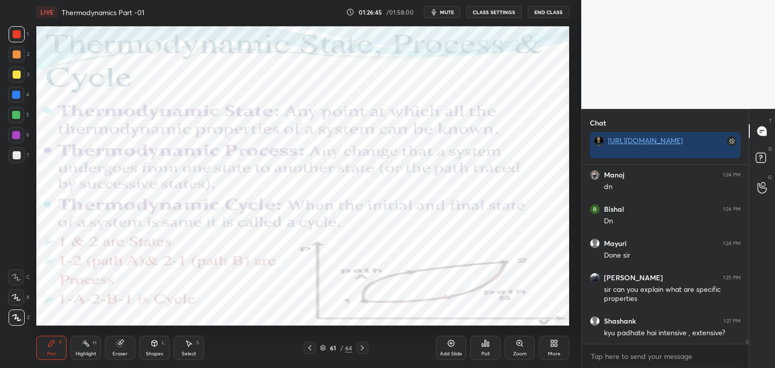
click at [447, 10] on span "mute" at bounding box center [447, 12] width 14 height 7
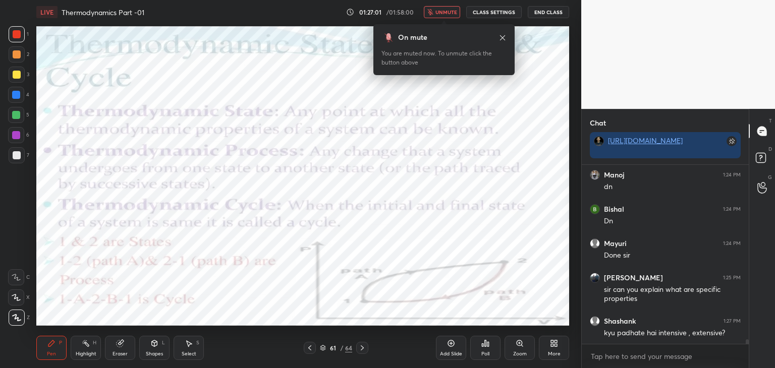
click at [450, 10] on span "unmute" at bounding box center [447, 12] width 22 height 7
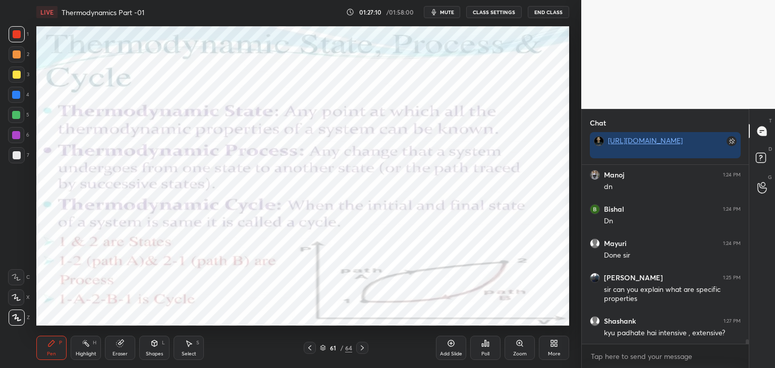
click at [121, 355] on div "Eraser" at bounding box center [120, 354] width 15 height 5
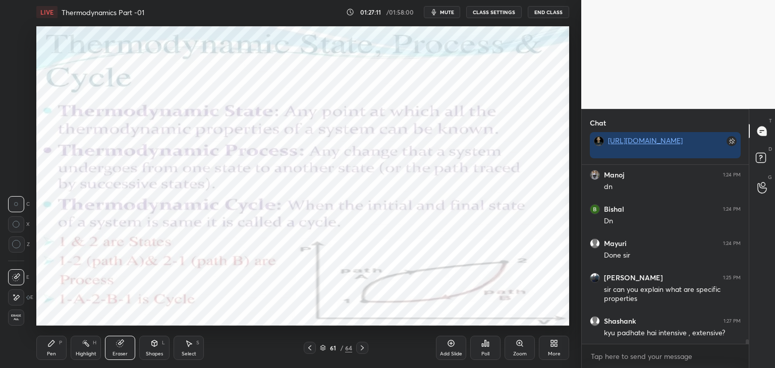
click at [16, 301] on icon at bounding box center [16, 298] width 8 height 9
click at [16, 320] on span "Erase all" at bounding box center [16, 317] width 15 height 7
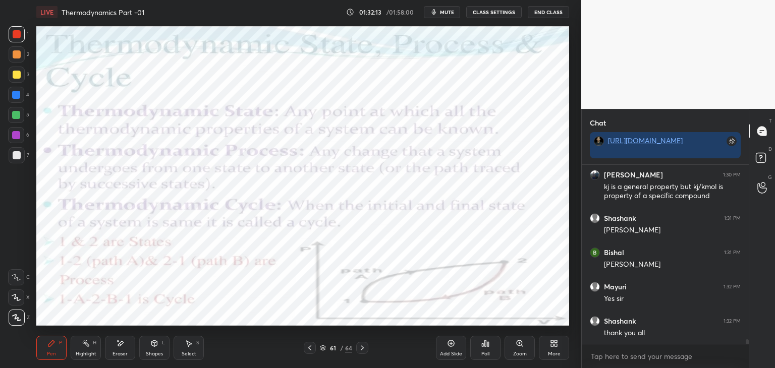
scroll to position [6987, 0]
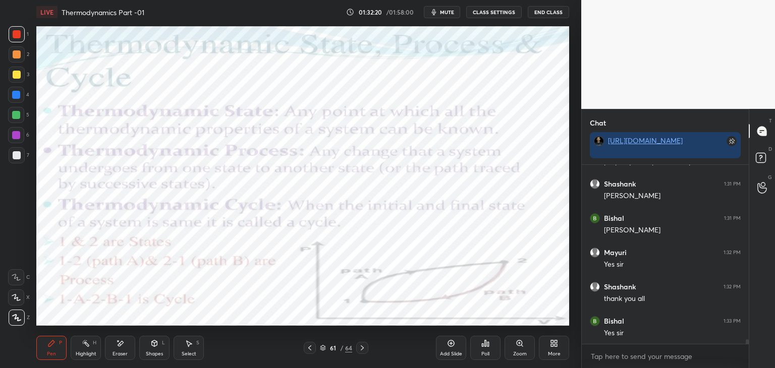
click at [362, 350] on icon at bounding box center [362, 348] width 3 height 5
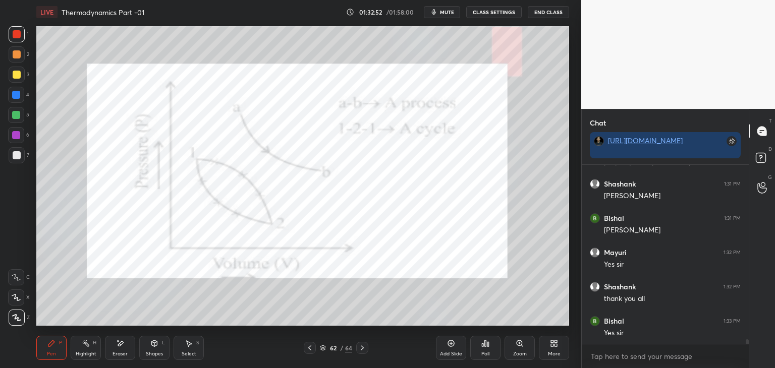
click at [311, 350] on icon at bounding box center [310, 348] width 8 height 8
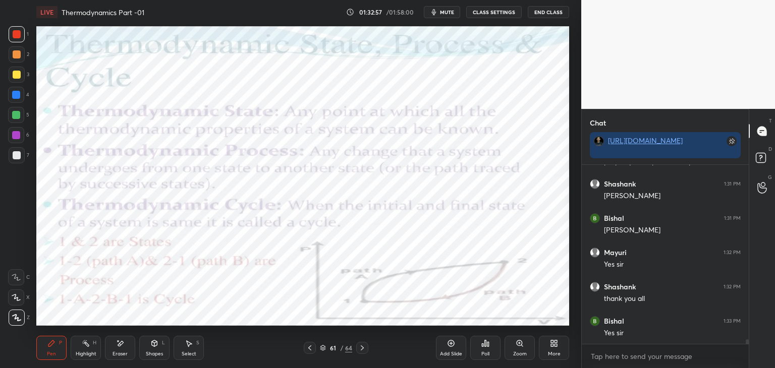
click at [362, 350] on icon at bounding box center [362, 348] width 3 height 5
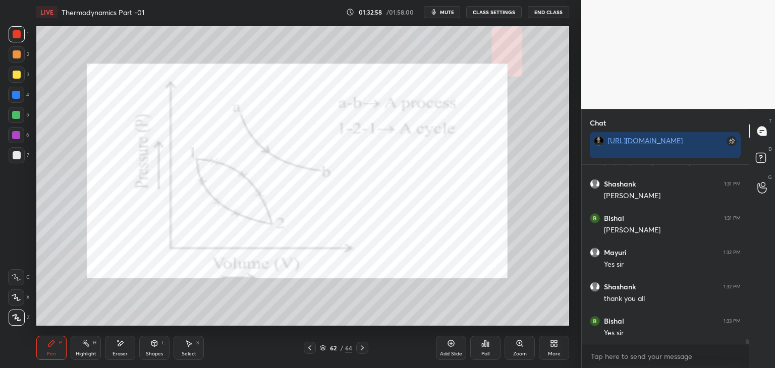
click at [363, 349] on icon at bounding box center [362, 348] width 3 height 5
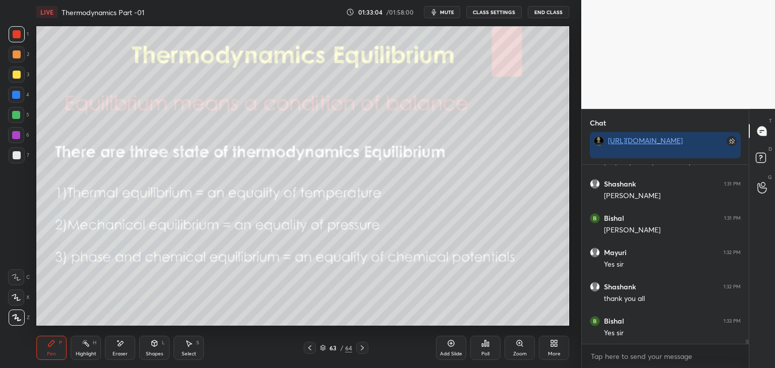
click at [153, 348] on div "Shapes L" at bounding box center [154, 348] width 30 height 24
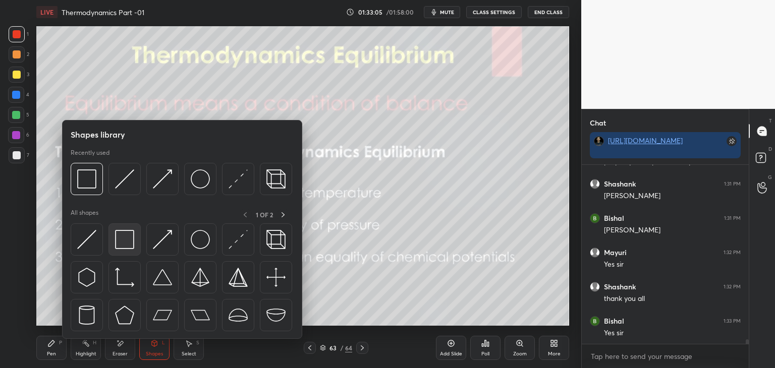
click at [120, 245] on img at bounding box center [124, 239] width 19 height 19
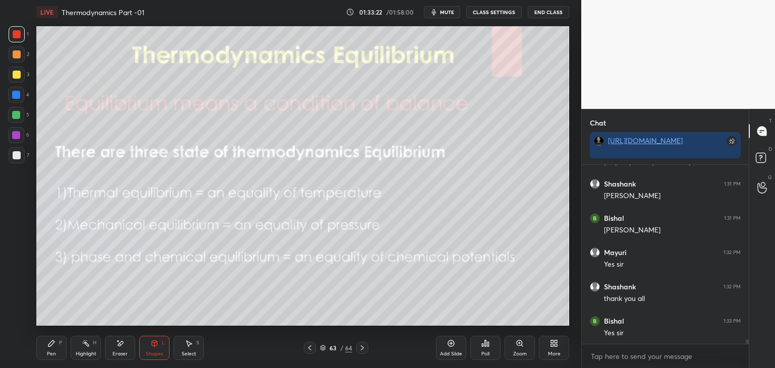
click at [44, 352] on div "Pen P" at bounding box center [51, 348] width 30 height 24
click at [14, 76] on div at bounding box center [17, 75] width 8 height 8
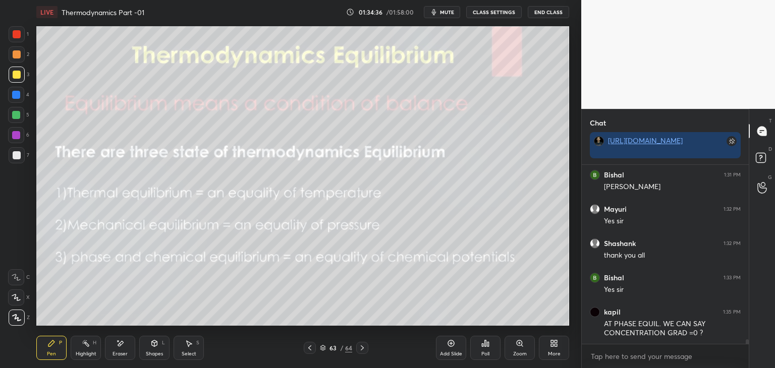
click at [361, 350] on icon at bounding box center [362, 348] width 3 height 5
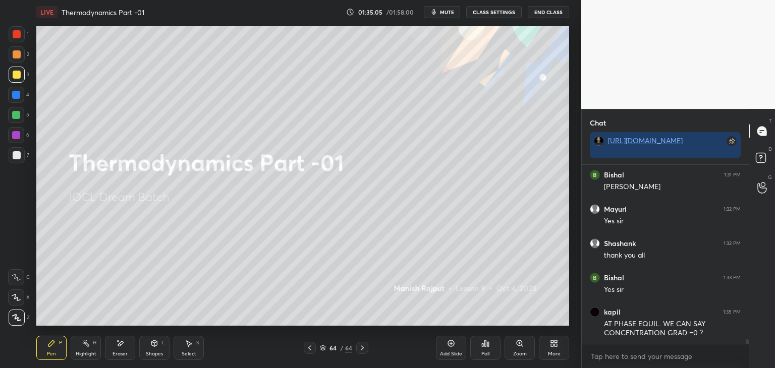
click at [129, 356] on div "Eraser" at bounding box center [120, 348] width 30 height 24
click at [46, 351] on div "Pen P" at bounding box center [51, 348] width 30 height 24
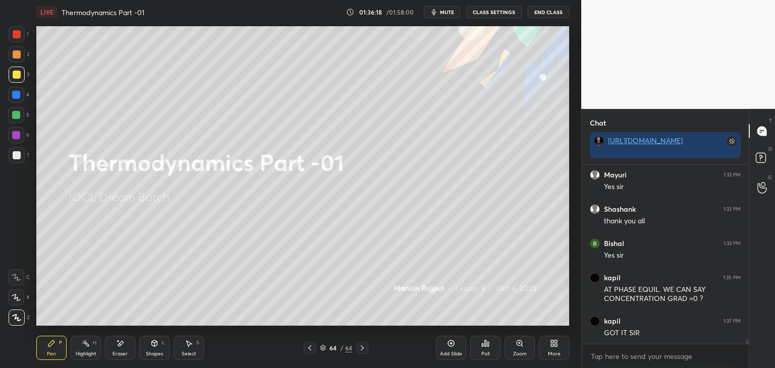
click at [310, 349] on icon at bounding box center [310, 348] width 8 height 8
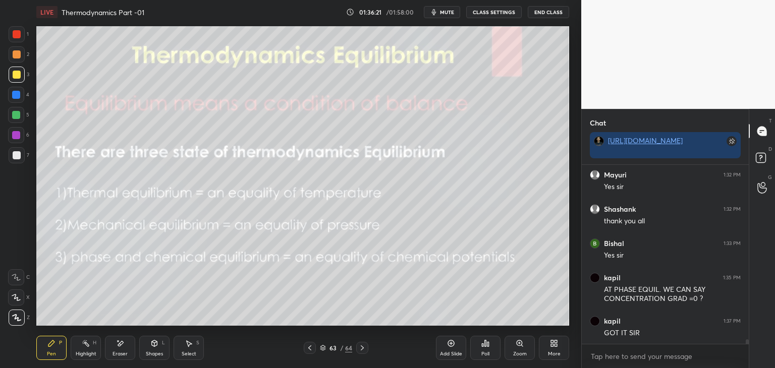
click at [364, 350] on icon at bounding box center [362, 348] width 8 height 8
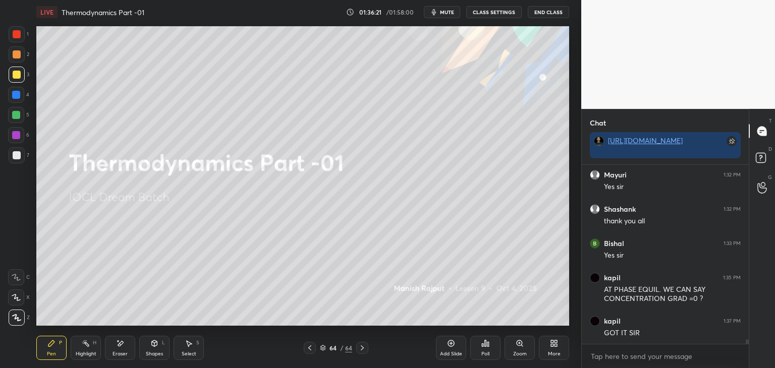
click at [364, 349] on icon at bounding box center [362, 348] width 8 height 8
click at [308, 349] on icon at bounding box center [310, 348] width 8 height 8
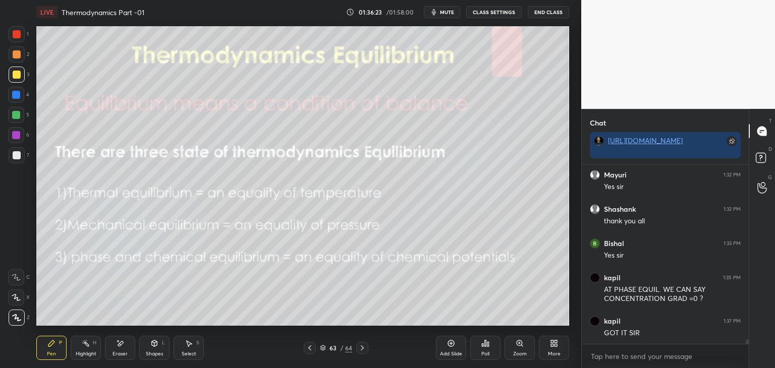
click at [448, 347] on icon at bounding box center [451, 344] width 8 height 8
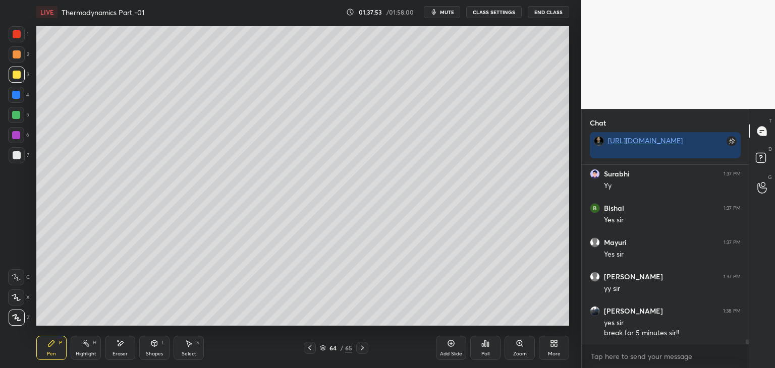
scroll to position [4, 3]
click at [445, 11] on span "mute" at bounding box center [447, 12] width 14 height 7
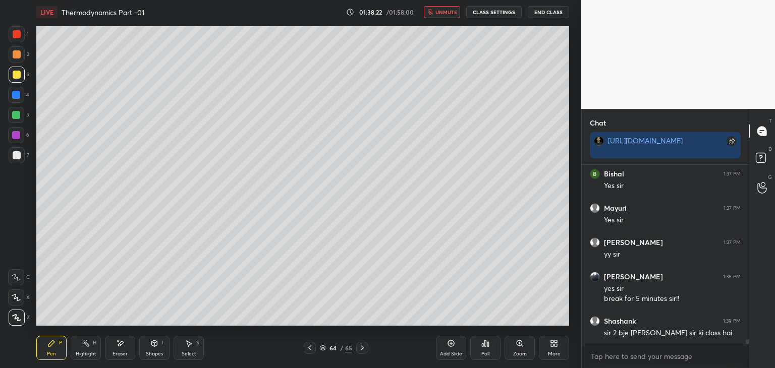
scroll to position [7349, 0]
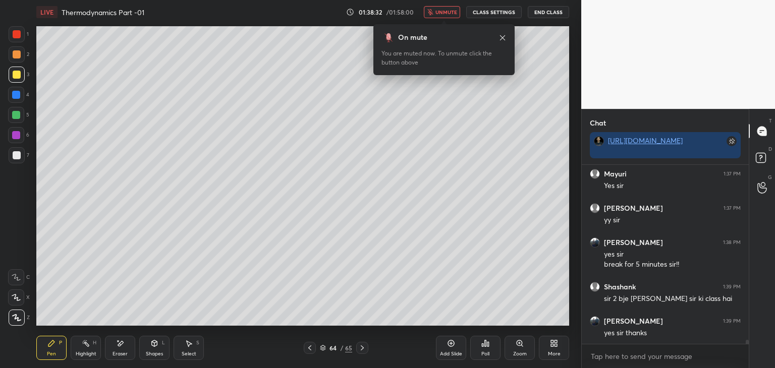
click at [450, 14] on span "unmute" at bounding box center [447, 12] width 22 height 7
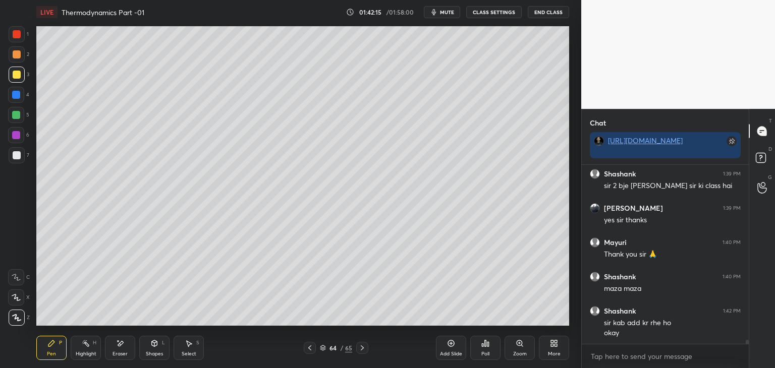
scroll to position [7497, 0]
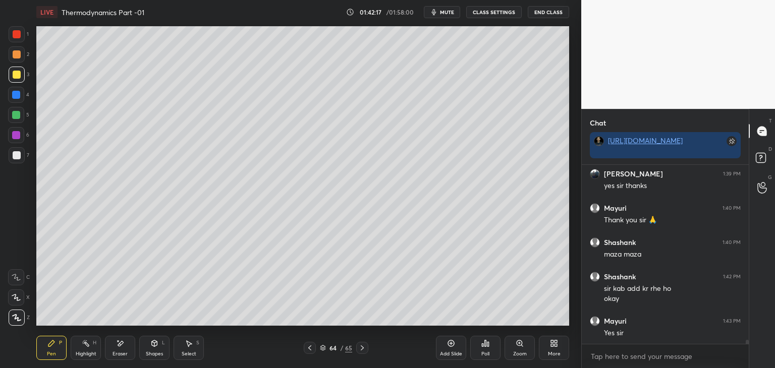
click at [19, 160] on div at bounding box center [17, 155] width 16 height 16
drag, startPoint x: 20, startPoint y: 160, endPoint x: 23, endPoint y: 154, distance: 6.3
click at [20, 160] on div at bounding box center [17, 155] width 16 height 16
click at [121, 356] on div "Eraser" at bounding box center [120, 348] width 30 height 24
click at [152, 352] on div "Shapes" at bounding box center [154, 354] width 17 height 5
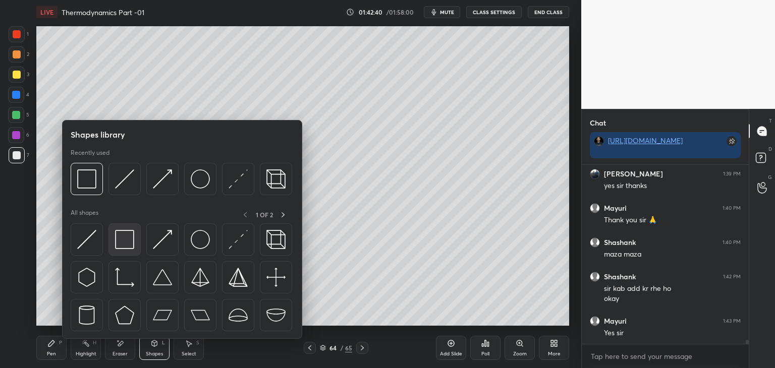
click at [117, 249] on div at bounding box center [125, 240] width 32 height 32
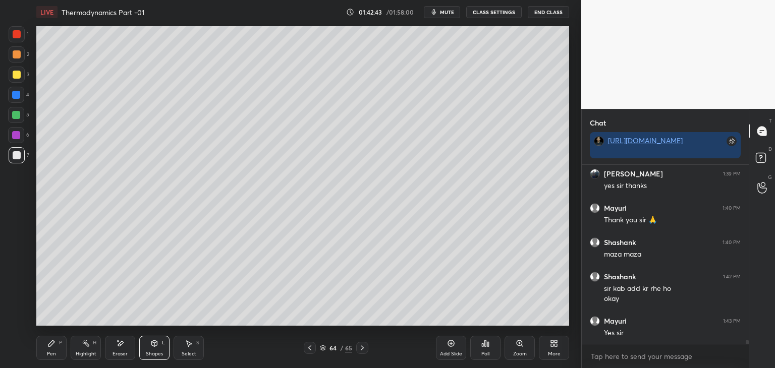
click at [47, 352] on div "Pen" at bounding box center [51, 354] width 9 height 5
click at [16, 78] on div at bounding box center [17, 75] width 8 height 8
click at [15, 155] on div at bounding box center [17, 155] width 8 height 8
click at [14, 298] on icon at bounding box center [16, 298] width 8 height 6
click at [16, 316] on icon at bounding box center [17, 318] width 8 height 6
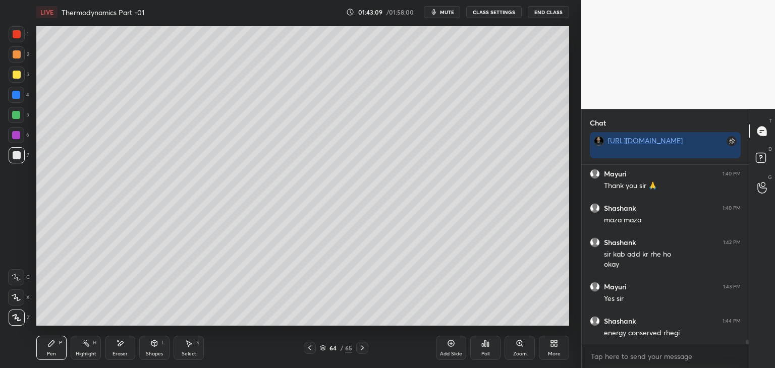
scroll to position [7566, 0]
click at [14, 155] on div at bounding box center [17, 155] width 8 height 8
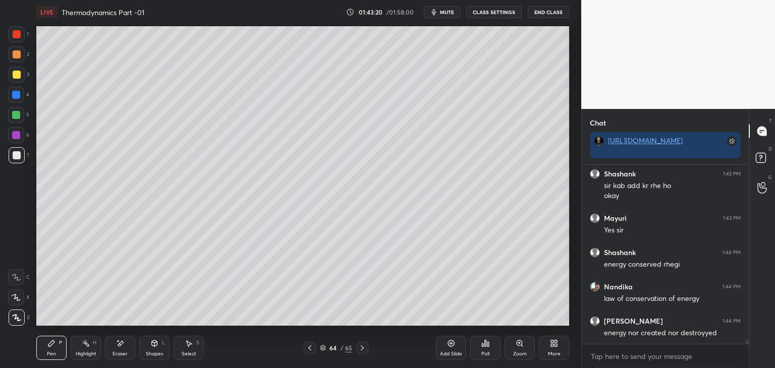
click at [13, 75] on div at bounding box center [17, 75] width 8 height 8
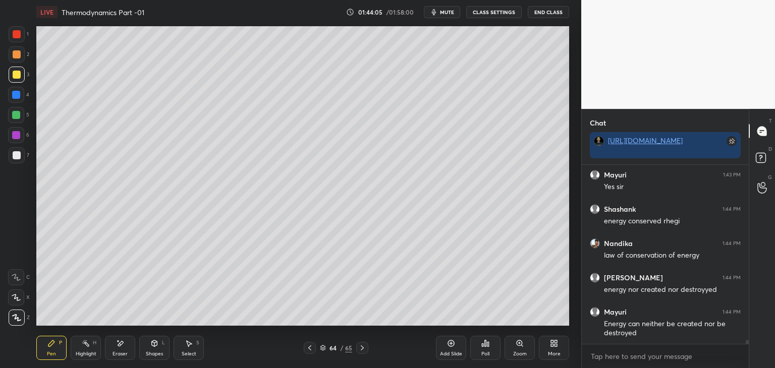
click at [16, 158] on div at bounding box center [17, 155] width 8 height 8
click at [14, 75] on div at bounding box center [17, 75] width 8 height 8
click at [15, 55] on div at bounding box center [17, 54] width 8 height 8
click at [13, 39] on div at bounding box center [17, 34] width 16 height 16
click at [15, 157] on div at bounding box center [17, 155] width 8 height 8
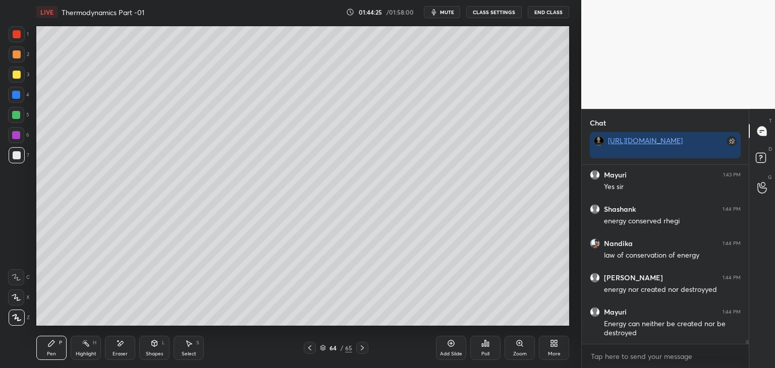
click at [14, 77] on div at bounding box center [17, 75] width 8 height 8
click at [154, 354] on div "Shapes" at bounding box center [154, 354] width 17 height 5
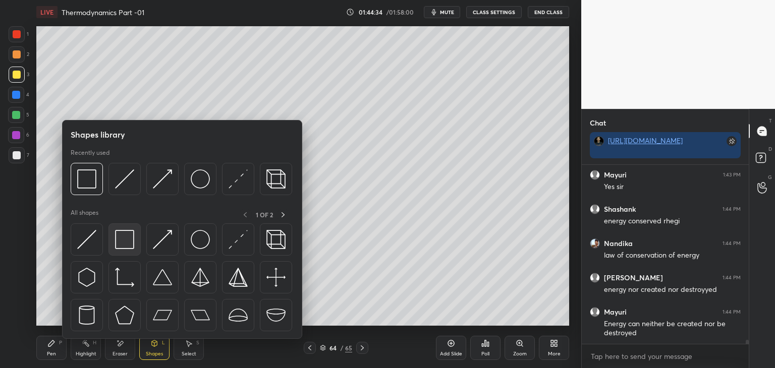
click at [121, 247] on img at bounding box center [124, 239] width 19 height 19
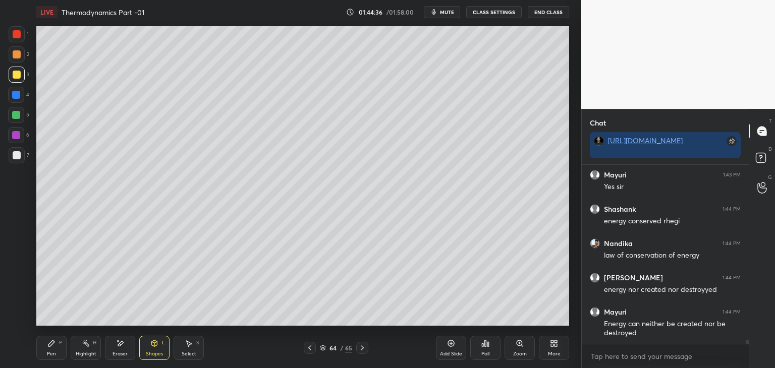
click at [54, 349] on div "Pen P" at bounding box center [51, 348] width 30 height 24
click at [18, 158] on div at bounding box center [17, 155] width 8 height 8
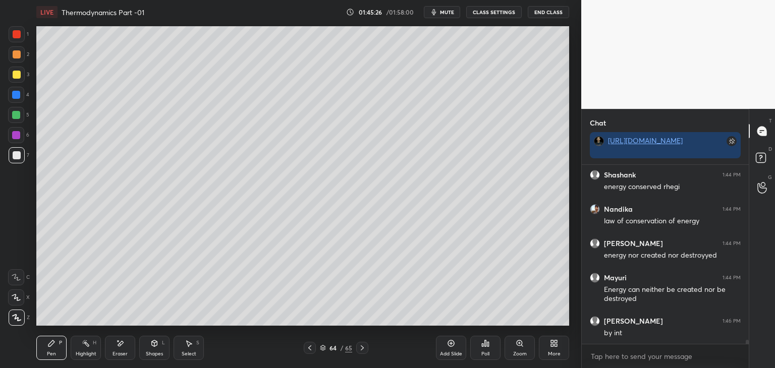
click at [147, 355] on div "Shapes" at bounding box center [154, 354] width 17 height 5
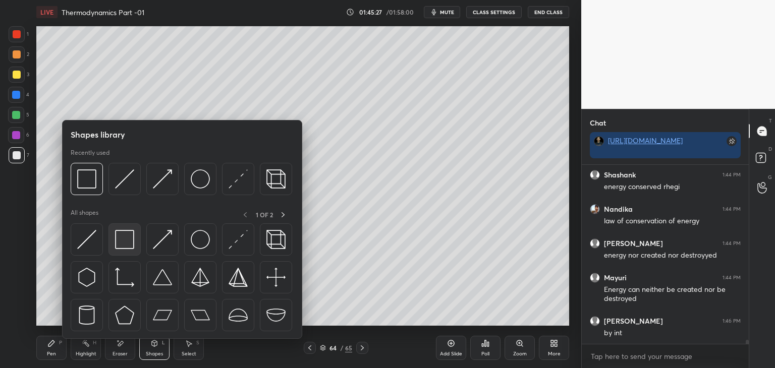
click at [118, 241] on img at bounding box center [124, 239] width 19 height 19
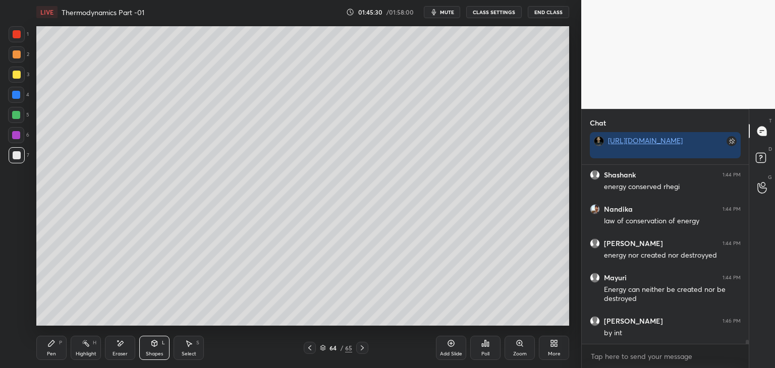
click at [51, 348] on icon at bounding box center [51, 344] width 8 height 8
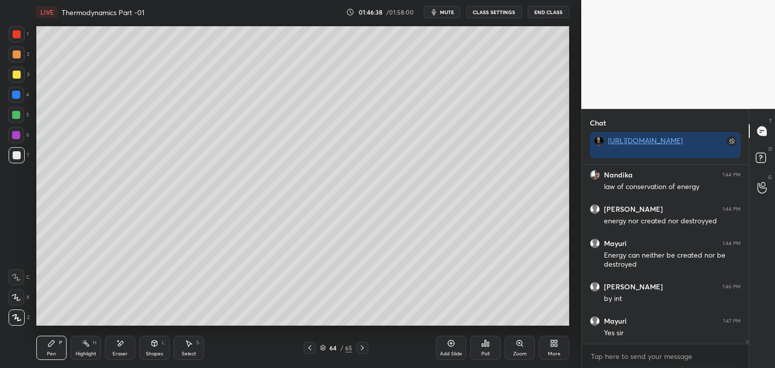
scroll to position [7748, 0]
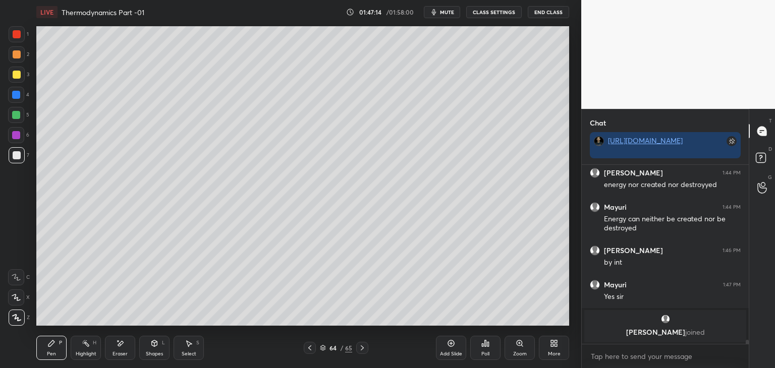
click at [13, 75] on div at bounding box center [17, 75] width 8 height 8
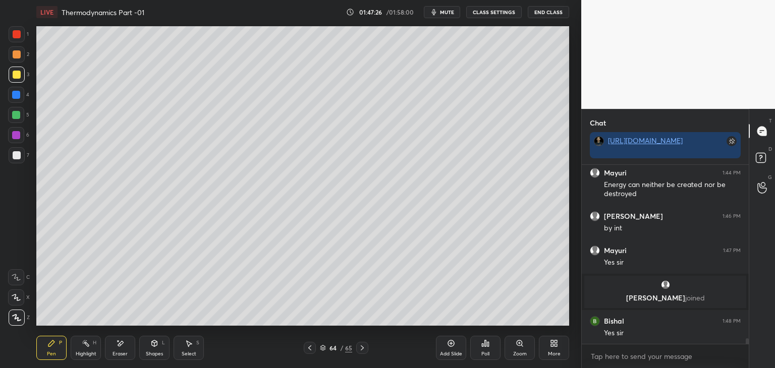
click at [447, 348] on icon at bounding box center [451, 344] width 8 height 8
click at [153, 354] on div "Shapes" at bounding box center [154, 354] width 17 height 5
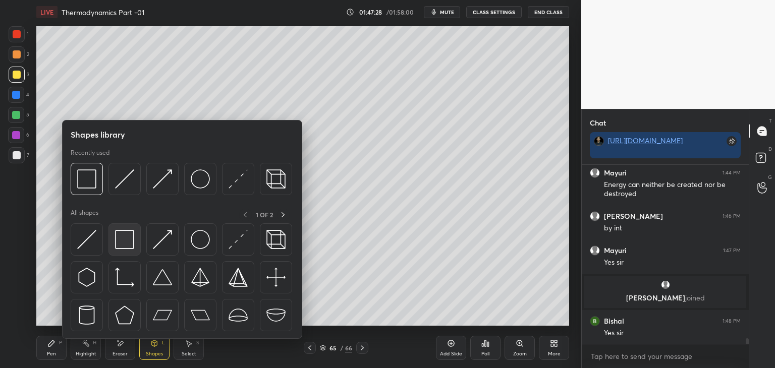
click at [126, 249] on img at bounding box center [124, 239] width 19 height 19
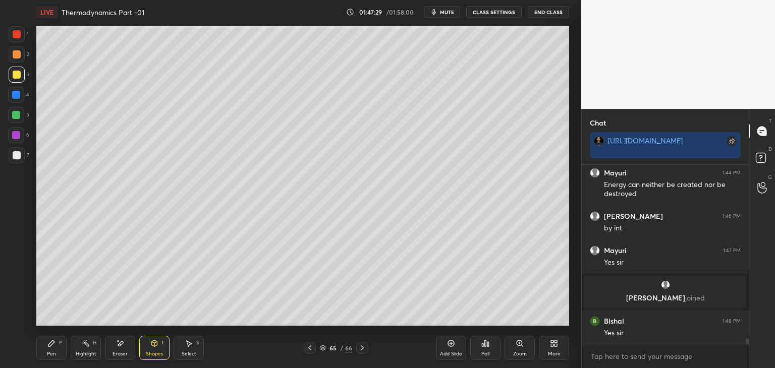
click at [144, 360] on div "Shapes L" at bounding box center [154, 348] width 30 height 24
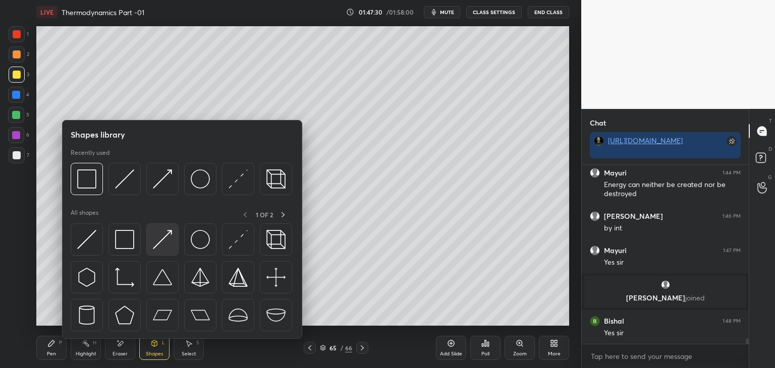
click at [155, 250] on div at bounding box center [162, 240] width 32 height 32
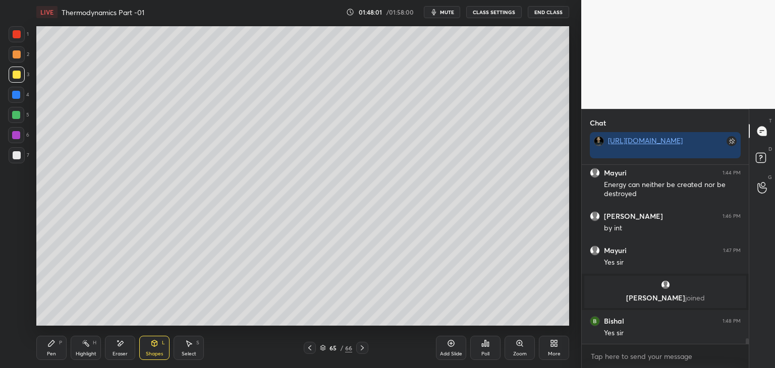
click at [157, 348] on div "Shapes L" at bounding box center [154, 348] width 30 height 24
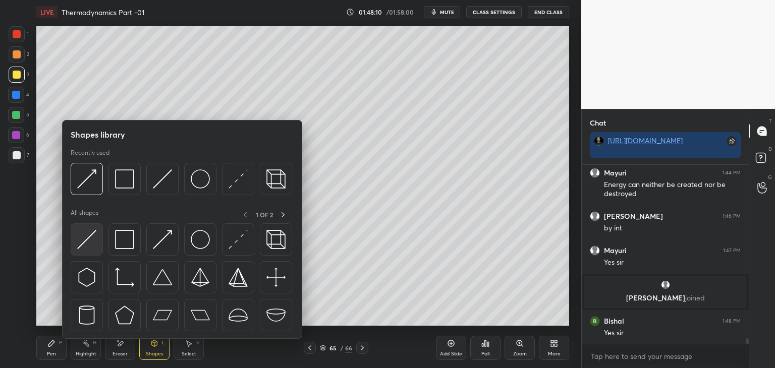
click at [82, 245] on img at bounding box center [86, 239] width 19 height 19
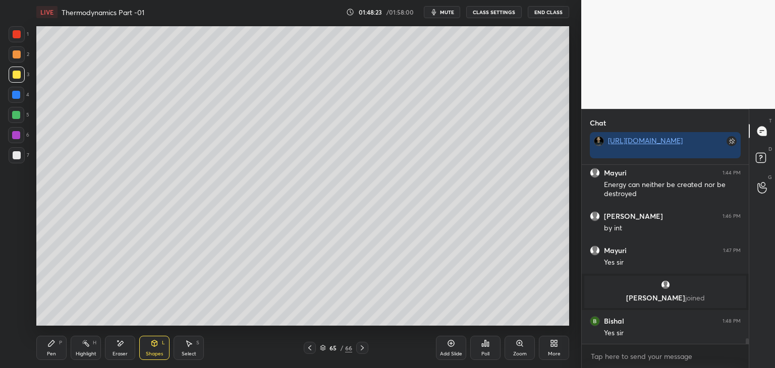
click at [16, 158] on div at bounding box center [17, 155] width 8 height 8
click at [47, 348] on div "Pen P" at bounding box center [51, 348] width 30 height 24
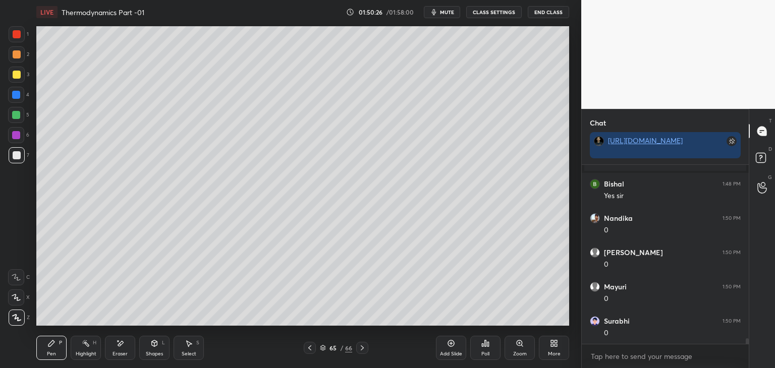
scroll to position [5774, 0]
click at [149, 351] on div "Shapes L" at bounding box center [154, 348] width 30 height 24
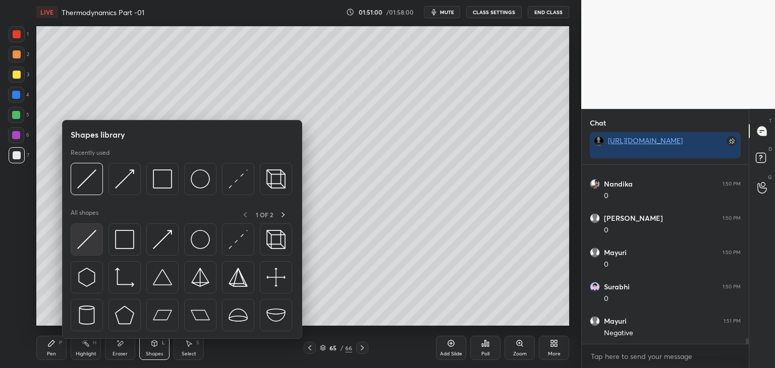
click at [83, 246] on img at bounding box center [86, 239] width 19 height 19
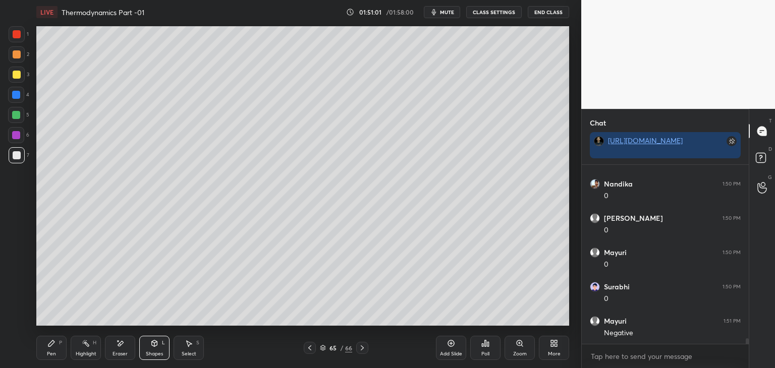
click at [12, 39] on div at bounding box center [17, 34] width 16 height 16
click at [55, 353] on div "Pen" at bounding box center [51, 354] width 9 height 5
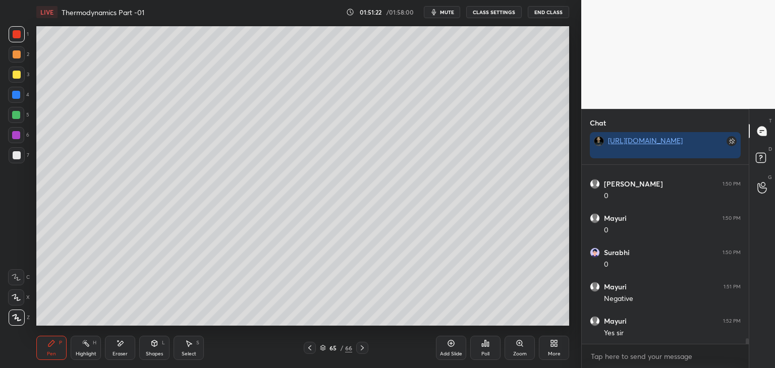
click at [16, 158] on div at bounding box center [17, 155] width 8 height 8
click at [10, 102] on div at bounding box center [16, 95] width 16 height 16
click at [13, 121] on div at bounding box center [16, 115] width 16 height 16
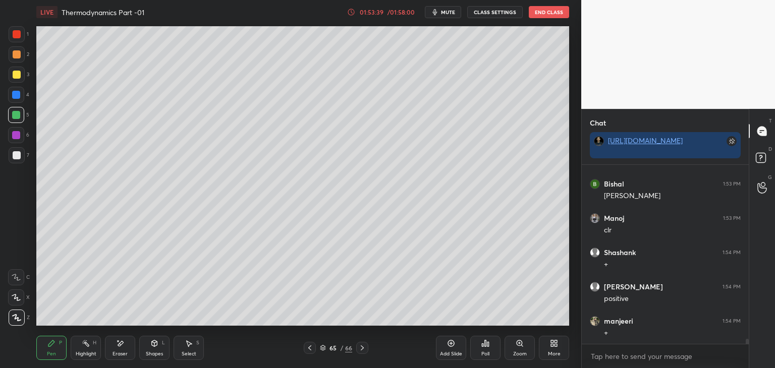
scroll to position [6014, 0]
click at [15, 154] on div at bounding box center [17, 155] width 8 height 8
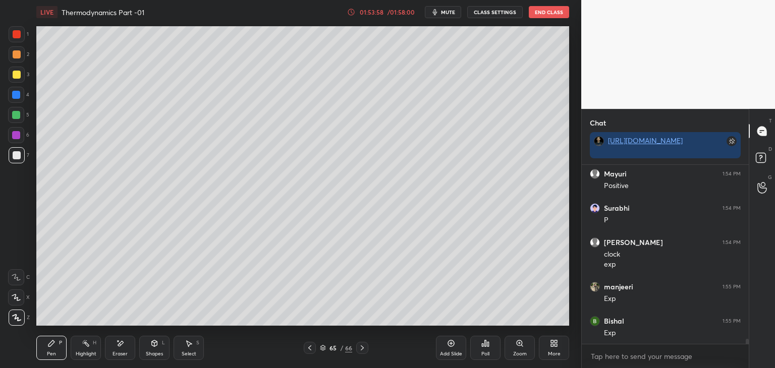
scroll to position [6230, 0]
click at [16, 96] on div at bounding box center [16, 95] width 8 height 8
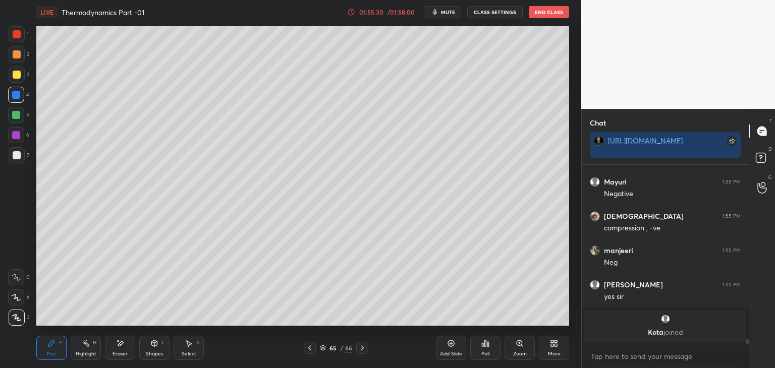
scroll to position [6472, 0]
click at [18, 136] on div at bounding box center [16, 135] width 8 height 8
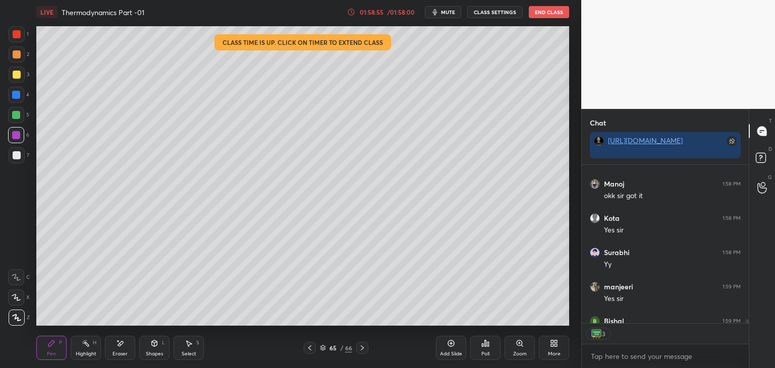
scroll to position [6584, 0]
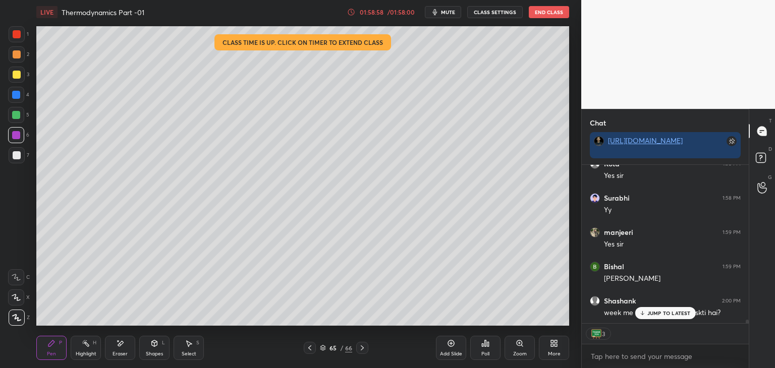
click at [665, 309] on div "JUMP TO LATEST" at bounding box center [665, 313] width 61 height 12
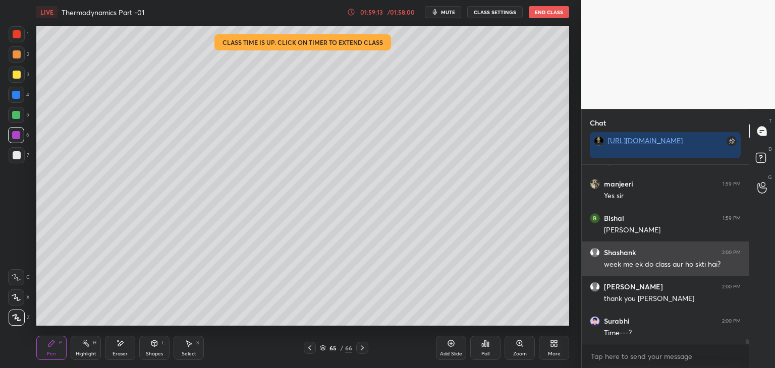
scroll to position [6667, 0]
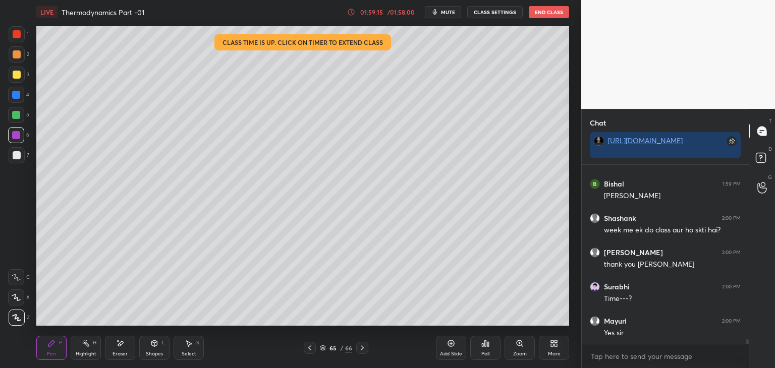
click at [450, 349] on div "Add Slide" at bounding box center [451, 348] width 30 height 24
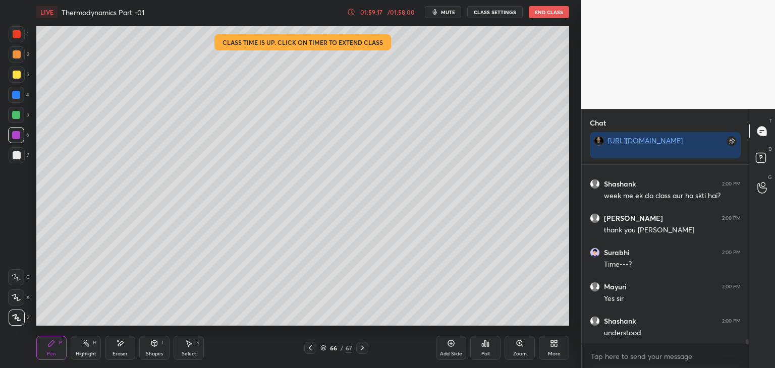
click at [14, 75] on div at bounding box center [17, 75] width 8 height 8
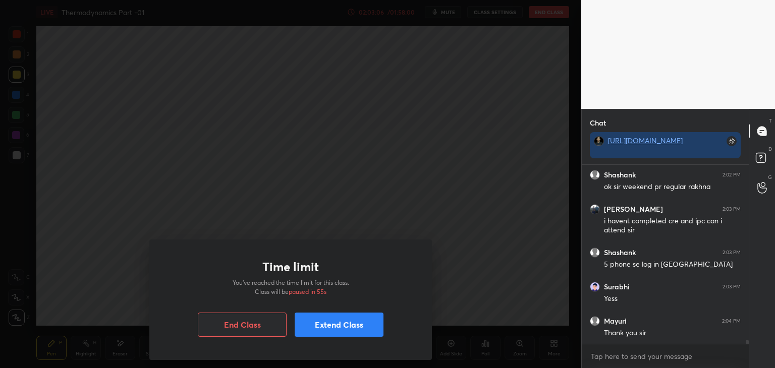
scroll to position [4, 3]
click at [317, 327] on button "Extend Class" at bounding box center [339, 325] width 89 height 24
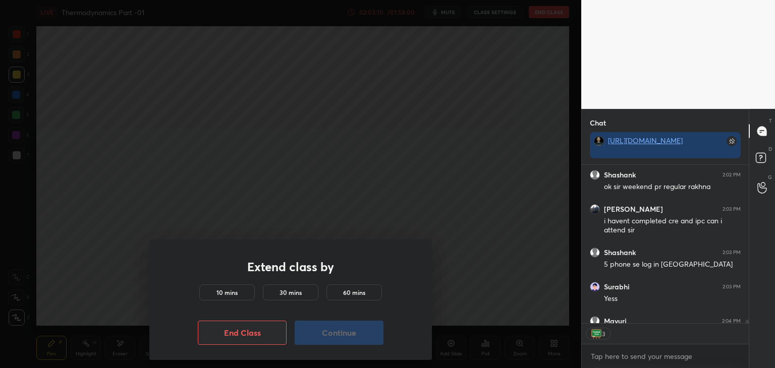
click at [232, 288] on h5 "10 mins" at bounding box center [227, 292] width 21 height 9
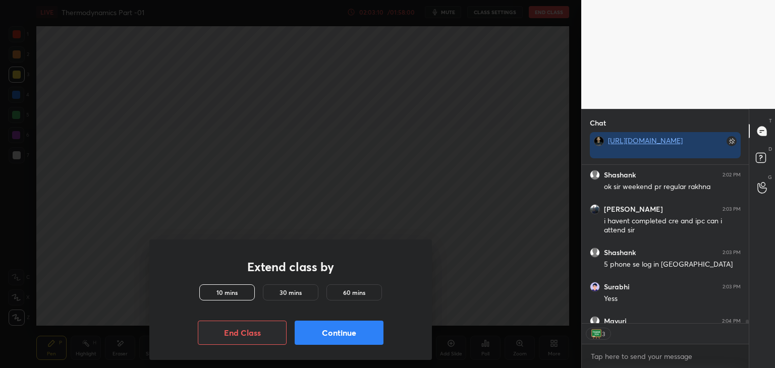
click at [326, 326] on button "Continue" at bounding box center [339, 333] width 89 height 24
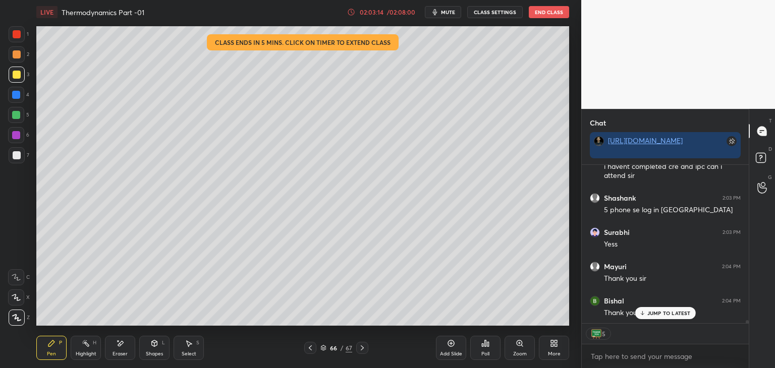
scroll to position [7642, 0]
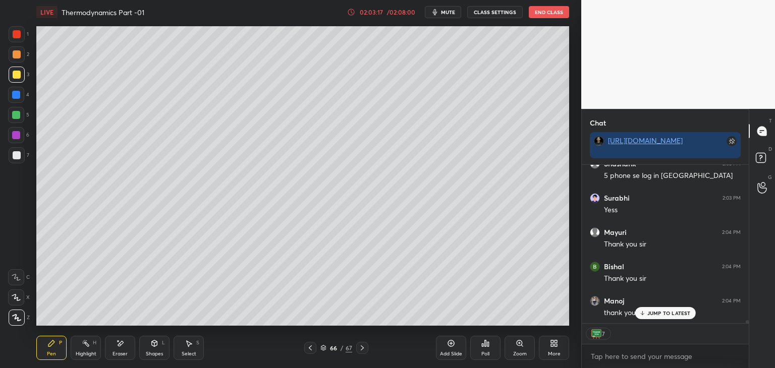
click at [651, 311] on p "JUMP TO LATEST" at bounding box center [669, 313] width 43 height 6
click at [22, 54] on div at bounding box center [17, 54] width 16 height 16
click at [670, 309] on div "JUMP TO LATEST" at bounding box center [665, 313] width 61 height 12
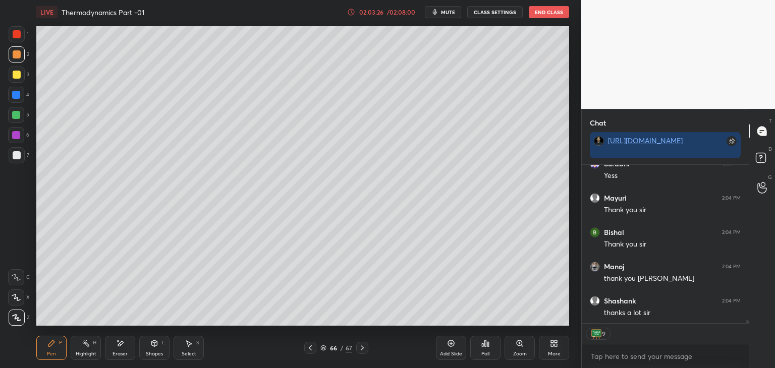
click at [546, 11] on button "End Class" at bounding box center [549, 12] width 40 height 12
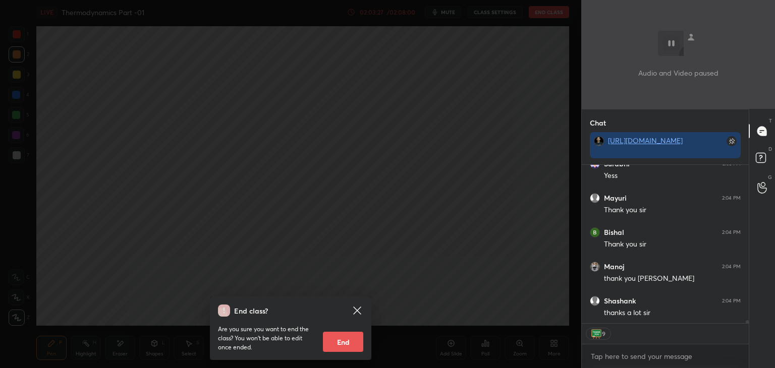
click at [337, 342] on button "End" at bounding box center [343, 342] width 40 height 20
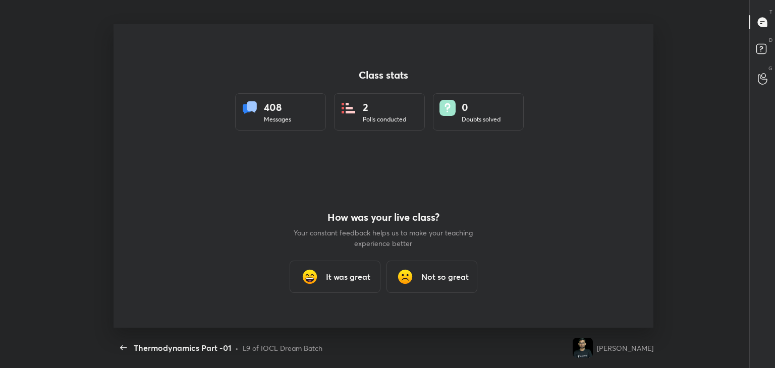
scroll to position [0, 0]
click at [360, 273] on h3 "It was great" at bounding box center [348, 277] width 44 height 12
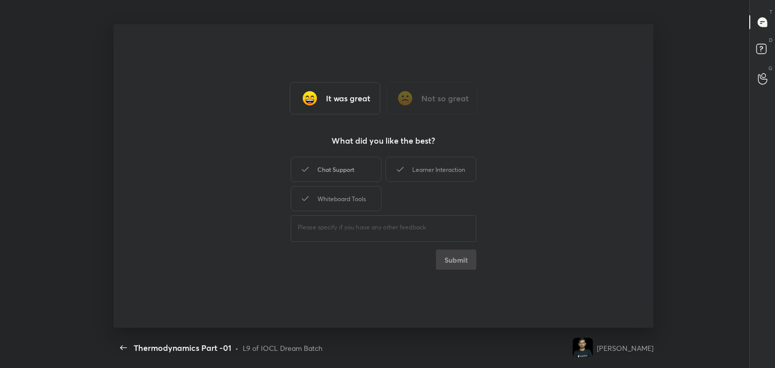
click at [354, 176] on div "Chat Support" at bounding box center [336, 169] width 91 height 25
click at [456, 260] on button "Submit" at bounding box center [456, 260] width 40 height 20
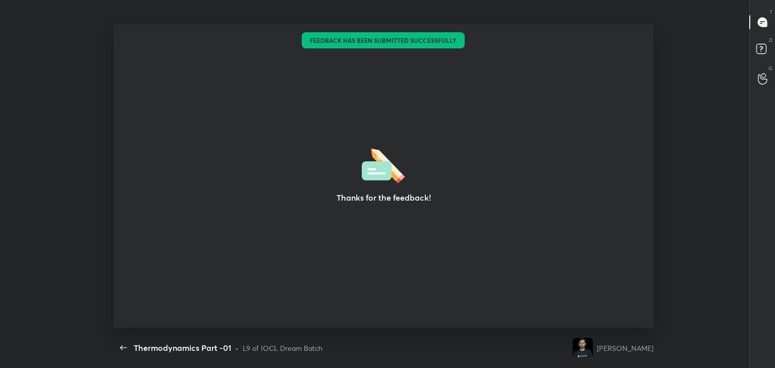
scroll to position [3, 0]
